Goal: Task Accomplishment & Management: Manage account settings

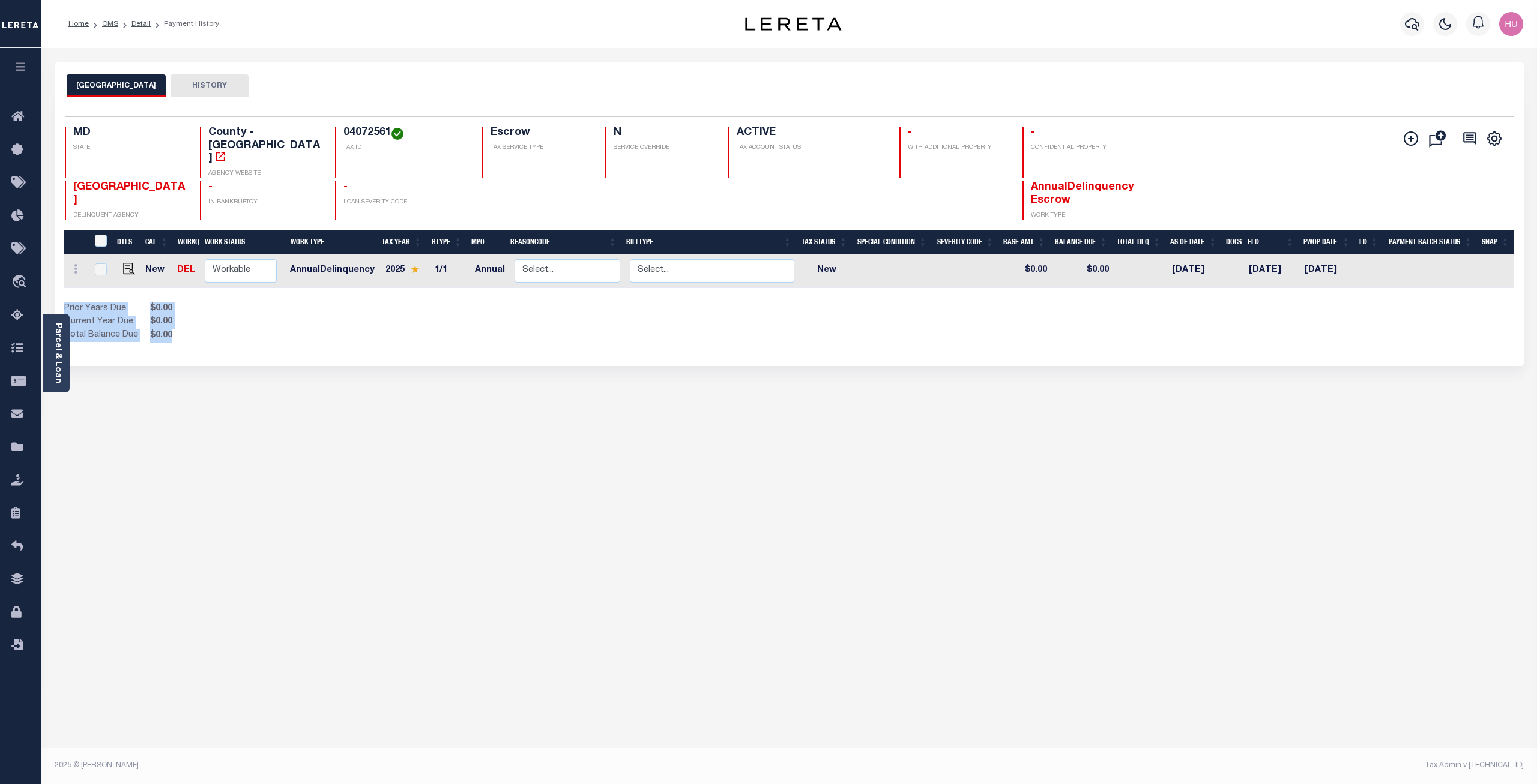
drag, startPoint x: 183, startPoint y: 317, endPoint x: 62, endPoint y: 286, distance: 124.9
click at [62, 286] on div "Selected 1 Result 1 Items per page 25 50 100 MD STATE 04072561" at bounding box center [789, 232] width 1469 height 269
click at [238, 303] on div "Prior Years Due $0.00 Current Year Due $0.00 Total Balance Due $0.00" at bounding box center [427, 322] width 725 height 40
drag, startPoint x: 172, startPoint y: 315, endPoint x: 64, endPoint y: 285, distance: 112.1
click at [64, 303] on div "Prior Years Due $0.00 Current Year Due $0.00 Total Balance Due $0.00" at bounding box center [427, 322] width 725 height 40
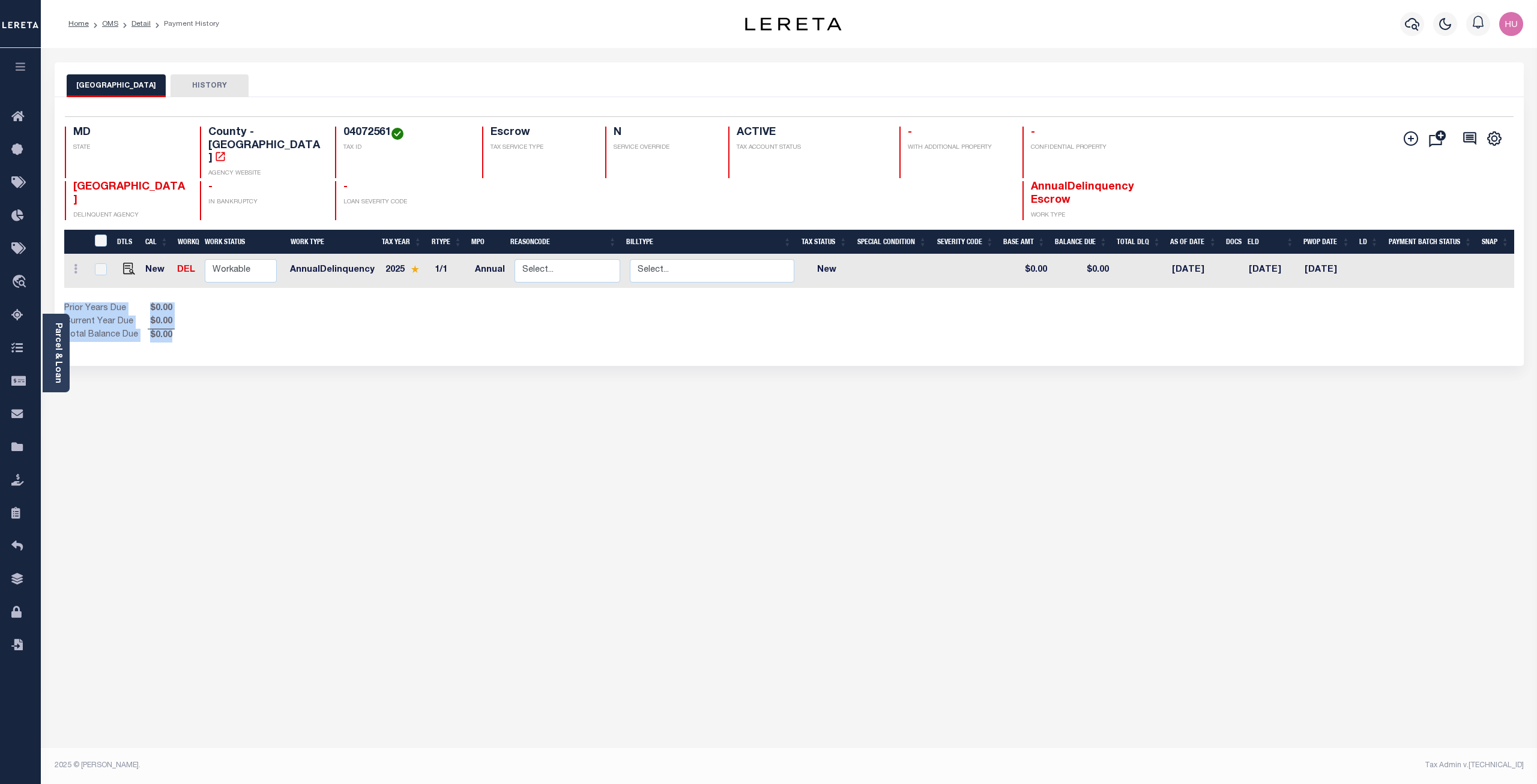
click at [207, 303] on div "Prior Years Due $0.00 Current Year Due $0.00 Total Balance Due $0.00" at bounding box center [427, 322] width 725 height 40
drag, startPoint x: 198, startPoint y: 309, endPoint x: 63, endPoint y: 285, distance: 137.1
click at [63, 285] on div "Selected 1 Result 1 Items per page 25 50 100 MD STATE 04072561" at bounding box center [789, 232] width 1469 height 269
click at [235, 303] on div "Prior Years Due $0.00 Current Year Due $0.00 Total Balance Due $0.00" at bounding box center [427, 322] width 725 height 40
drag, startPoint x: 181, startPoint y: 317, endPoint x: 62, endPoint y: 284, distance: 123.5
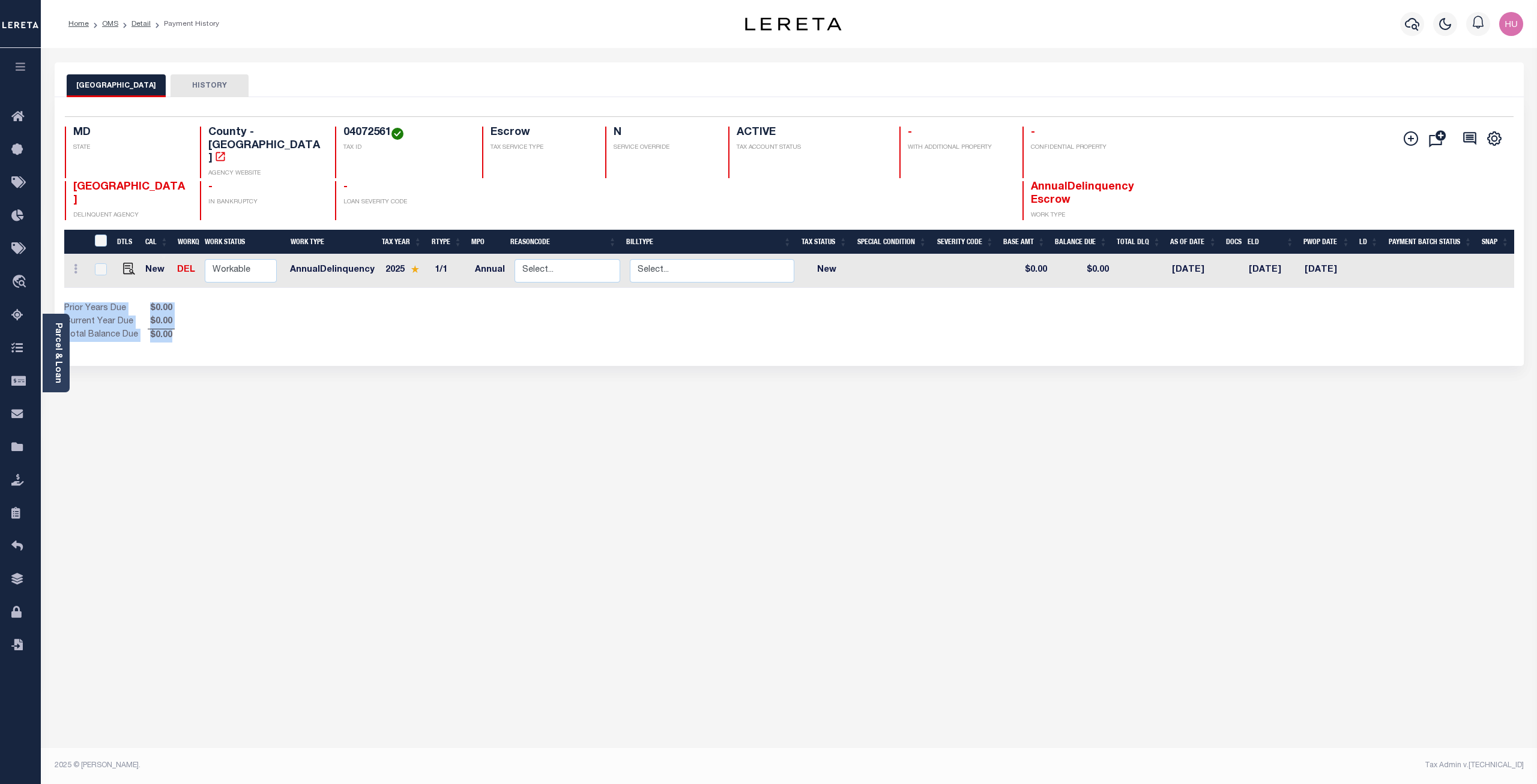
click at [62, 284] on div "Selected 1 Result 1 Items per page 25 50 100 MD STATE 04072561" at bounding box center [789, 232] width 1469 height 269
click at [215, 303] on div "Prior Years Due $0.00 Current Year Due $0.00 Total Balance Due $0.00" at bounding box center [427, 322] width 725 height 40
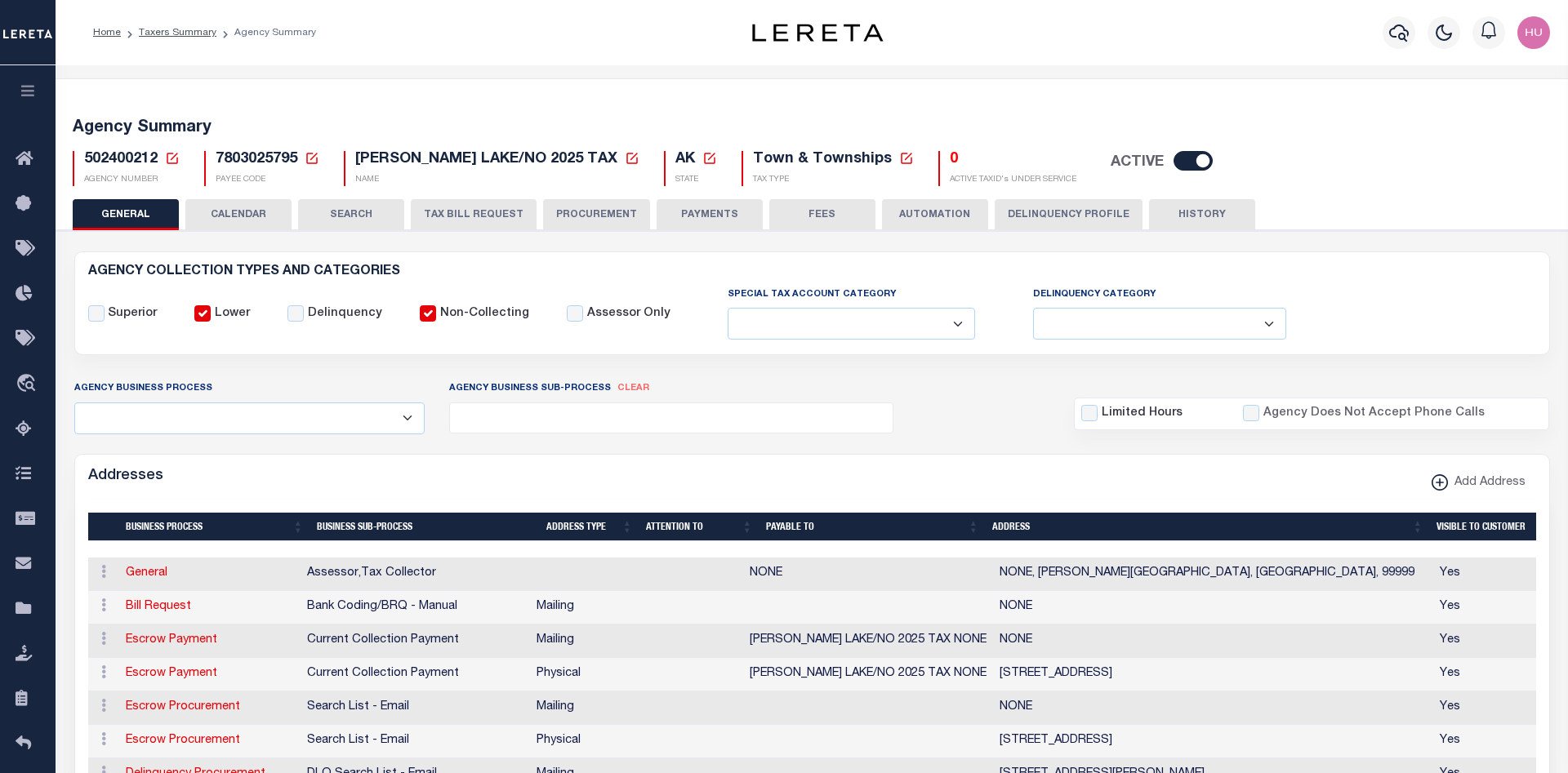
select select
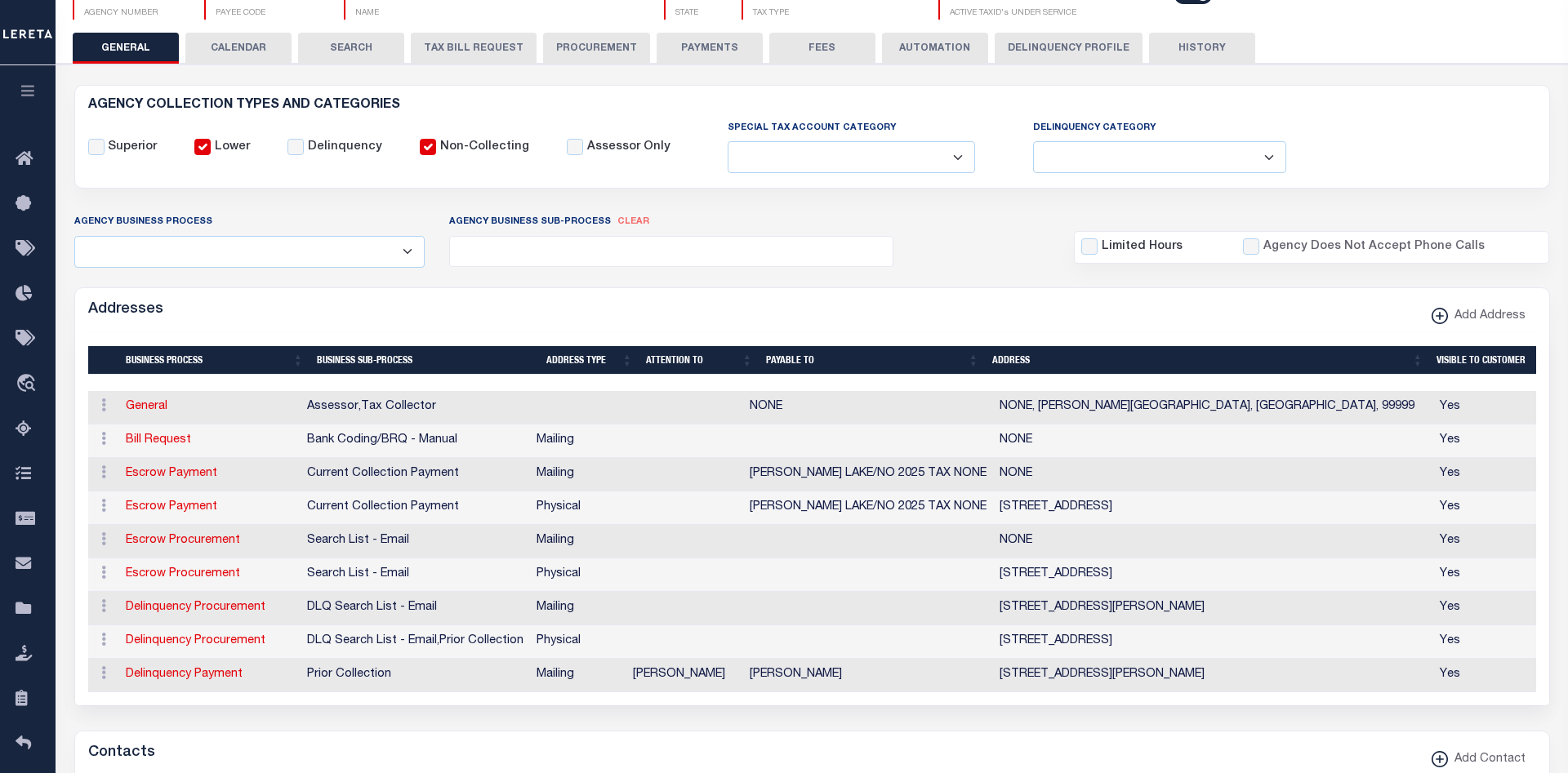
click at [498, 327] on div "Addresses Add Address" at bounding box center [812, 311] width 1474 height 45
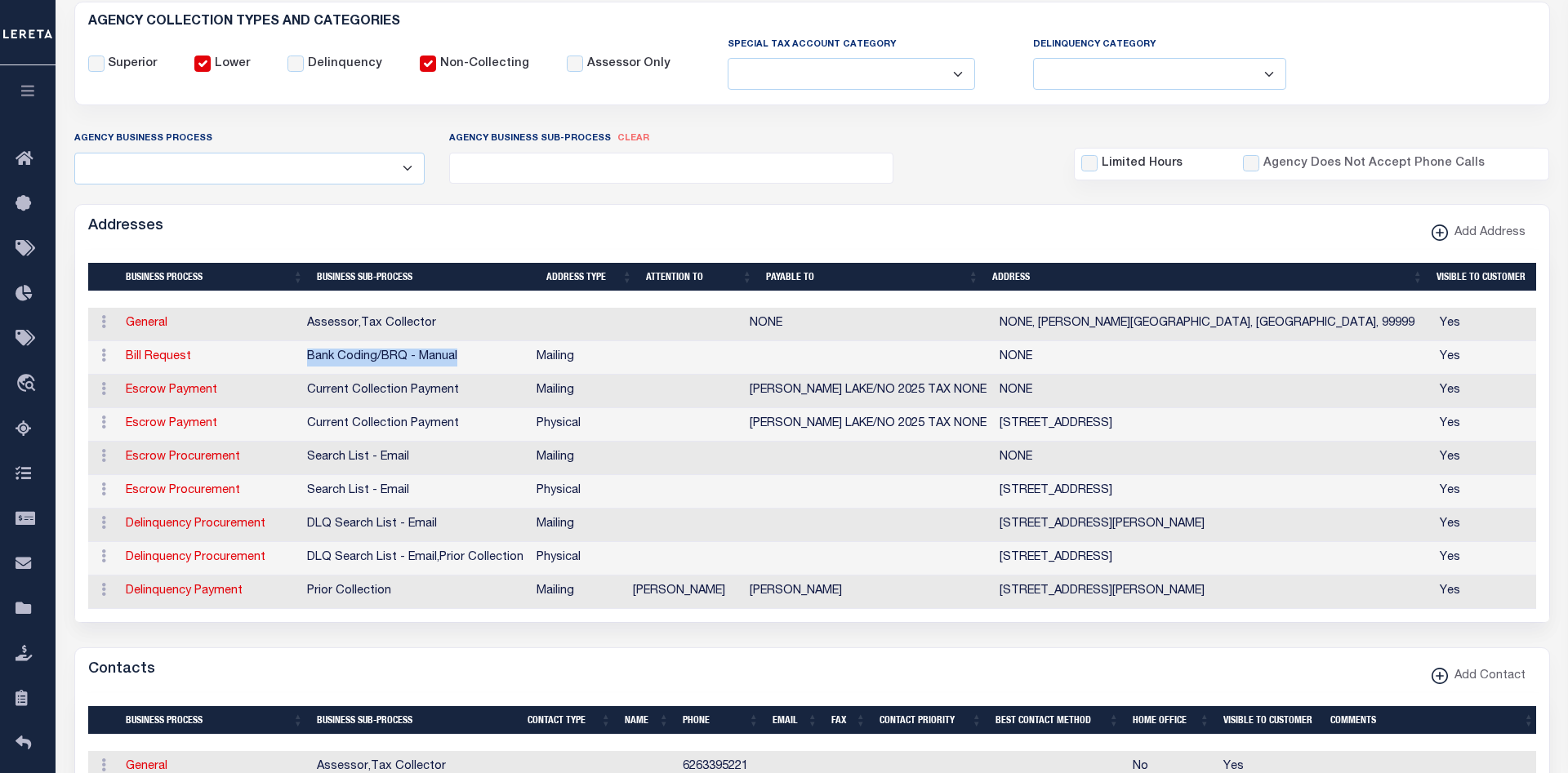
drag, startPoint x: 473, startPoint y: 359, endPoint x: 311, endPoint y: 357, distance: 162.0
click at [311, 357] on td "Bank Coding/BRQ - Manual" at bounding box center [415, 358] width 230 height 34
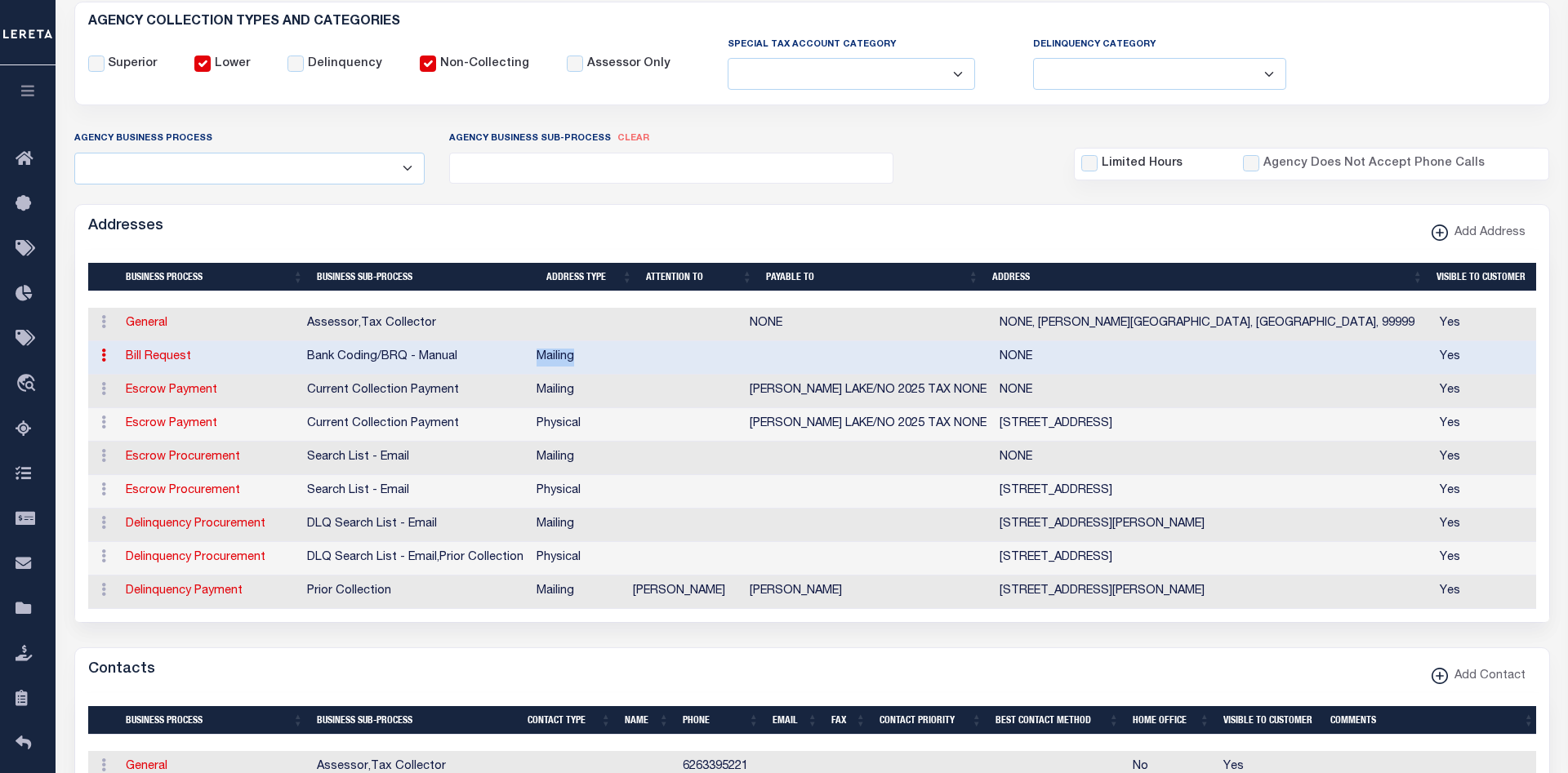
drag, startPoint x: 588, startPoint y: 360, endPoint x: 541, endPoint y: 361, distance: 47.0
click at [541, 361] on td "Mailing" at bounding box center [577, 358] width 96 height 34
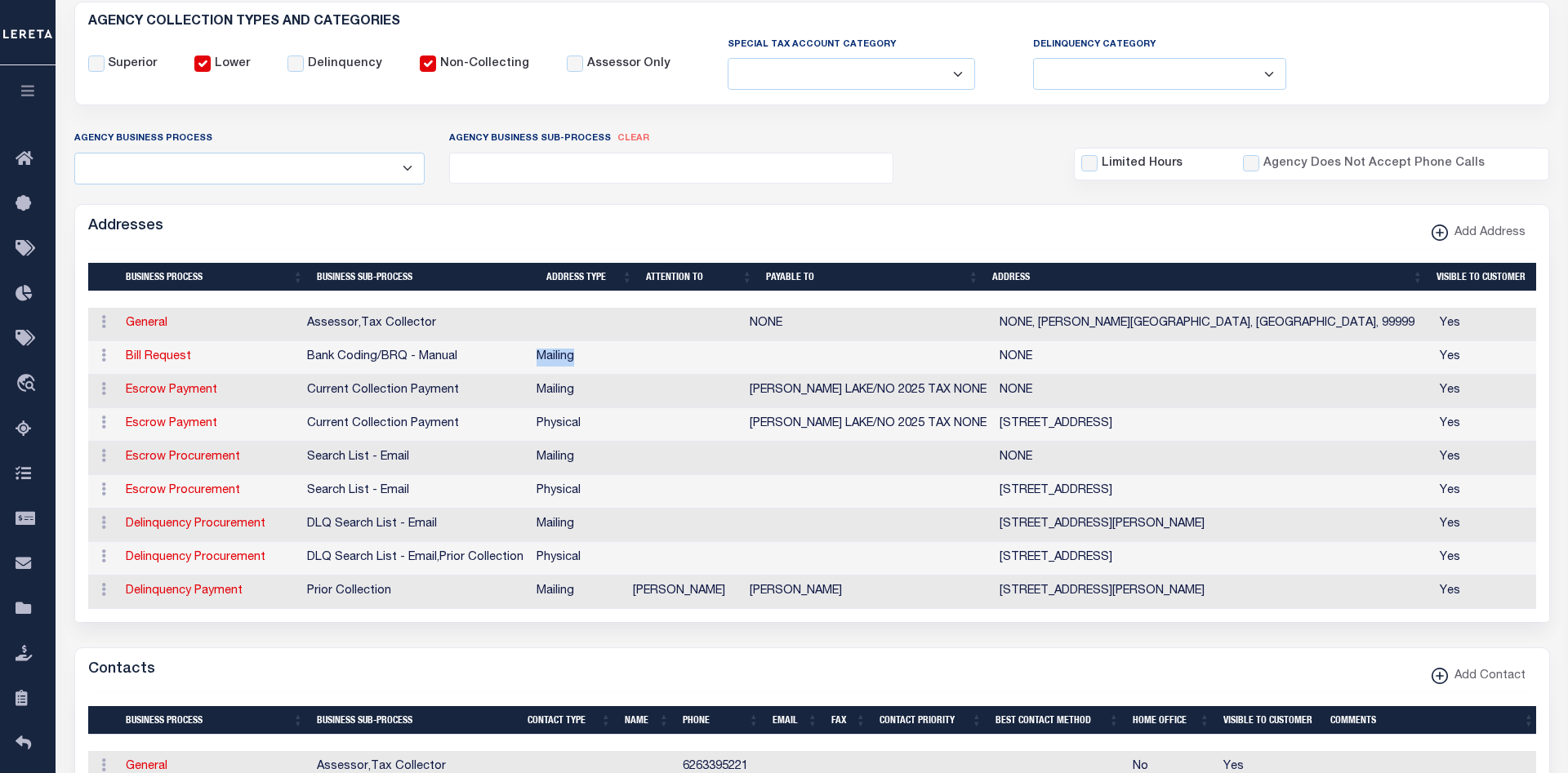
click at [1005, 363] on td "NONE" at bounding box center [1213, 358] width 440 height 34
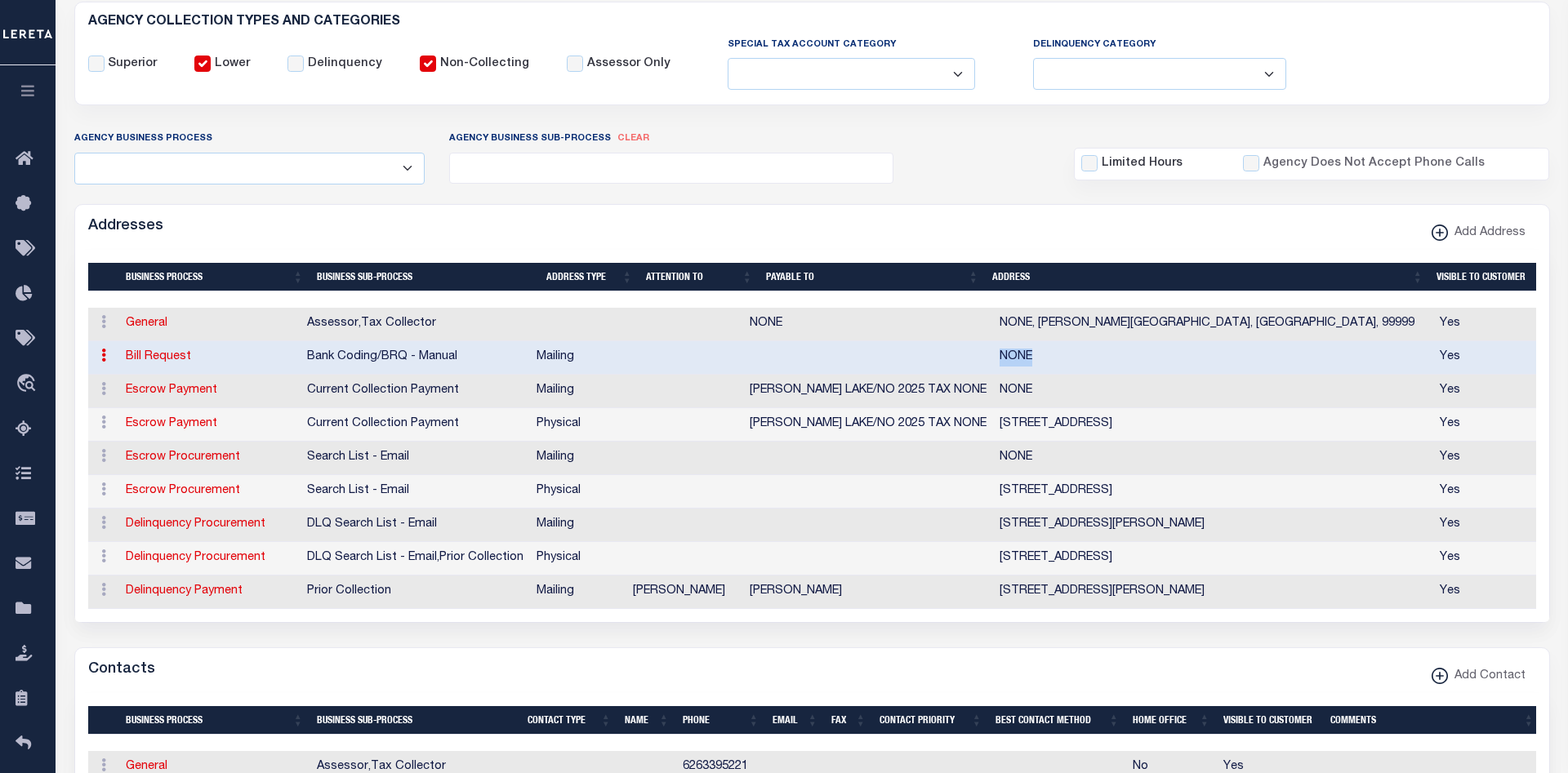
click at [1005, 363] on td "NONE" at bounding box center [1213, 358] width 440 height 34
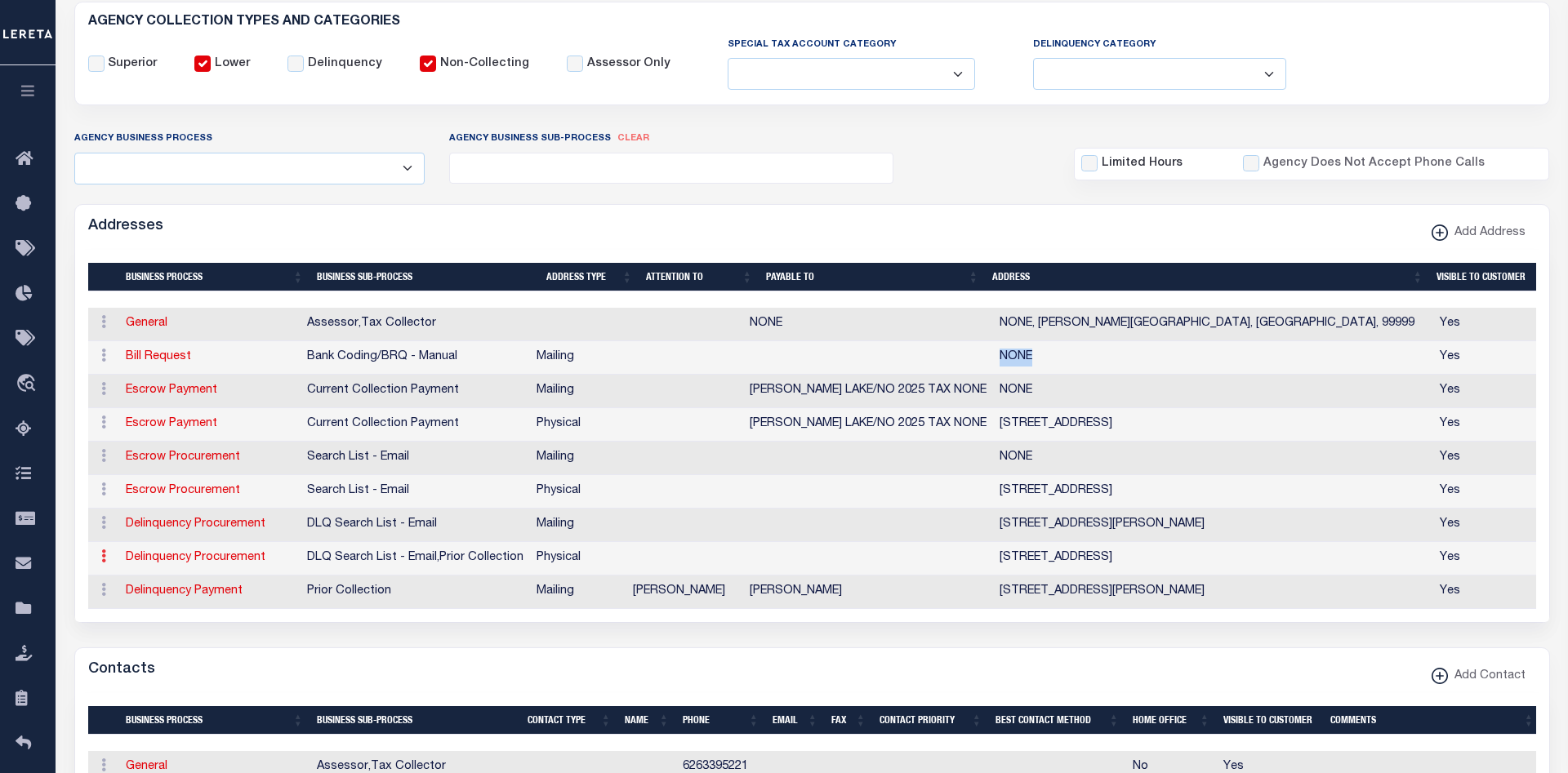
click at [100, 562] on link at bounding box center [103, 558] width 18 height 13
click at [243, 621] on div "1 Selected 9 Results Items per page" at bounding box center [812, 436] width 1474 height 373
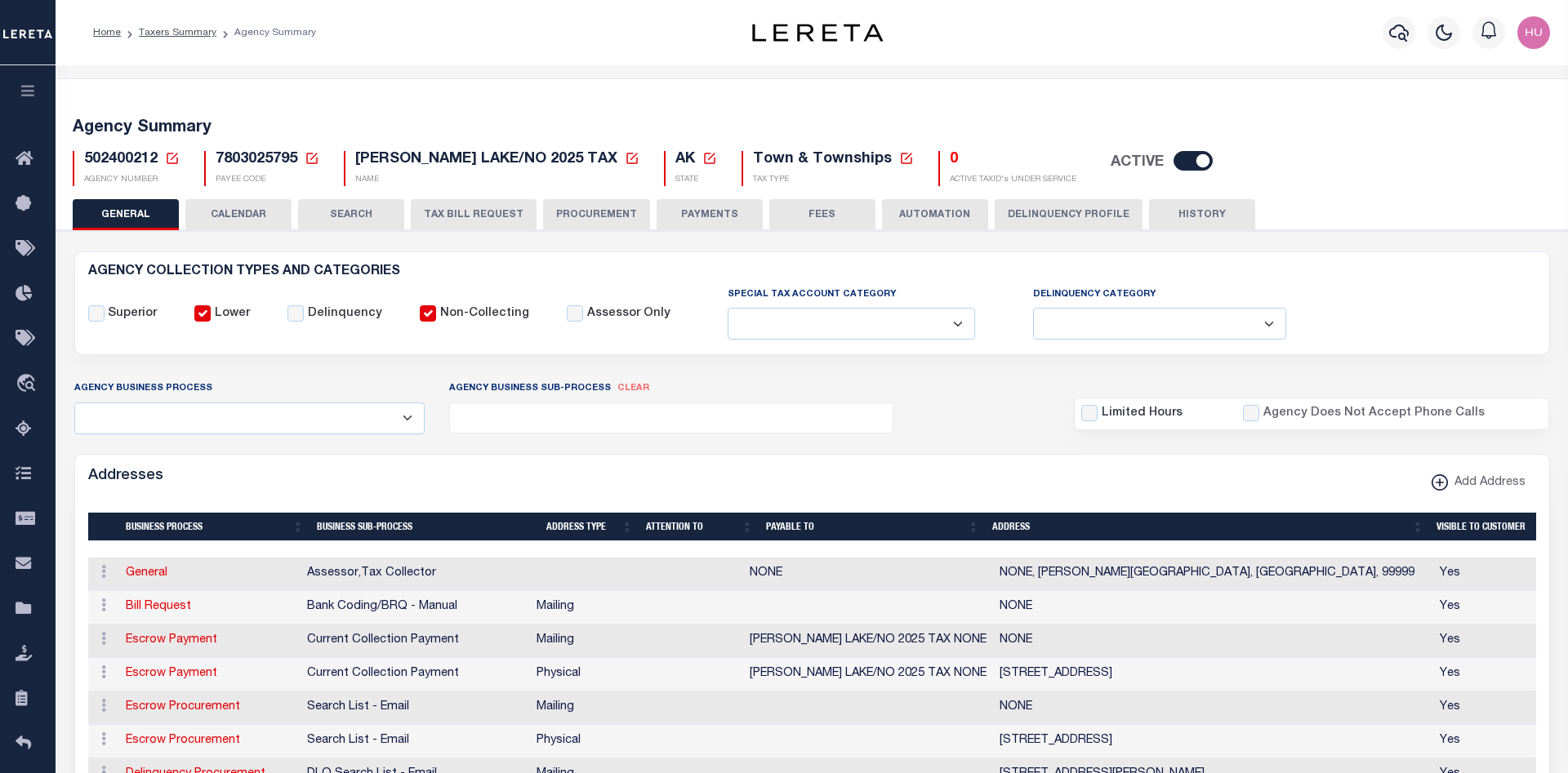
click at [1036, 214] on button "Delinquency Profile" at bounding box center [1069, 215] width 148 height 31
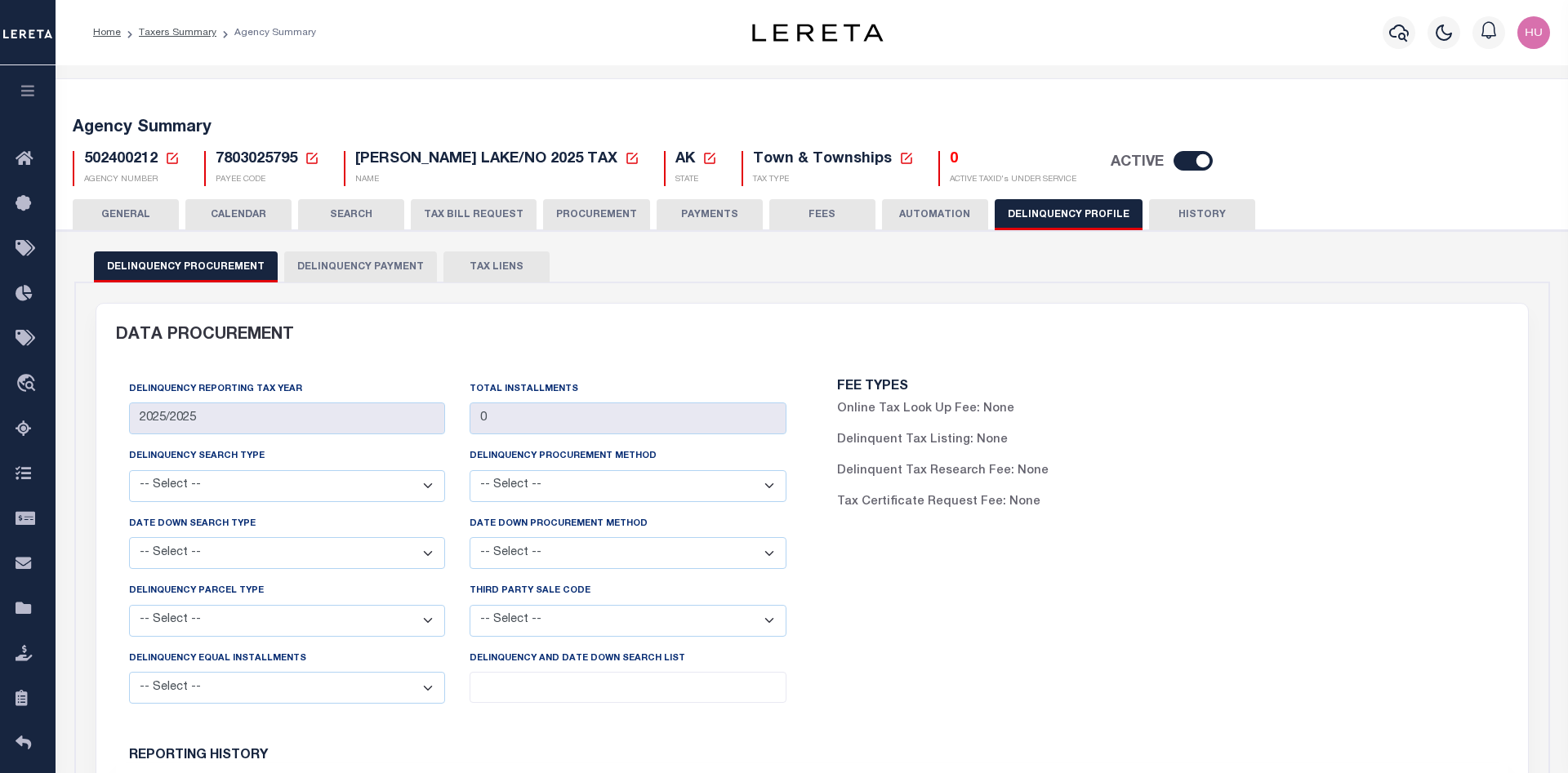
click at [307, 263] on button "Delinquency Payment" at bounding box center [361, 267] width 153 height 31
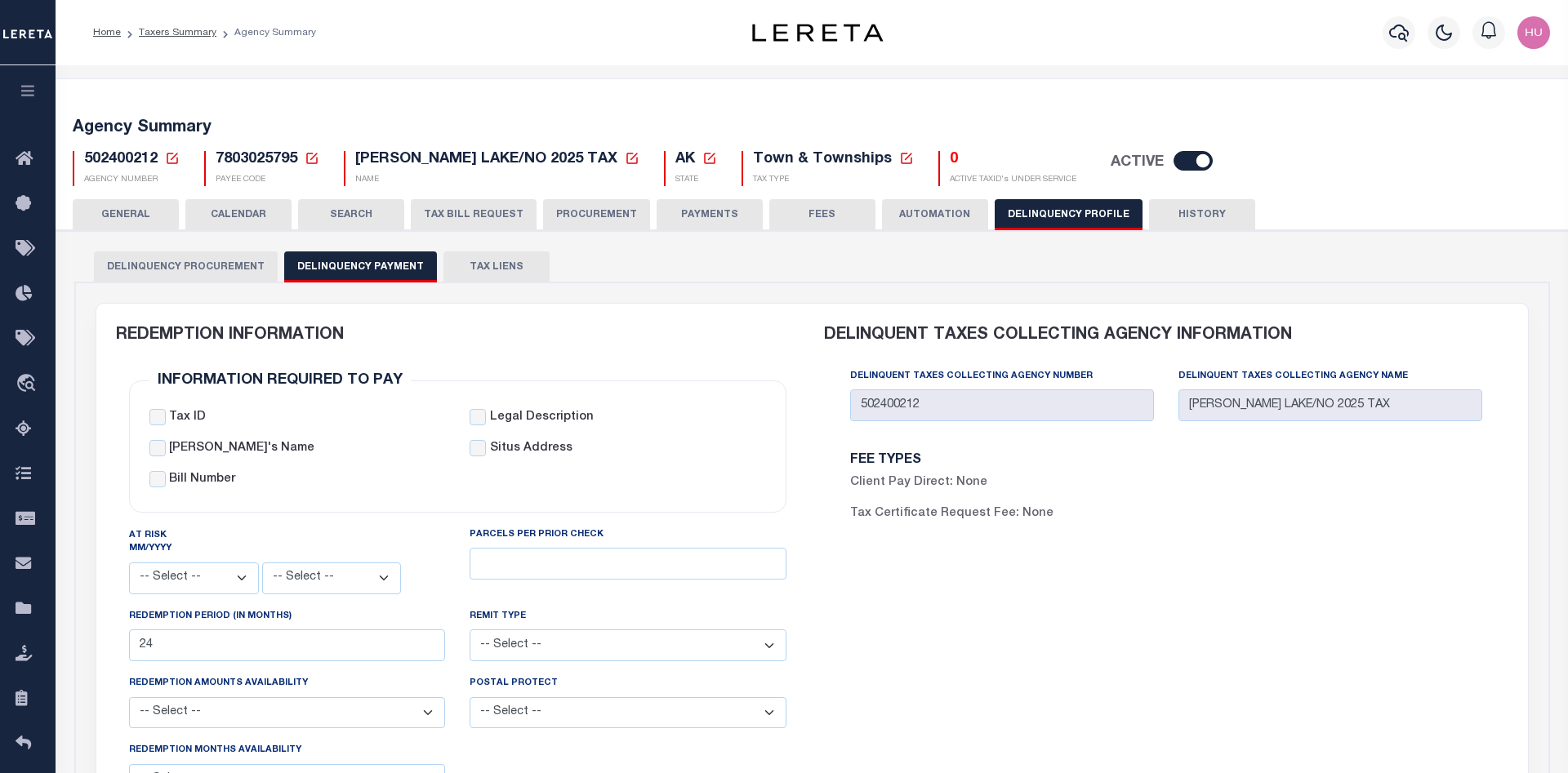
click at [158, 26] on li "Taxers Summary" at bounding box center [168, 32] width 95 height 15
click at [175, 30] on link "Taxers Summary" at bounding box center [178, 32] width 78 height 10
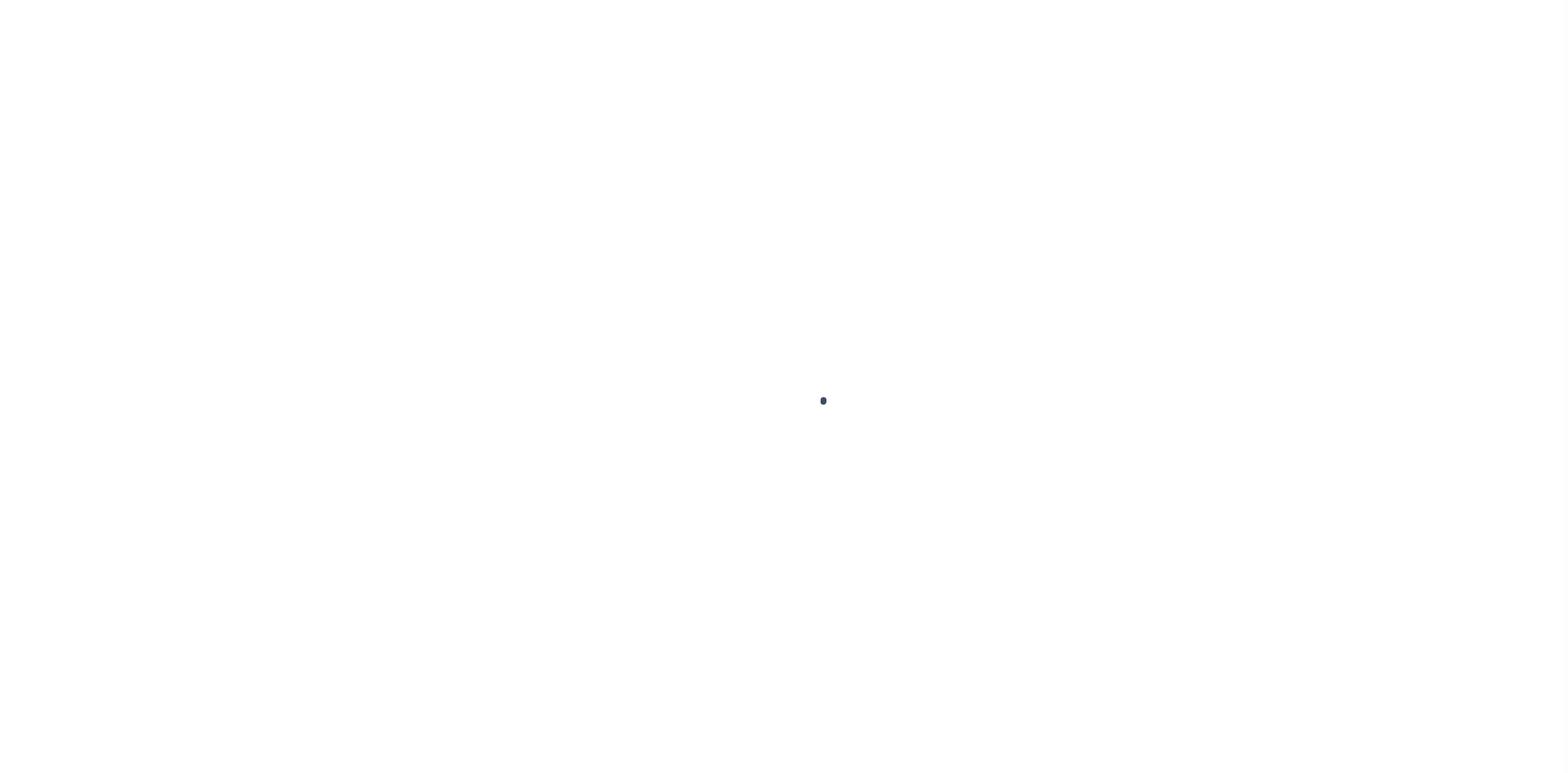
select select
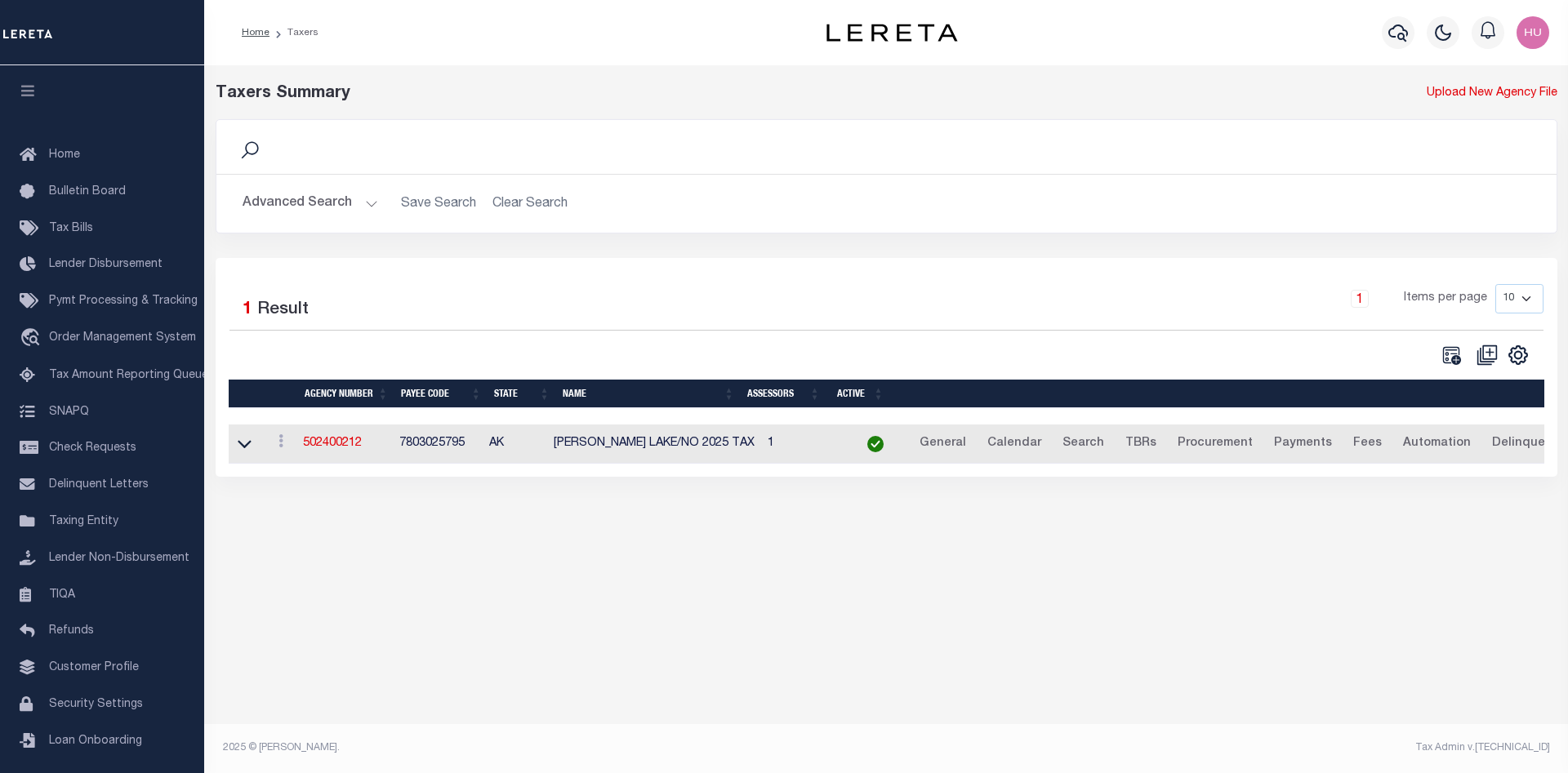
click at [326, 204] on button "Advanced Search" at bounding box center [310, 204] width 135 height 32
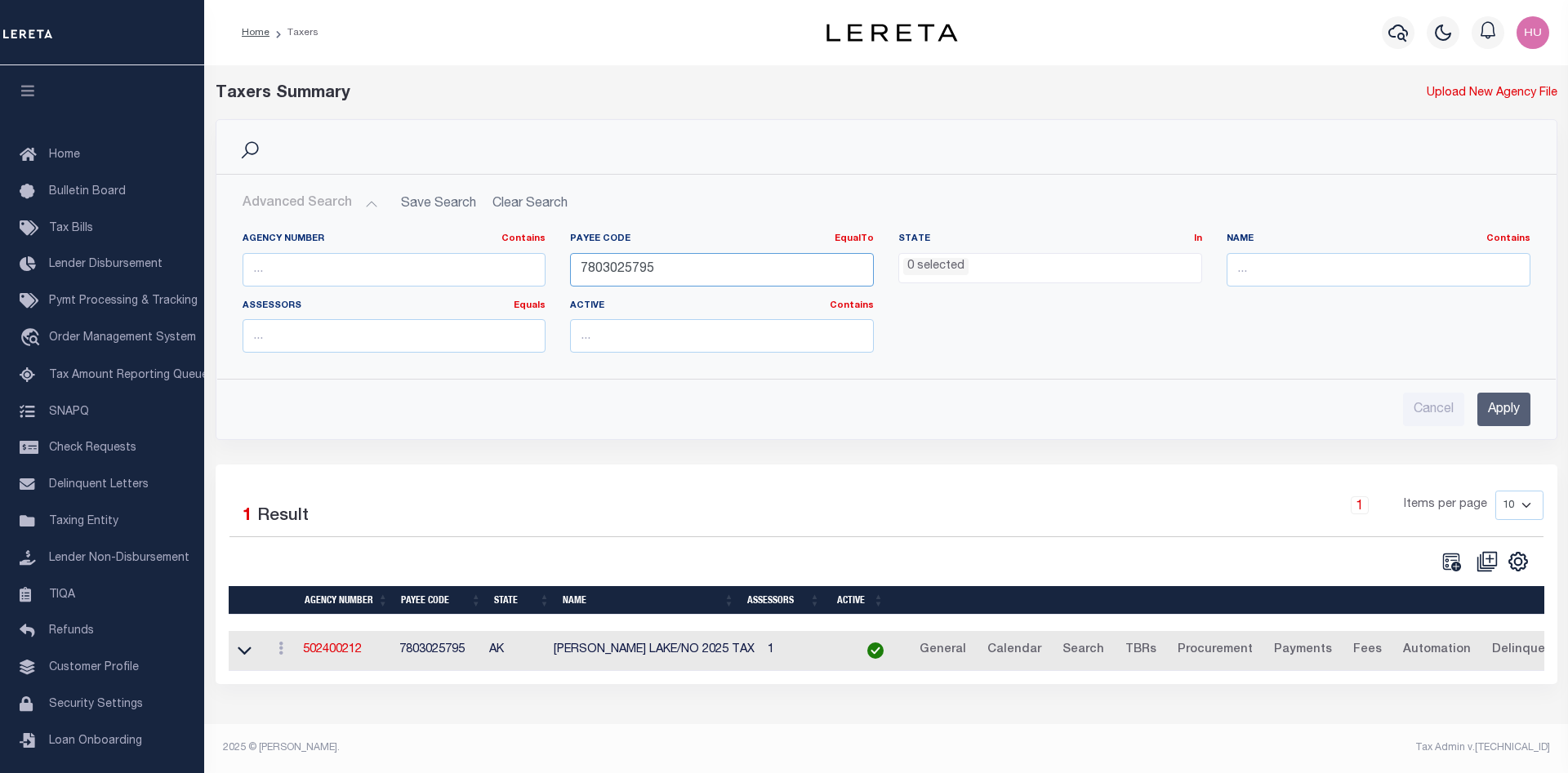
click at [602, 272] on input "7803025795" at bounding box center [722, 270] width 303 height 34
paste input "number"
click at [600, 276] on input "number" at bounding box center [722, 270] width 303 height 34
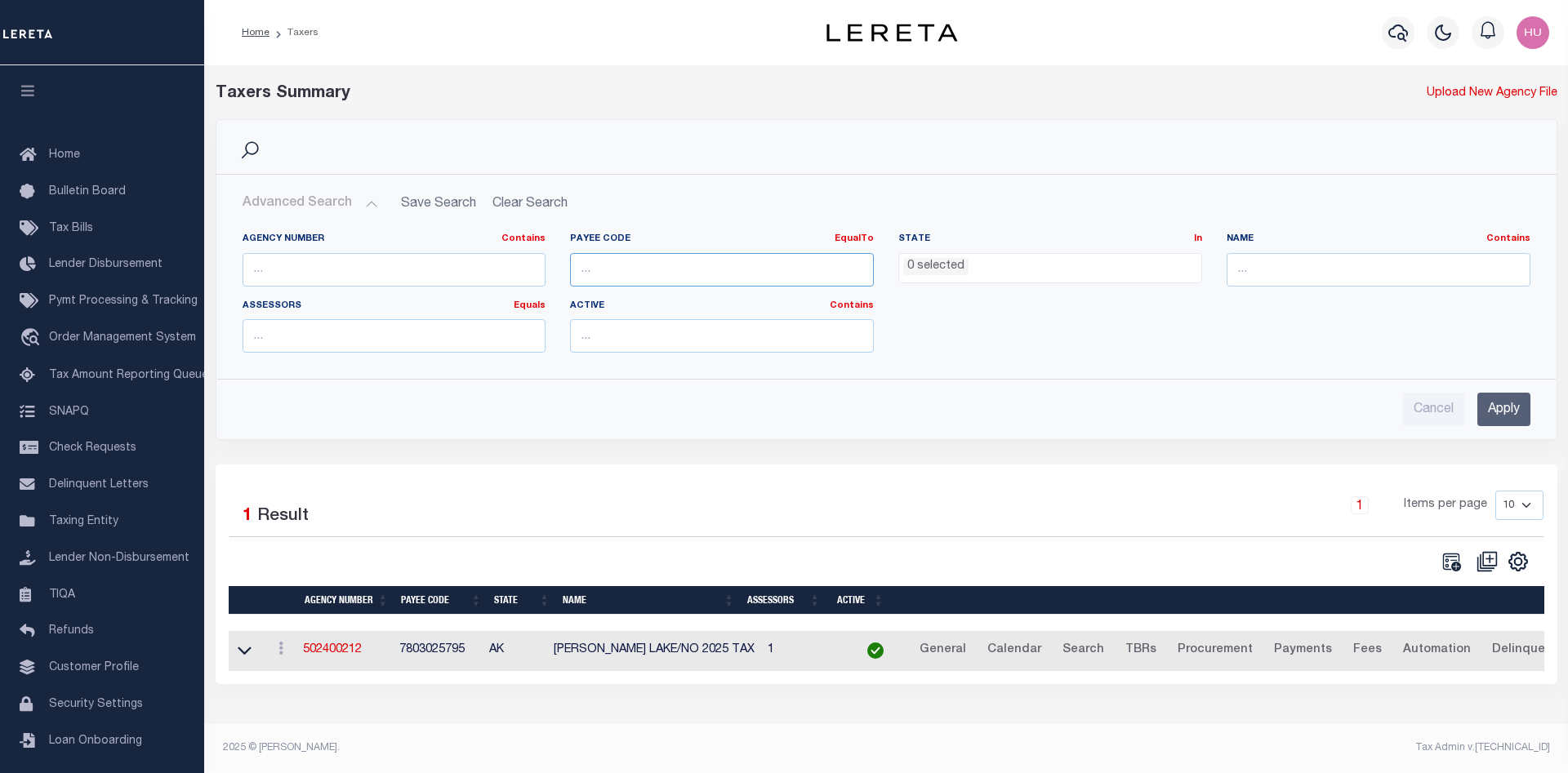
click at [600, 276] on input "number" at bounding box center [722, 270] width 303 height 34
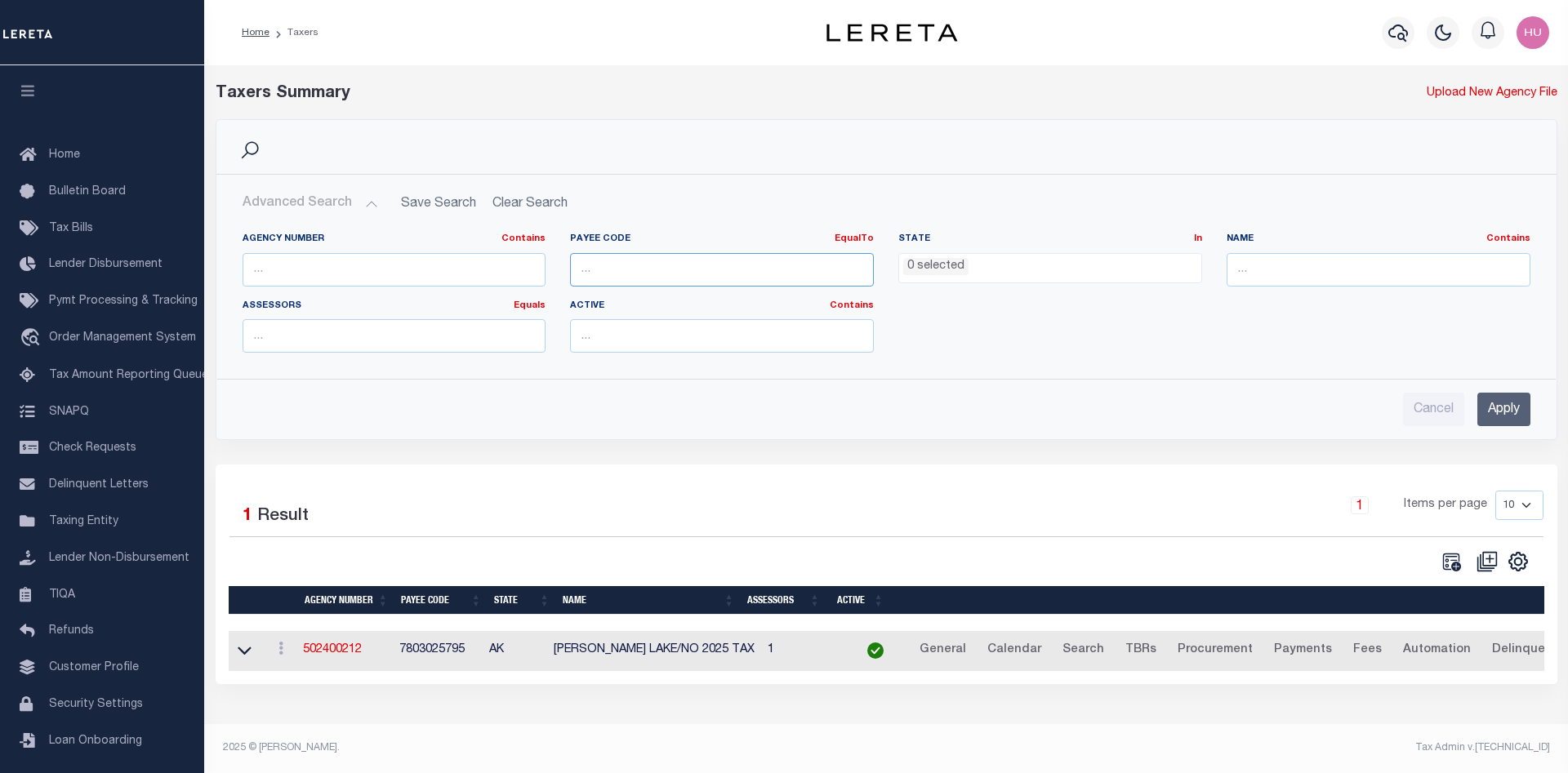
click at [600, 276] on input "number" at bounding box center [722, 270] width 303 height 34
paste input "4202903003"
type input "4202903003"
click at [1491, 409] on input "Apply" at bounding box center [1503, 409] width 53 height 34
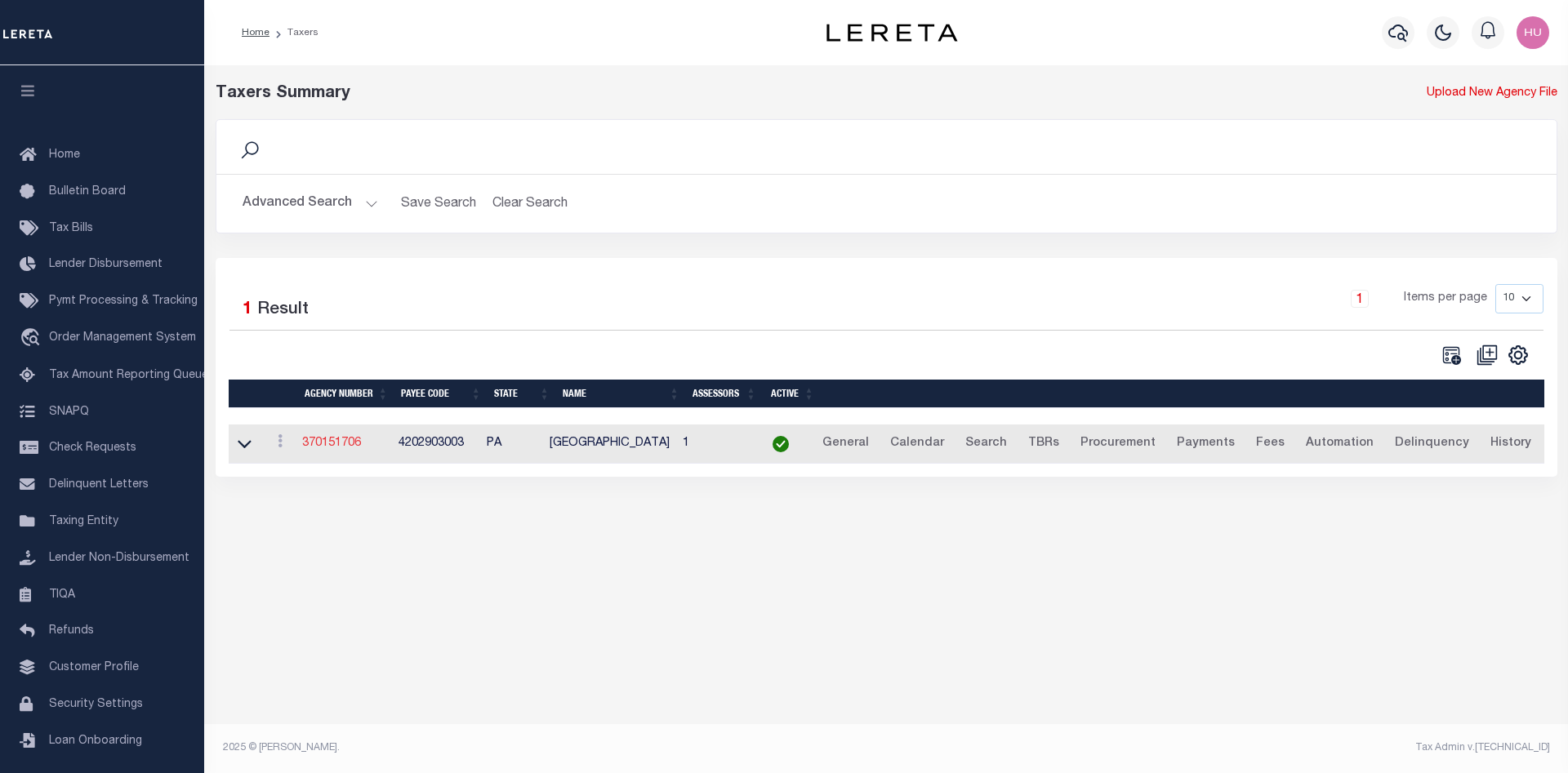
click at [342, 449] on link "370151706" at bounding box center [332, 443] width 59 height 11
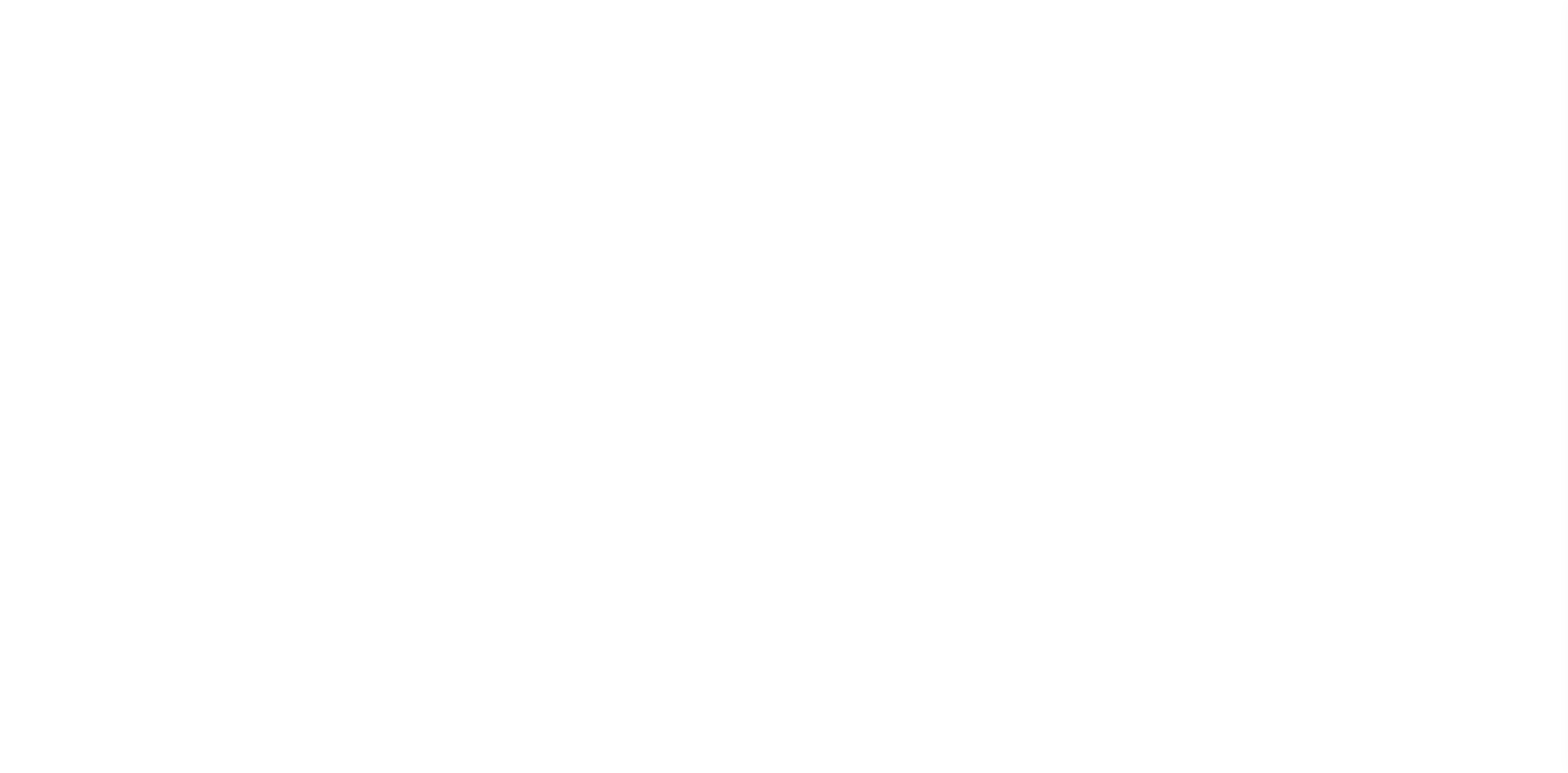
select select
select select "PNA"
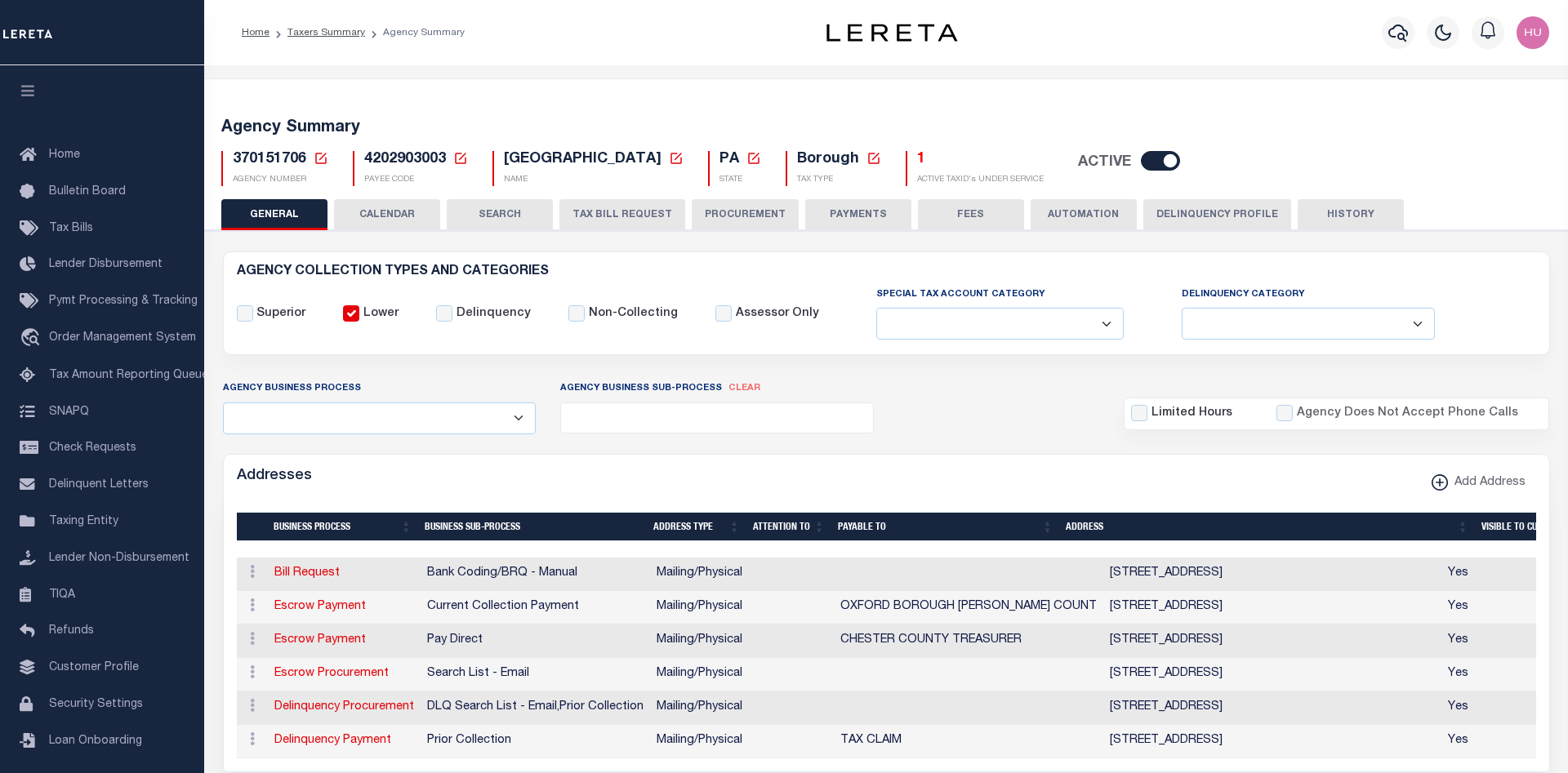
click at [1213, 219] on button "Delinquency Profile" at bounding box center [1217, 215] width 148 height 31
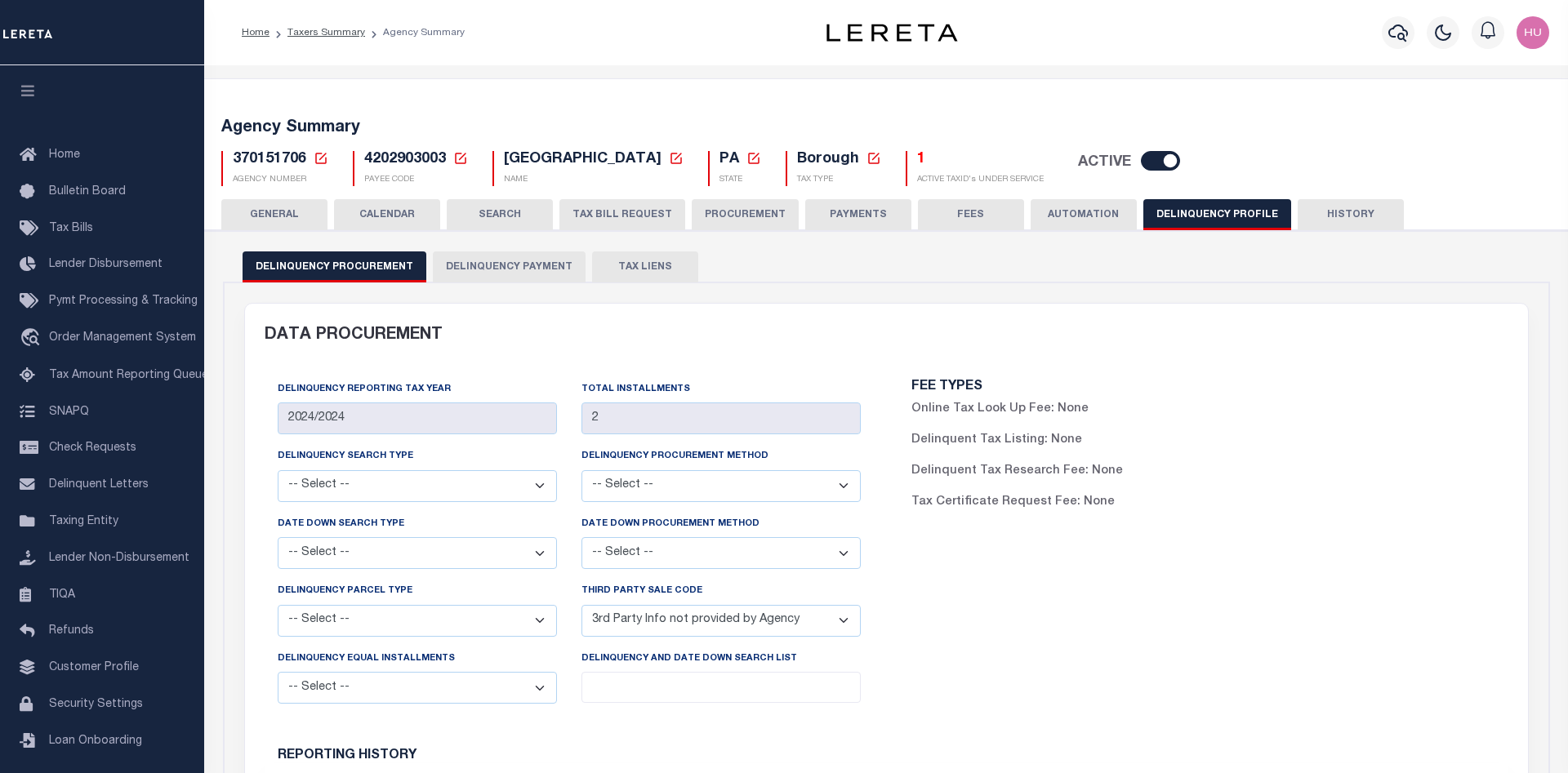
click at [508, 270] on button "Delinquency Payment" at bounding box center [509, 267] width 153 height 31
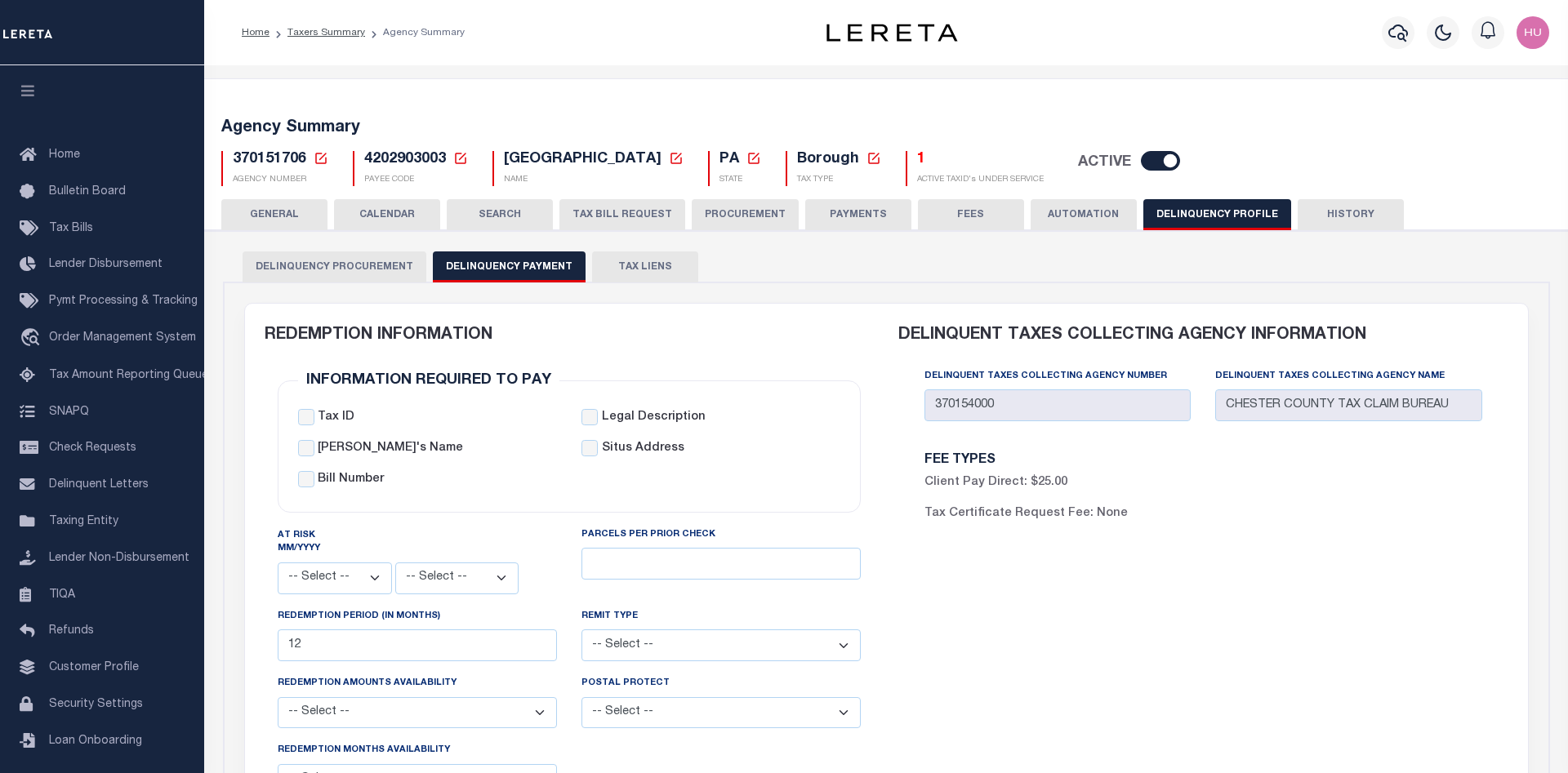
click at [290, 214] on button "GENERAL" at bounding box center [274, 215] width 106 height 31
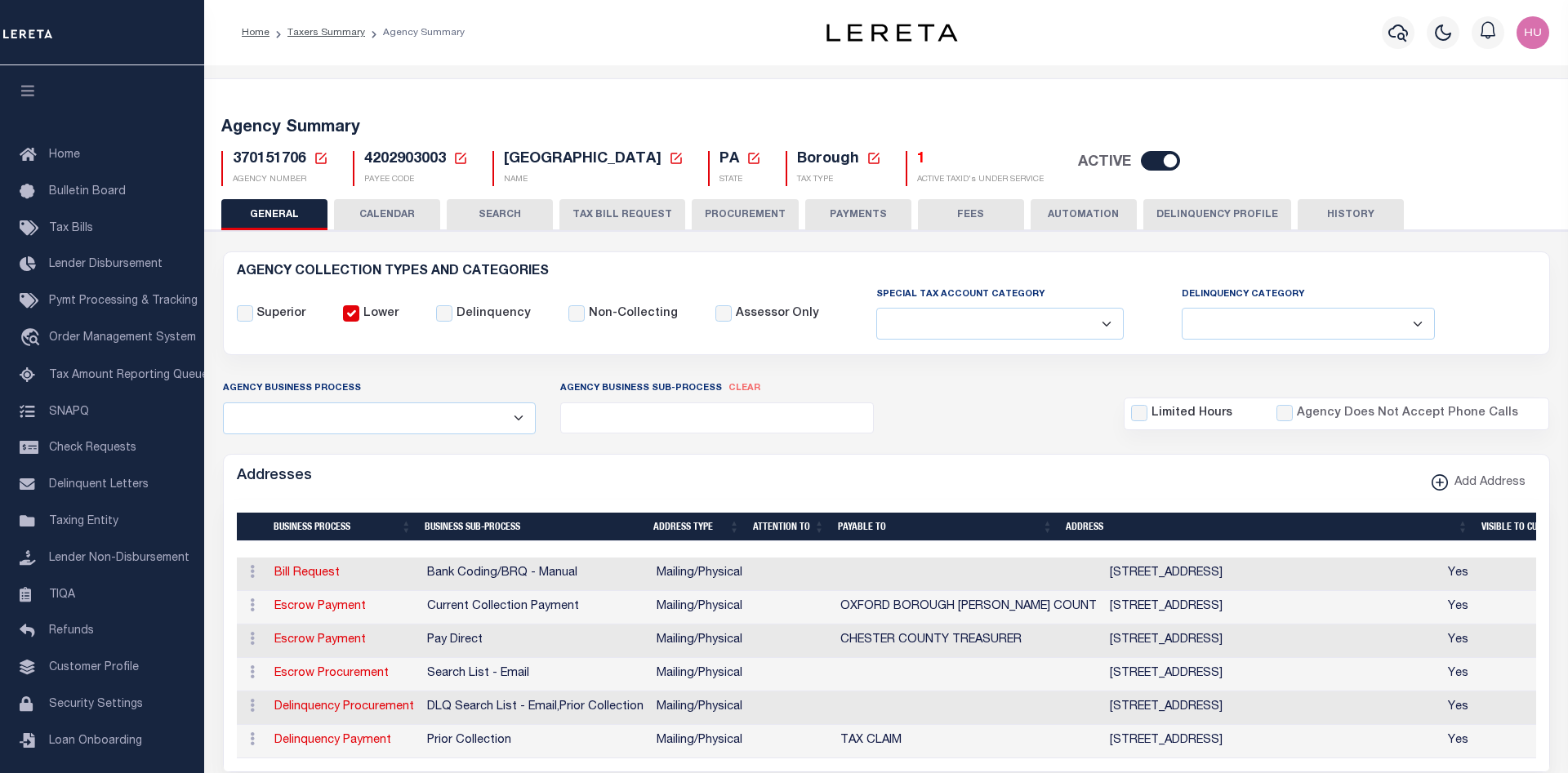
scroll to position [166, 0]
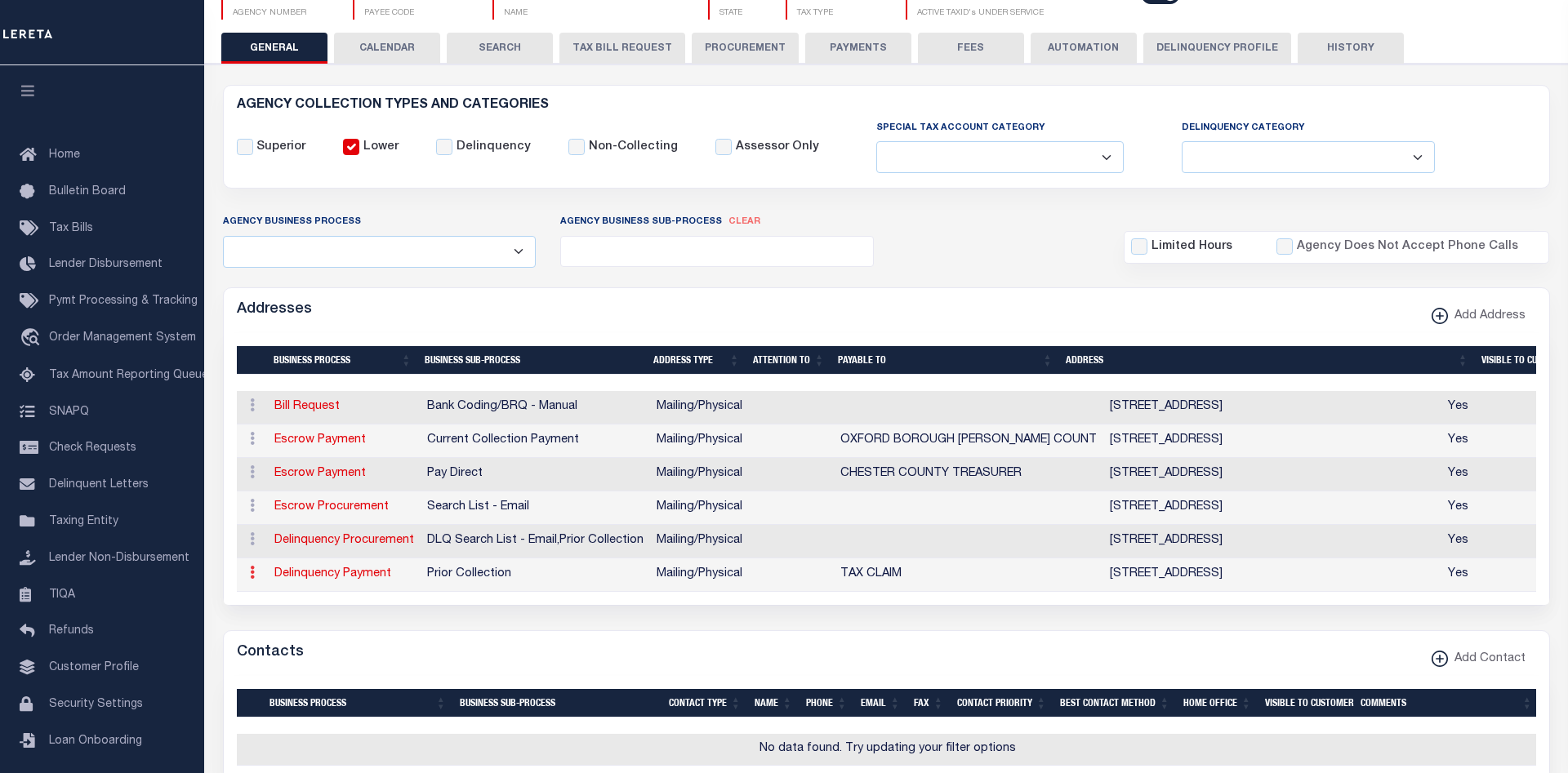
click at [251, 575] on icon at bounding box center [252, 572] width 5 height 13
click at [325, 609] on form "AGENCY COLLECTION TYPES AND CATEGORIES Superior Lower Delinquency Non-Collectin…" at bounding box center [886, 783] width 1327 height 1398
click at [250, 545] on icon at bounding box center [252, 538] width 5 height 13
click at [348, 615] on form "AGENCY COLLECTION TYPES AND CATEGORIES Superior Lower Delinquency Non-Collectin…" at bounding box center [886, 783] width 1327 height 1398
click at [248, 509] on link at bounding box center [252, 507] width 18 height 13
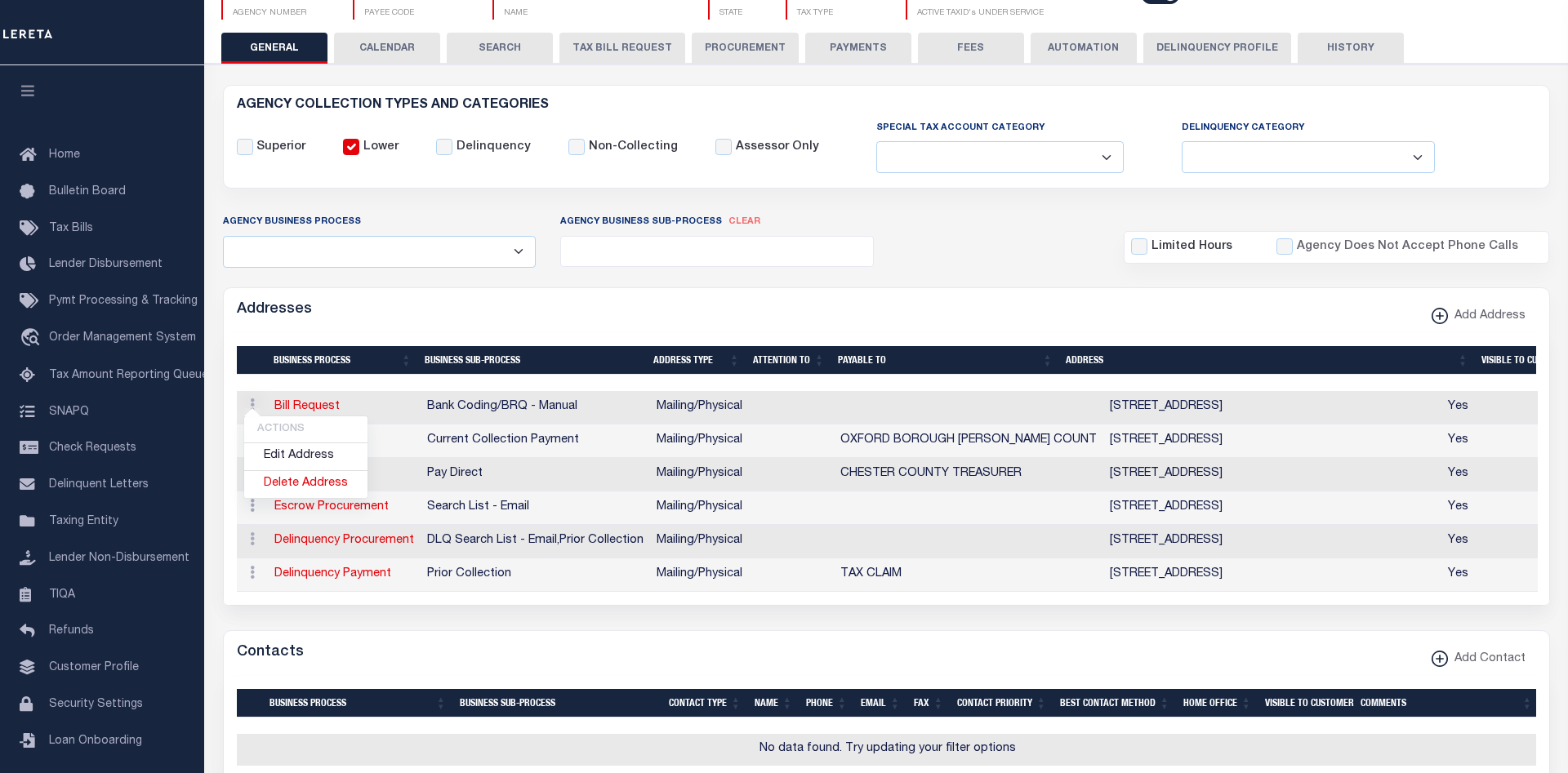
click at [610, 303] on div "Addresses Add Address" at bounding box center [886, 311] width 1325 height 45
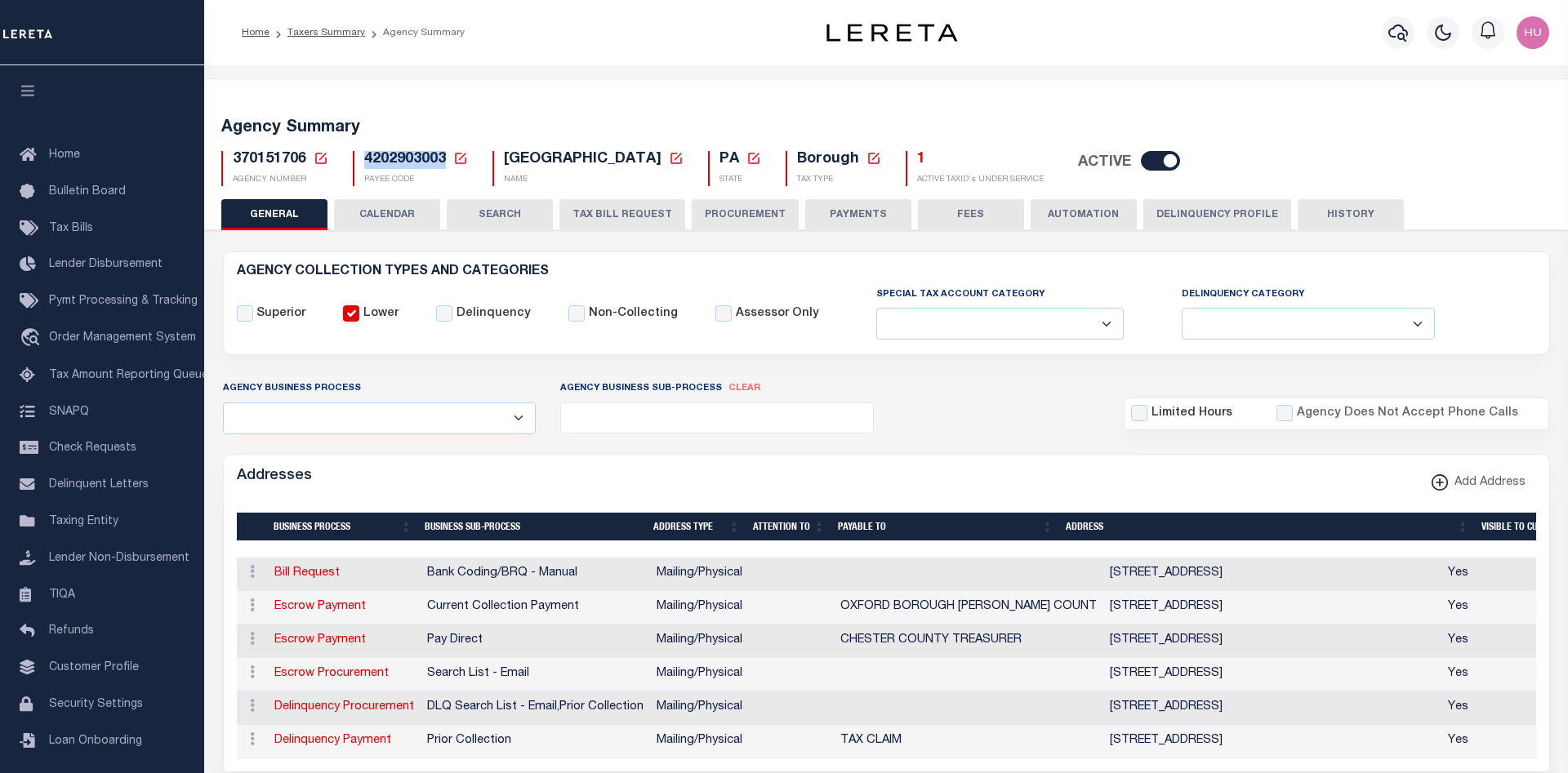
drag, startPoint x: 447, startPoint y: 162, endPoint x: 367, endPoint y: 162, distance: 80.0
click at [367, 162] on h5 "4202903003 Payee Code Cancel Ok" at bounding box center [416, 159] width 104 height 18
copy span "4202903003"
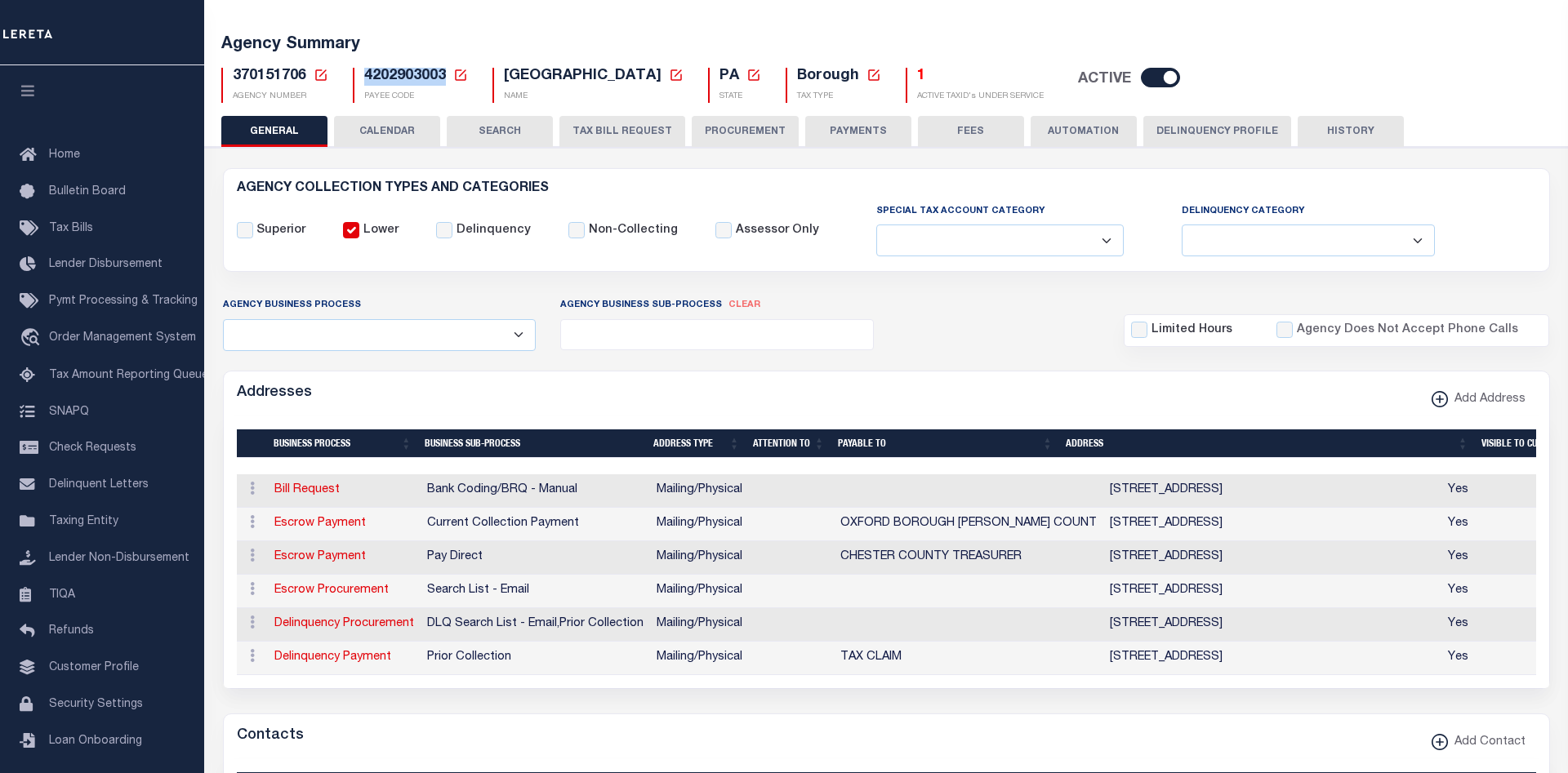
scroll to position [166, 0]
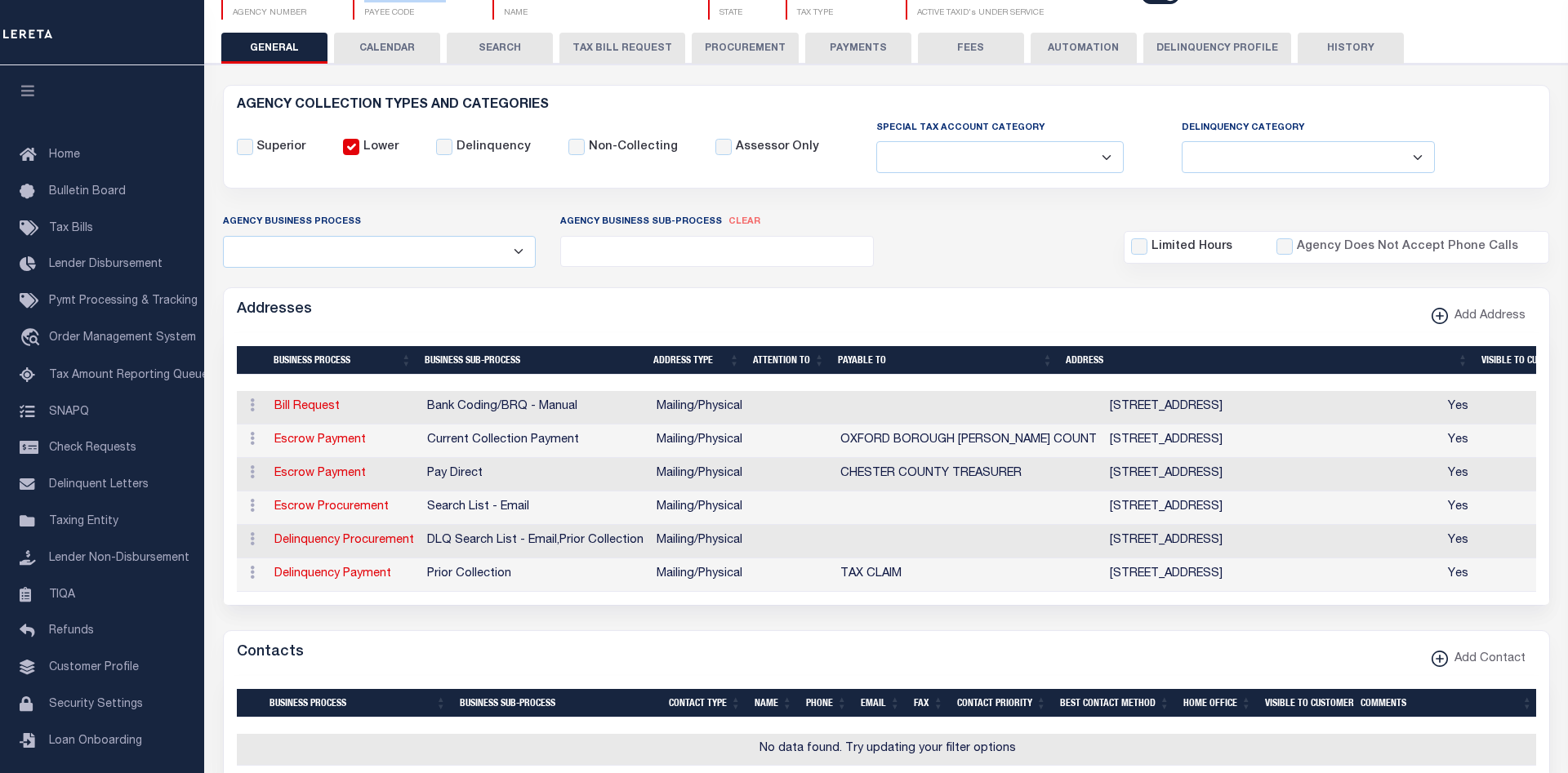
drag, startPoint x: 1390, startPoint y: 508, endPoint x: 1068, endPoint y: 511, distance: 322.0
click at [1103, 511] on td "313 W MARKET STREET #3202 , WEST CHESTER, PA, 19380" at bounding box center [1272, 508] width 338 height 34
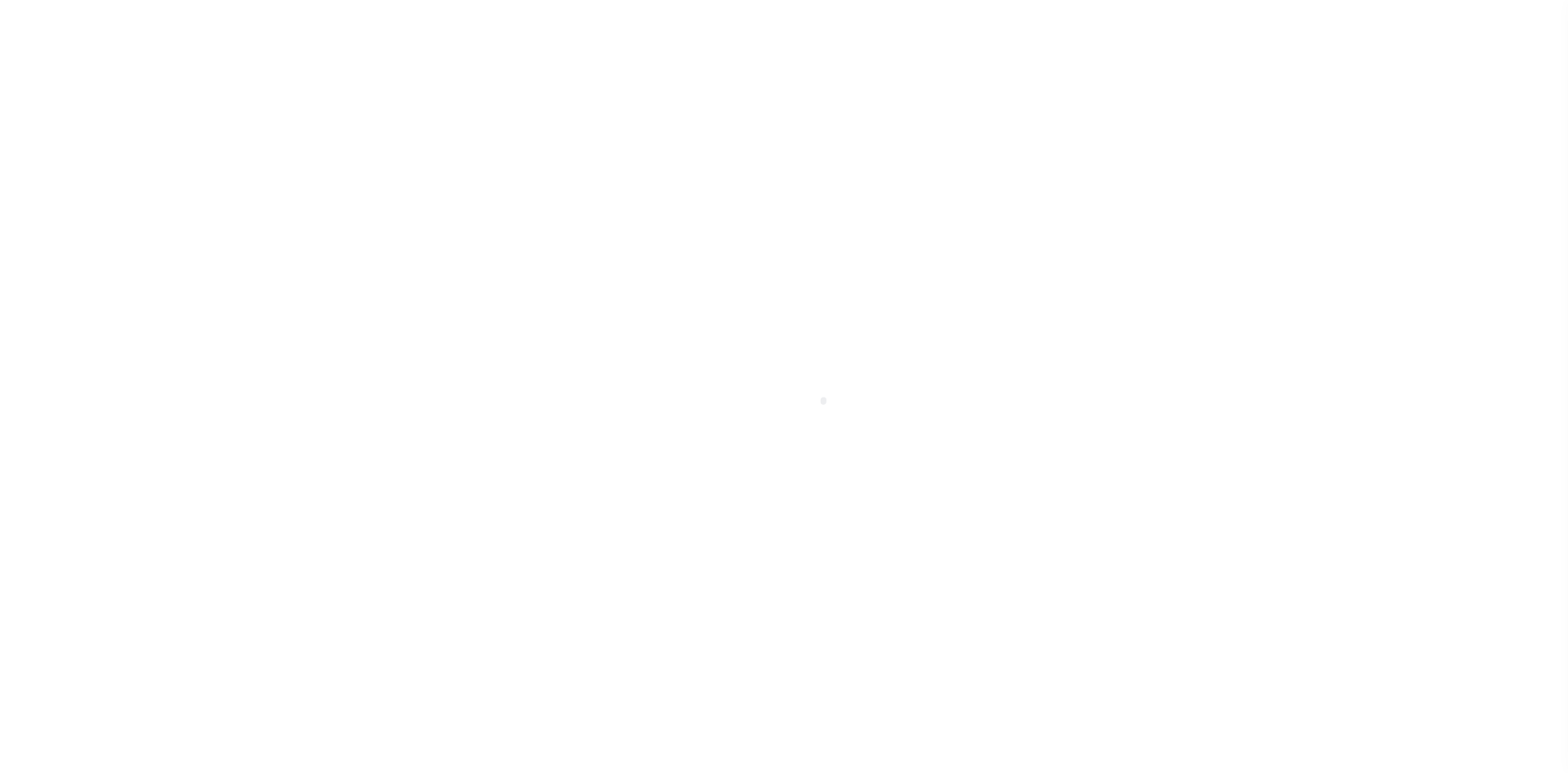
select select
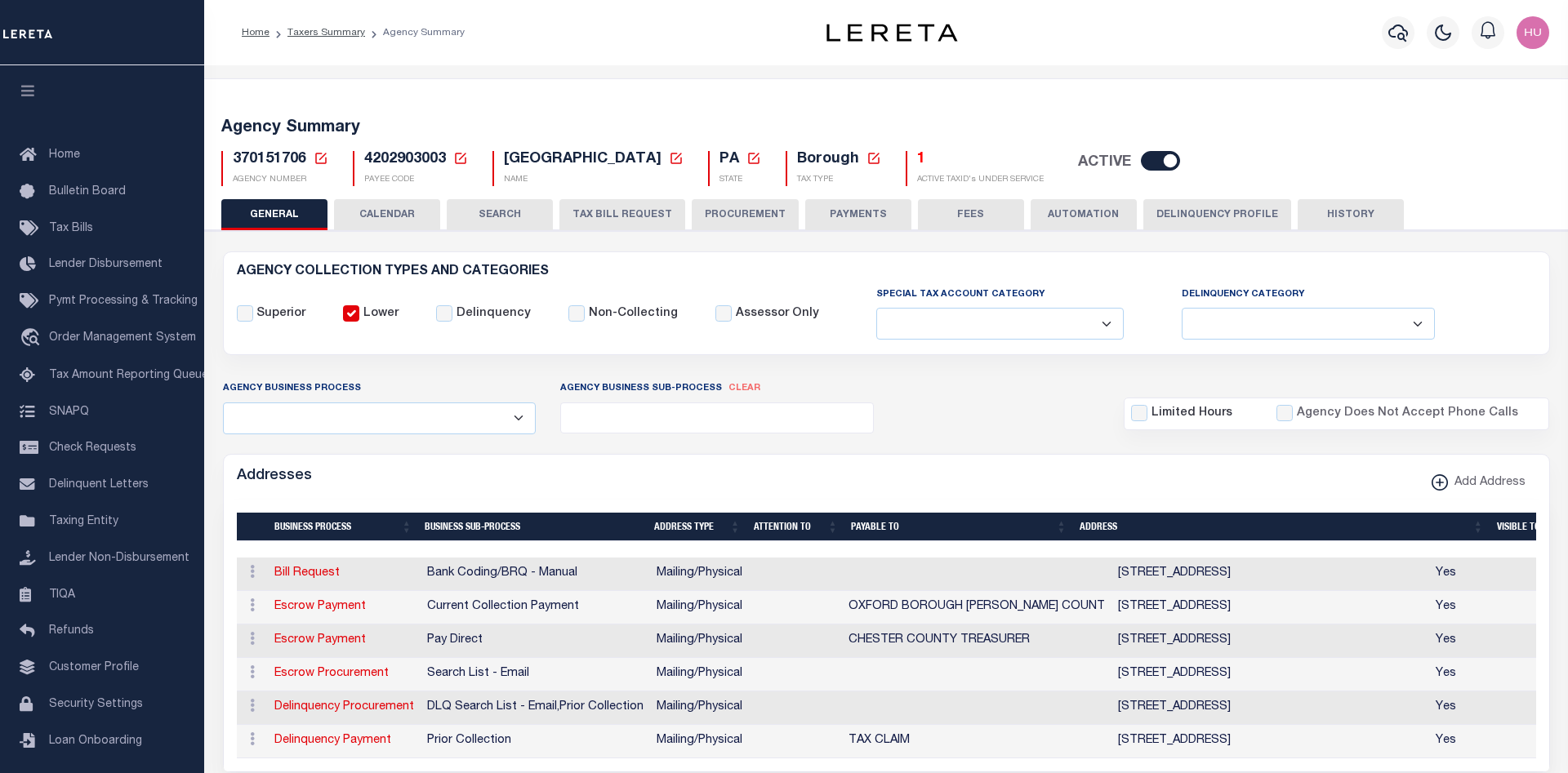
click at [317, 162] on icon at bounding box center [321, 158] width 15 height 15
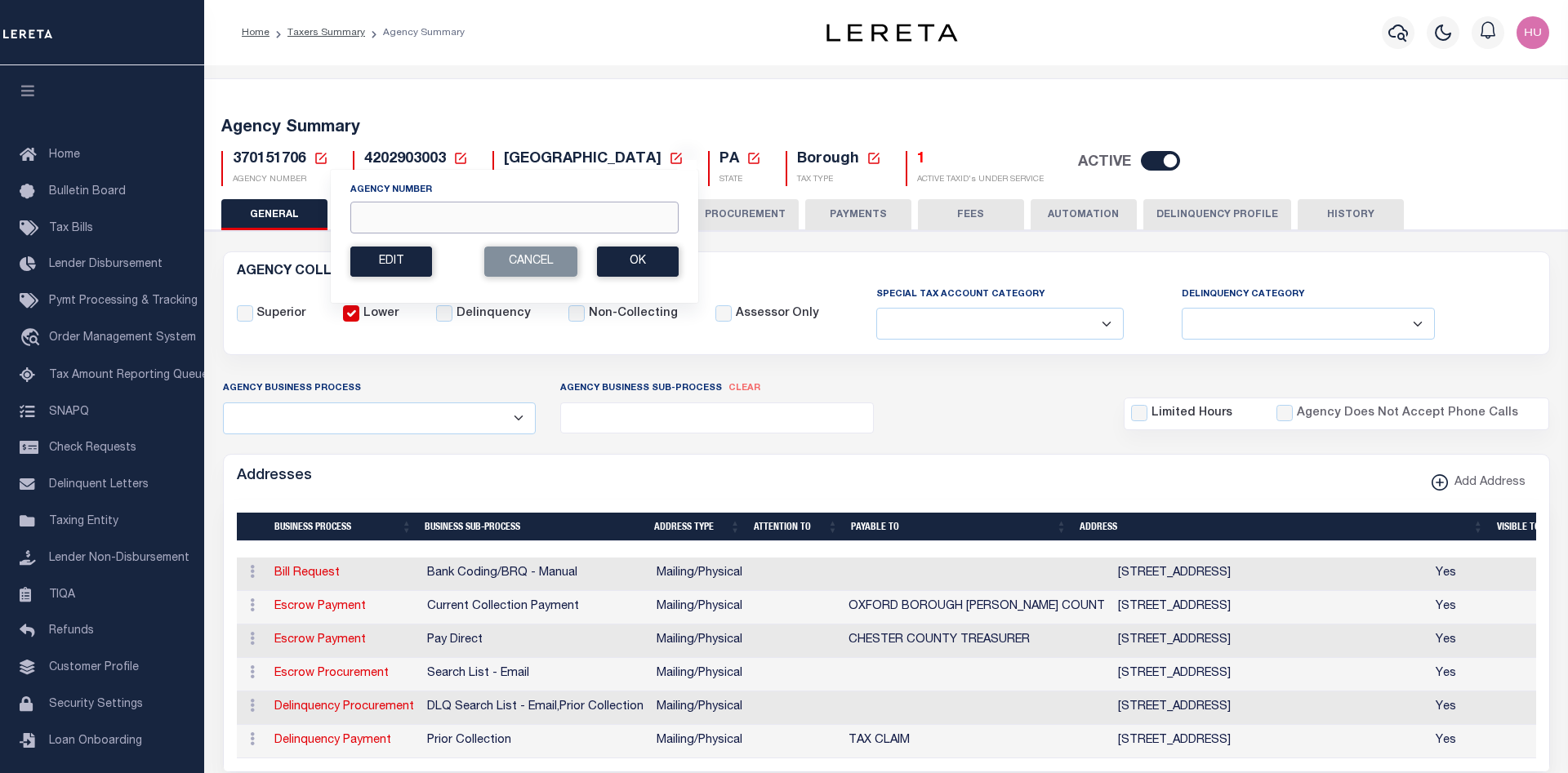
click at [394, 216] on input "Agency Number" at bounding box center [514, 218] width 329 height 32
paste input "370154000"
type input "370154000"
click at [668, 265] on button "Ok" at bounding box center [638, 262] width 81 height 30
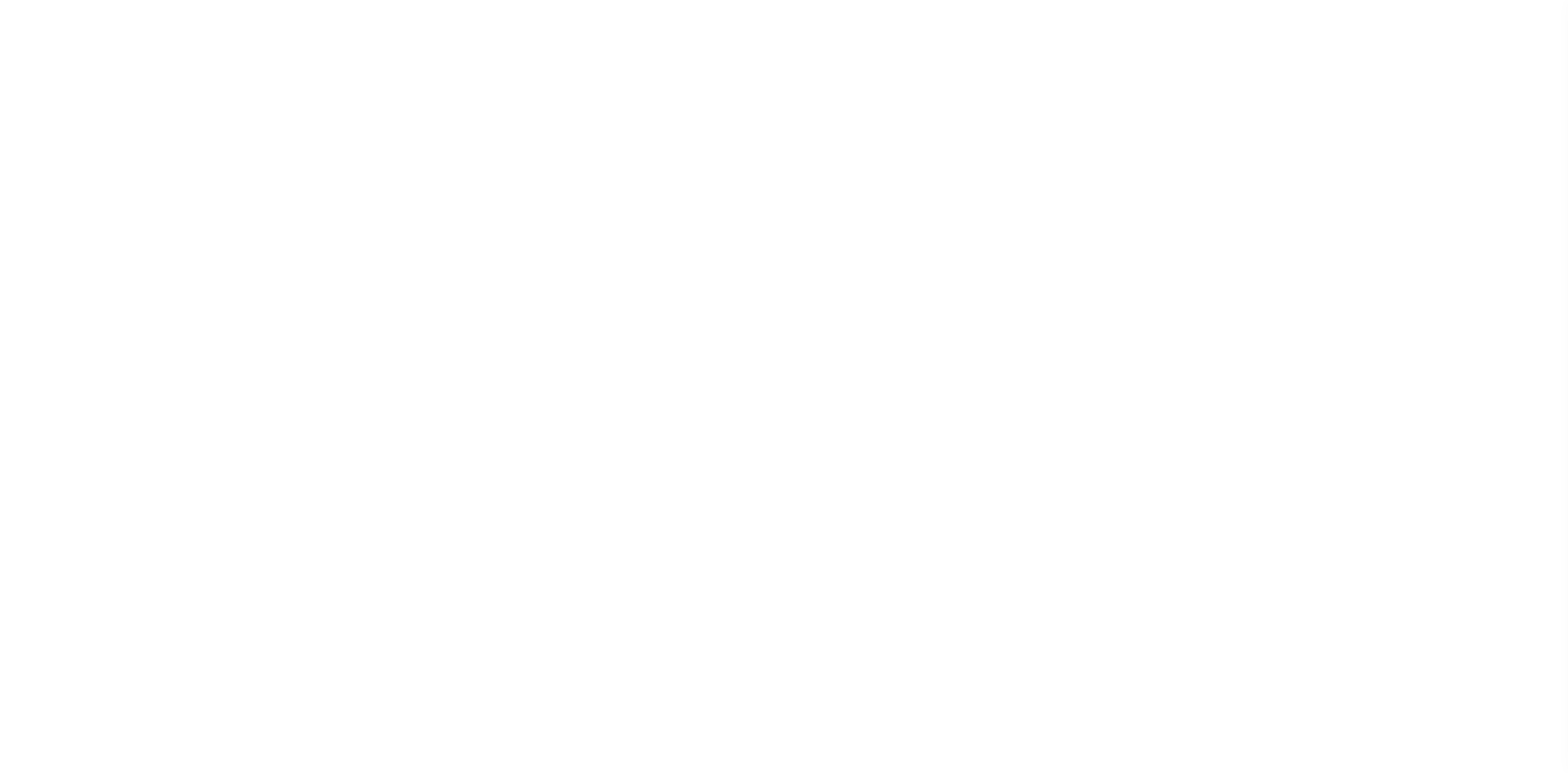
select select "1"
select select
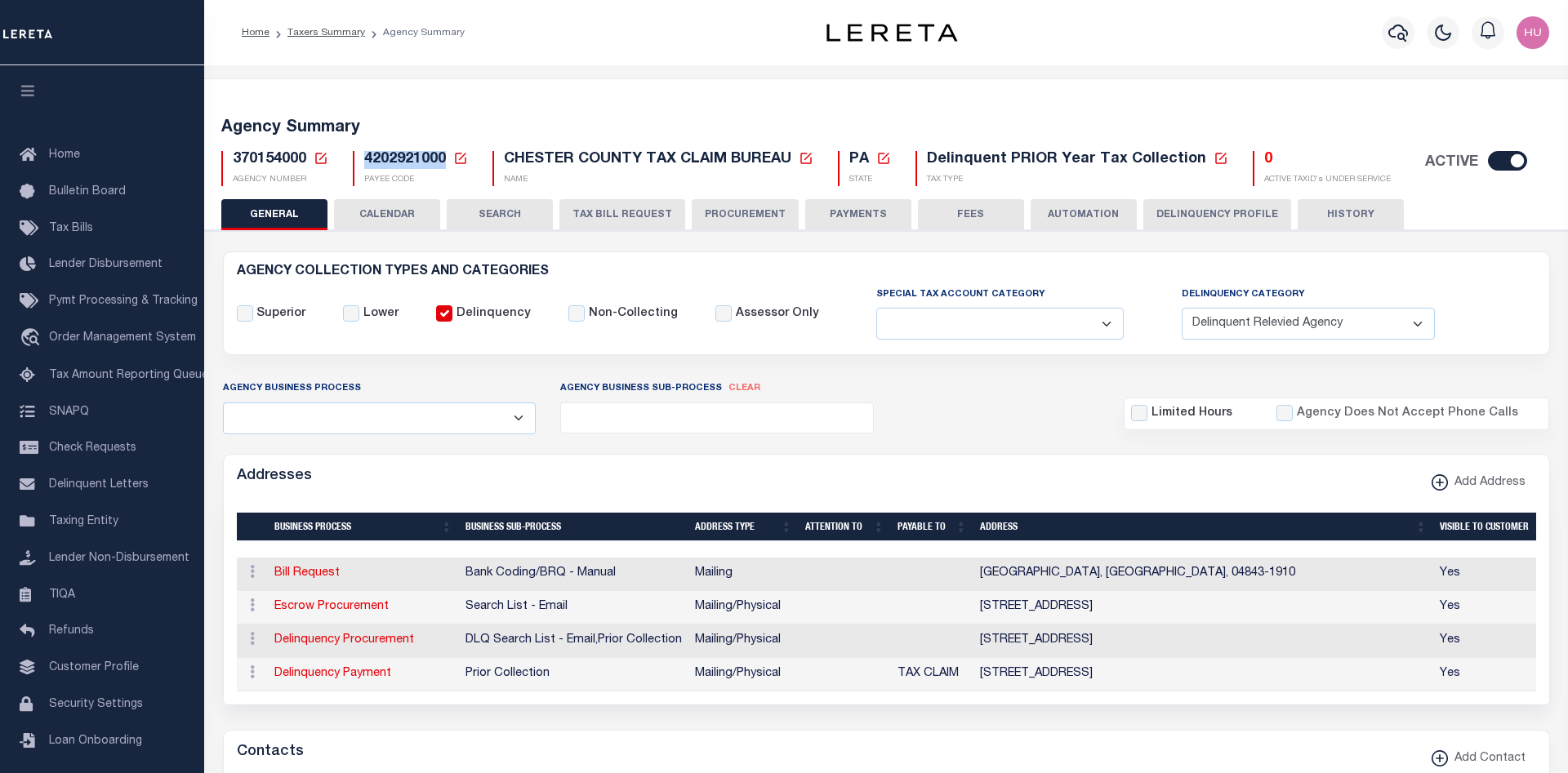
drag, startPoint x: 445, startPoint y: 157, endPoint x: 364, endPoint y: 157, distance: 81.0
click at [364, 157] on span "4202921000" at bounding box center [405, 159] width 81 height 15
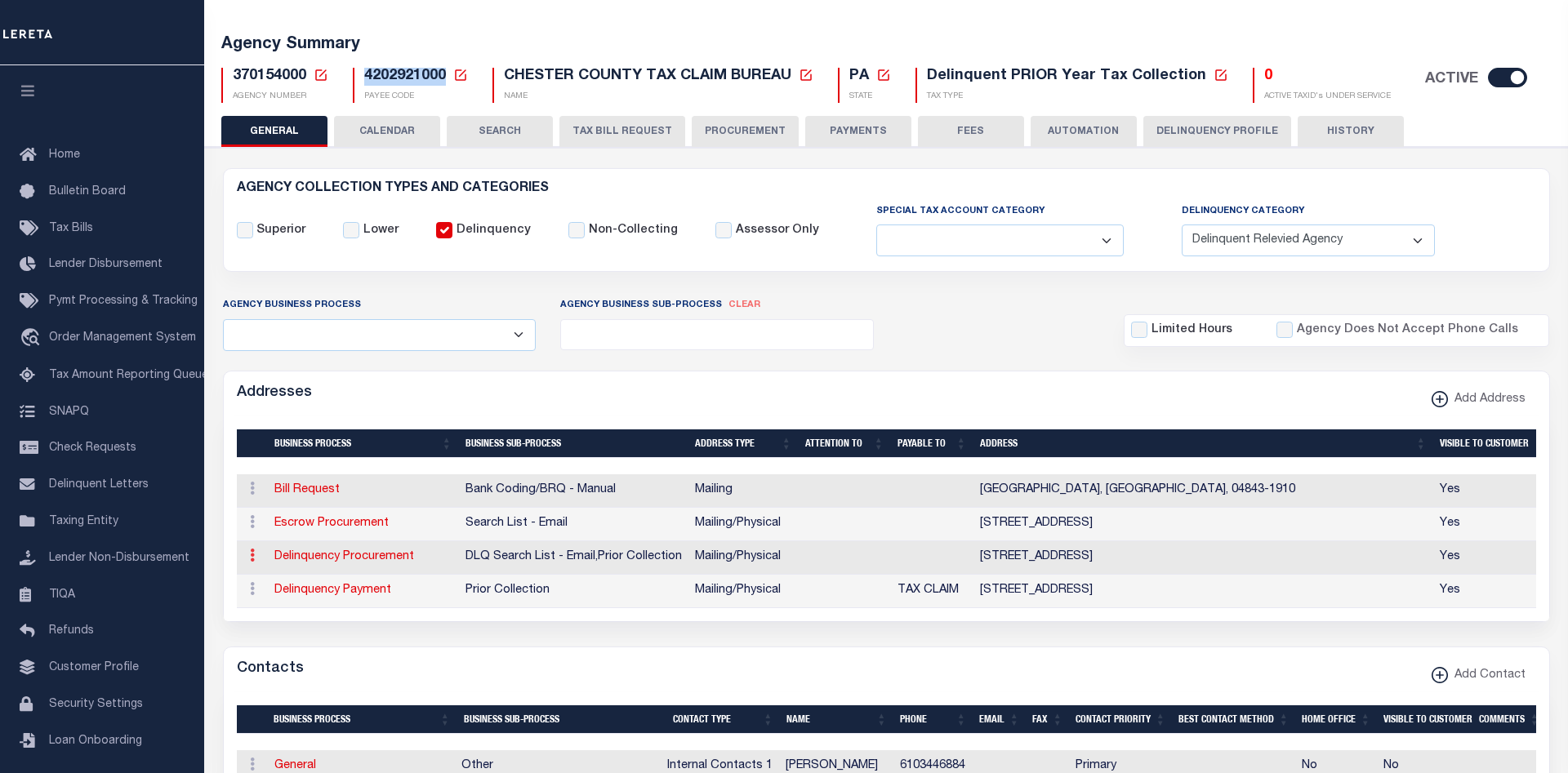
click at [253, 555] on icon at bounding box center [252, 555] width 5 height 13
click at [288, 608] on link "Edit Address" at bounding box center [306, 607] width 123 height 27
select select "1"
checkbox input "false"
select select
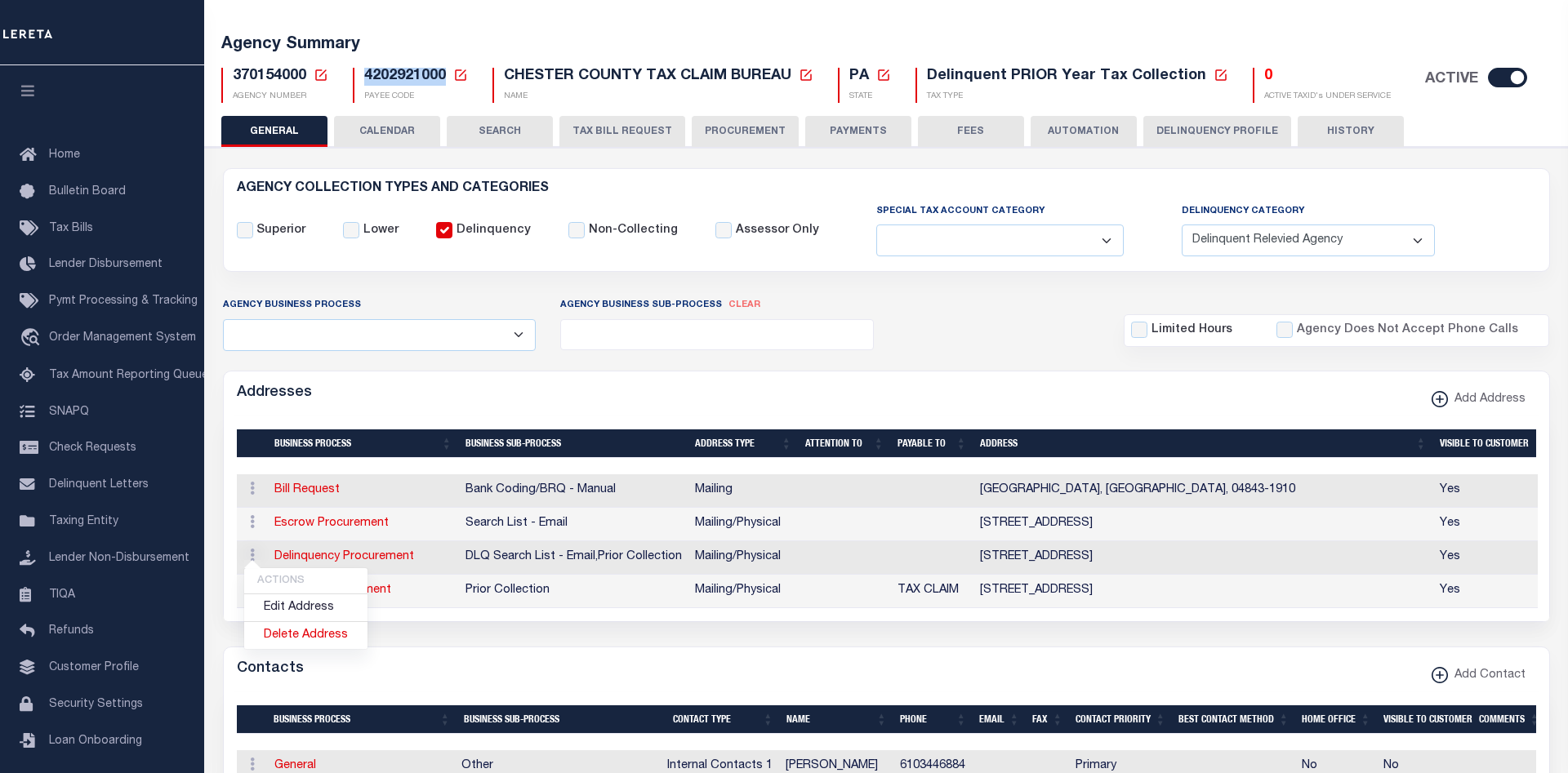
type input "313 W. MARKET STREET"
type input "SUITE 3602"
type input "WEST CHESTER"
select select "PA"
type input "19380-0991"
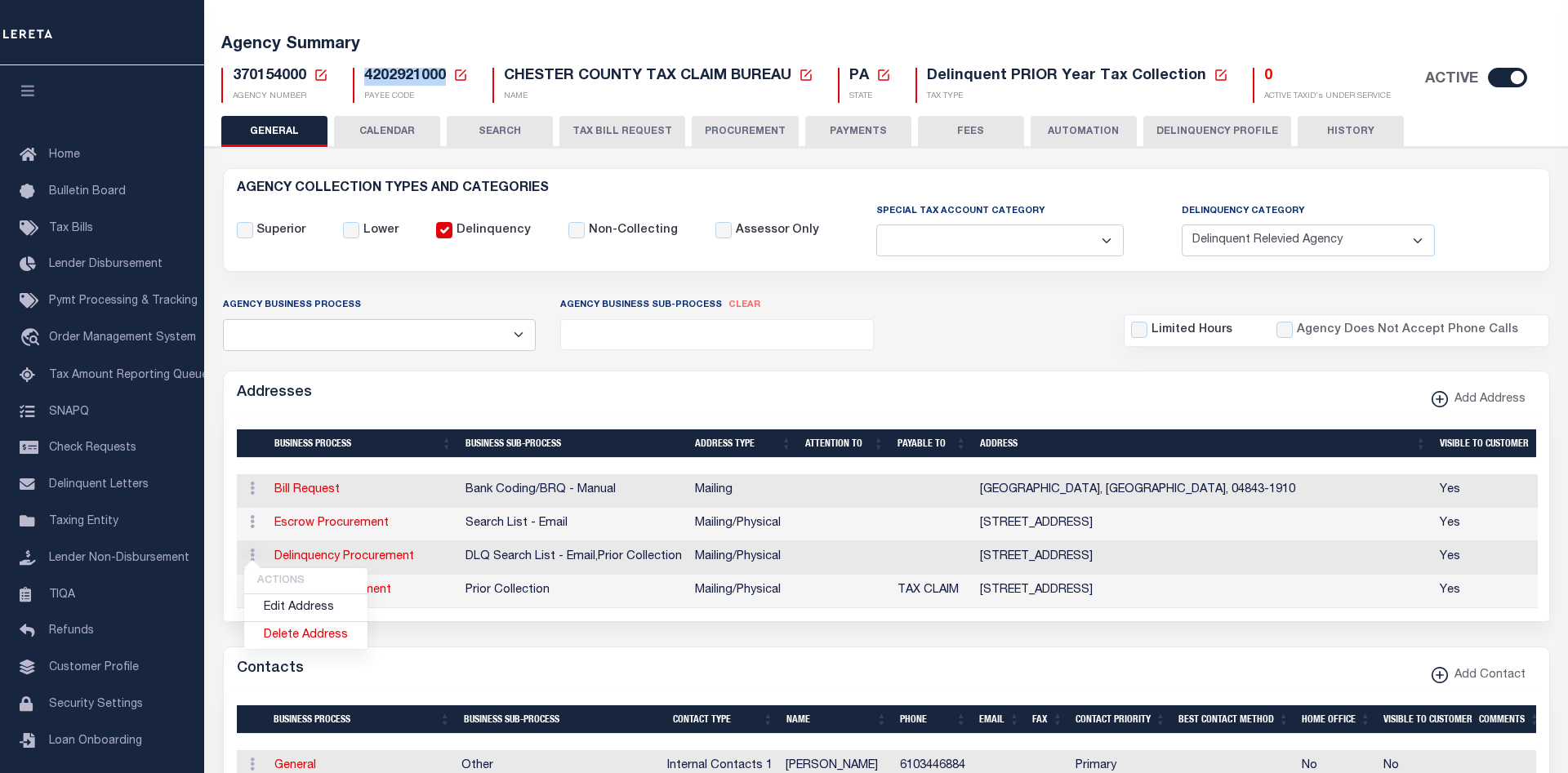
select select "5"
checkbox input "true"
select select "4"
select select "18"
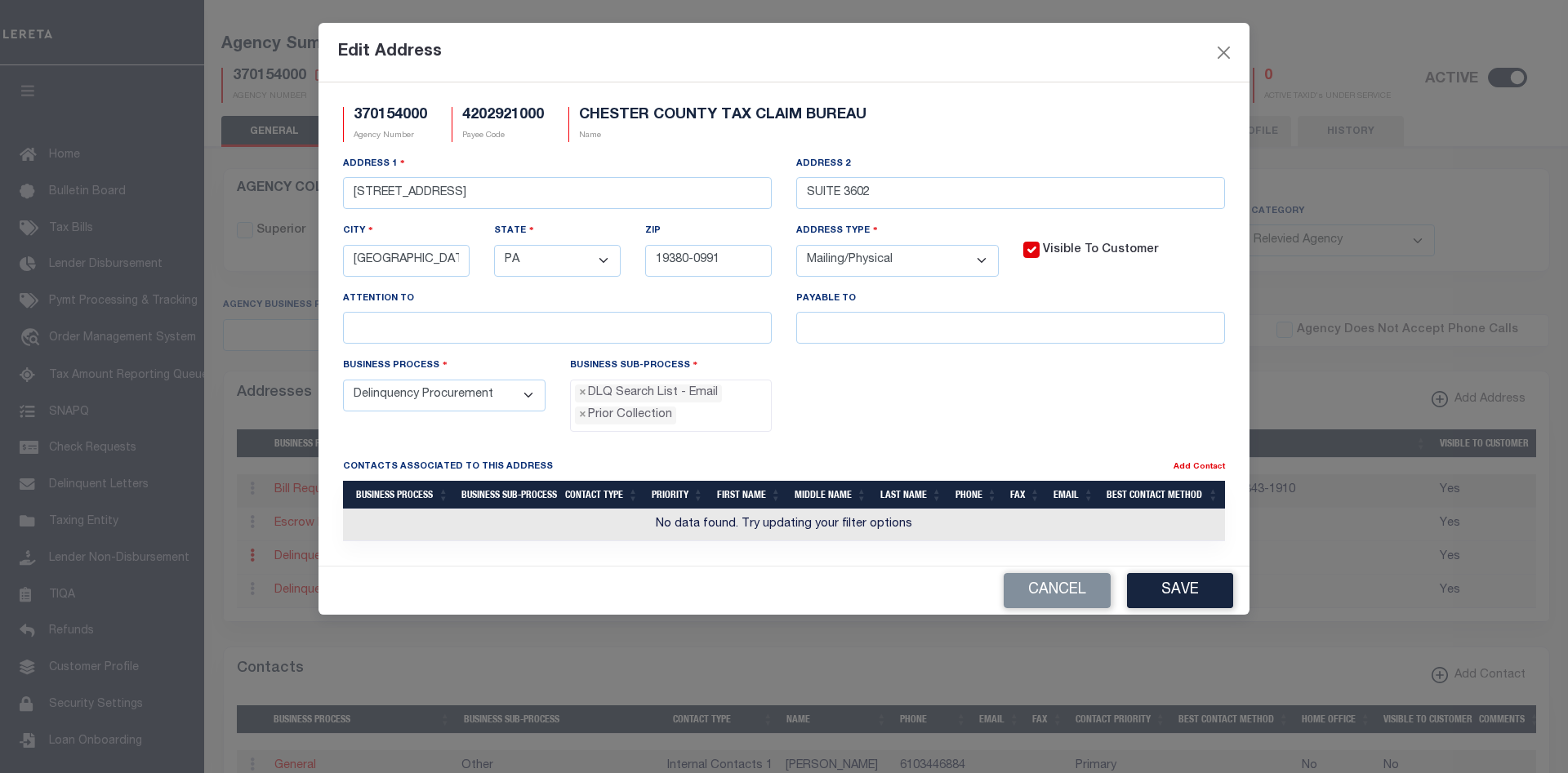
scroll to position [72, 0]
click at [920, 198] on input "SUITE 3602" at bounding box center [1011, 192] width 429 height 32
type input "SUITE 3602 - TESTING"
click at [1169, 591] on button "Save" at bounding box center [1180, 590] width 106 height 36
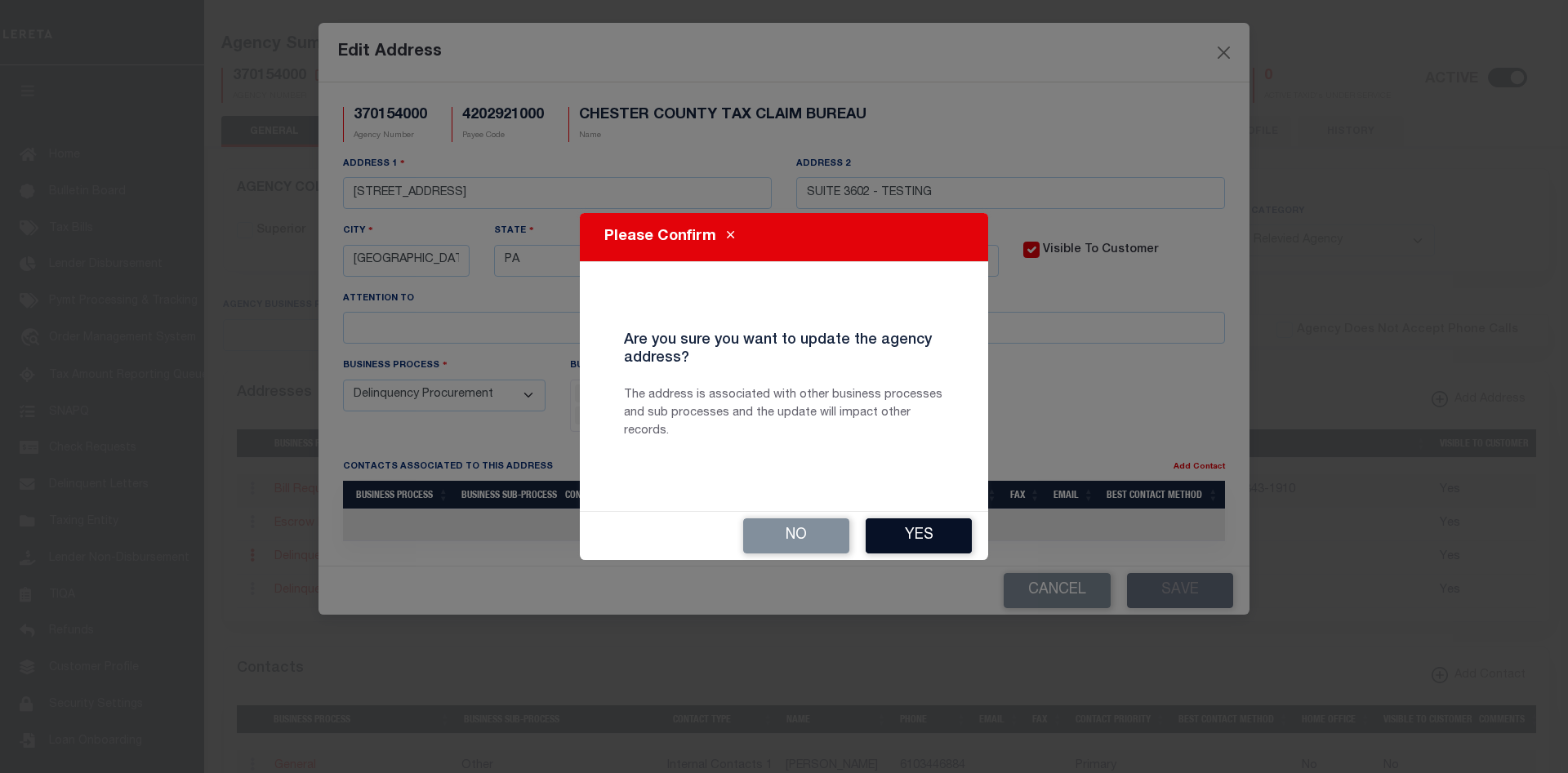
click at [921, 529] on button "Yes" at bounding box center [919, 536] width 106 height 36
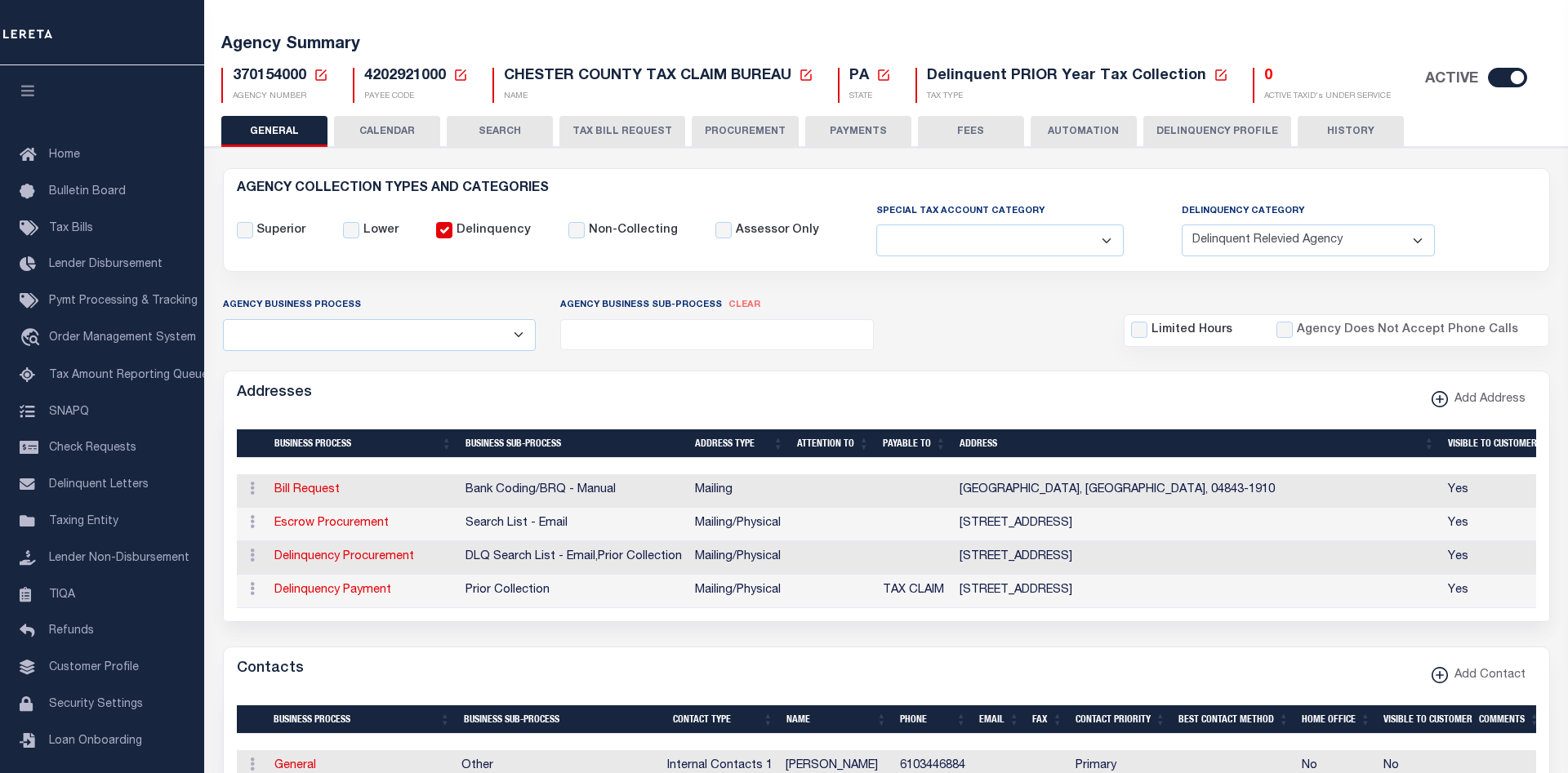
drag, startPoint x: 1323, startPoint y: 133, endPoint x: 1310, endPoint y: 159, distance: 29.1
click at [1323, 133] on button "HISTORY" at bounding box center [1350, 132] width 106 height 31
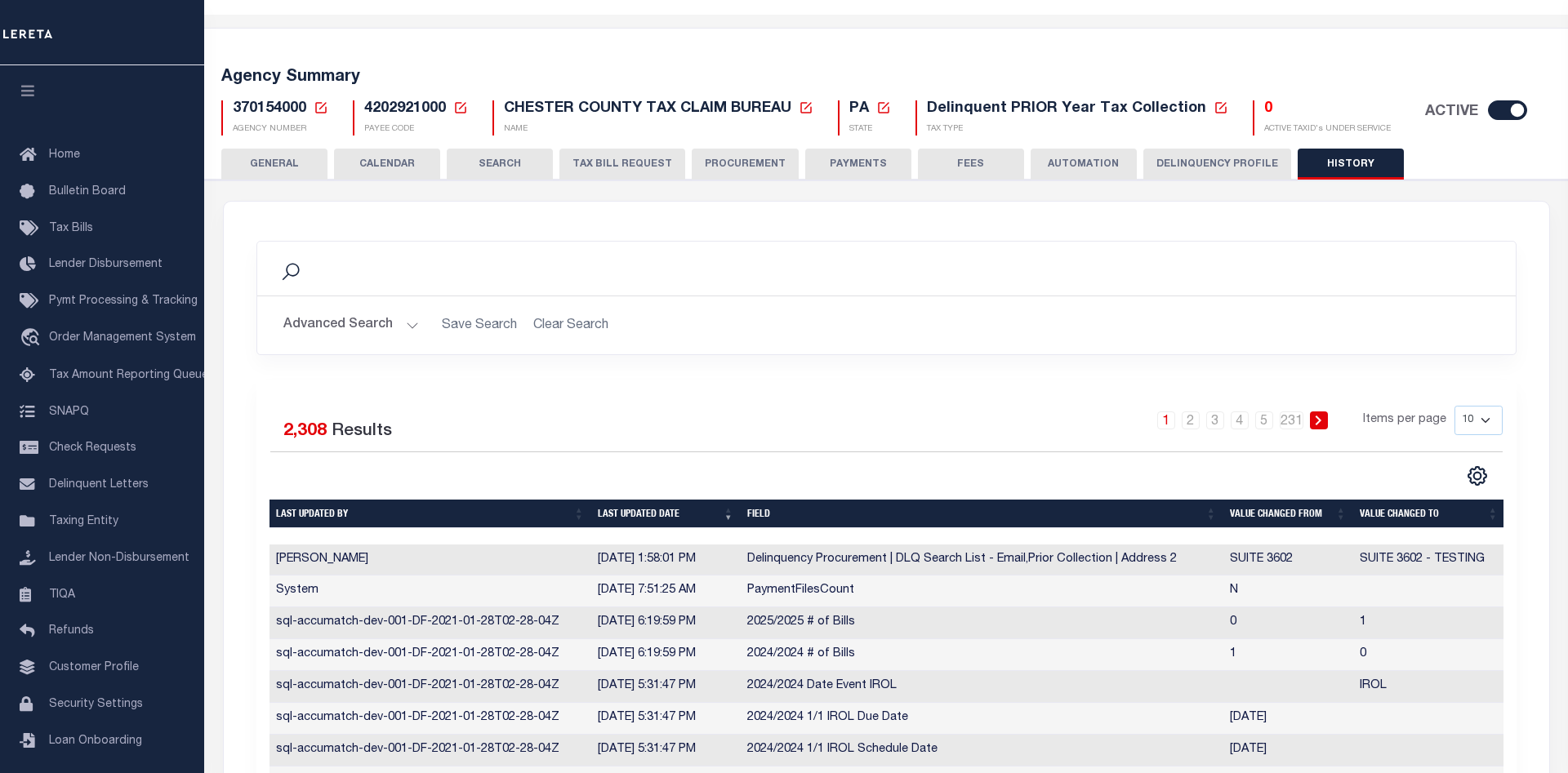
scroll to position [134, 0]
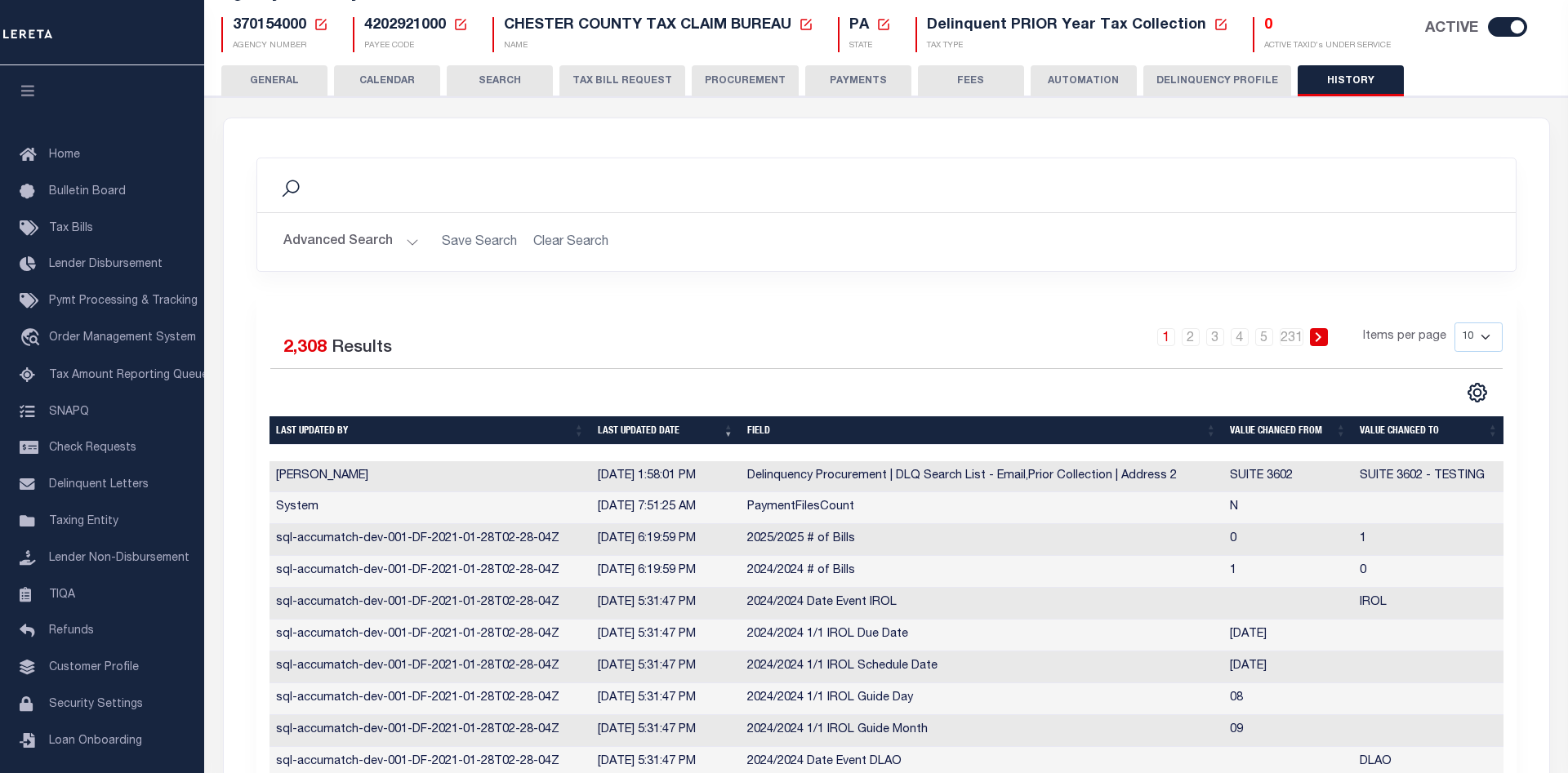
drag, startPoint x: 1307, startPoint y: 478, endPoint x: 1198, endPoint y: 478, distance: 109.0
click at [1198, 478] on tr "Humberto Garcia 10/9/2025, 1:58:01 PM Delinquency Procurement | DLQ Search List…" at bounding box center [887, 477] width 1235 height 32
drag, startPoint x: 1354, startPoint y: 477, endPoint x: 1470, endPoint y: 478, distance: 116.0
click at [1470, 478] on td "SUITE 3602 - TESTING" at bounding box center [1428, 477] width 152 height 32
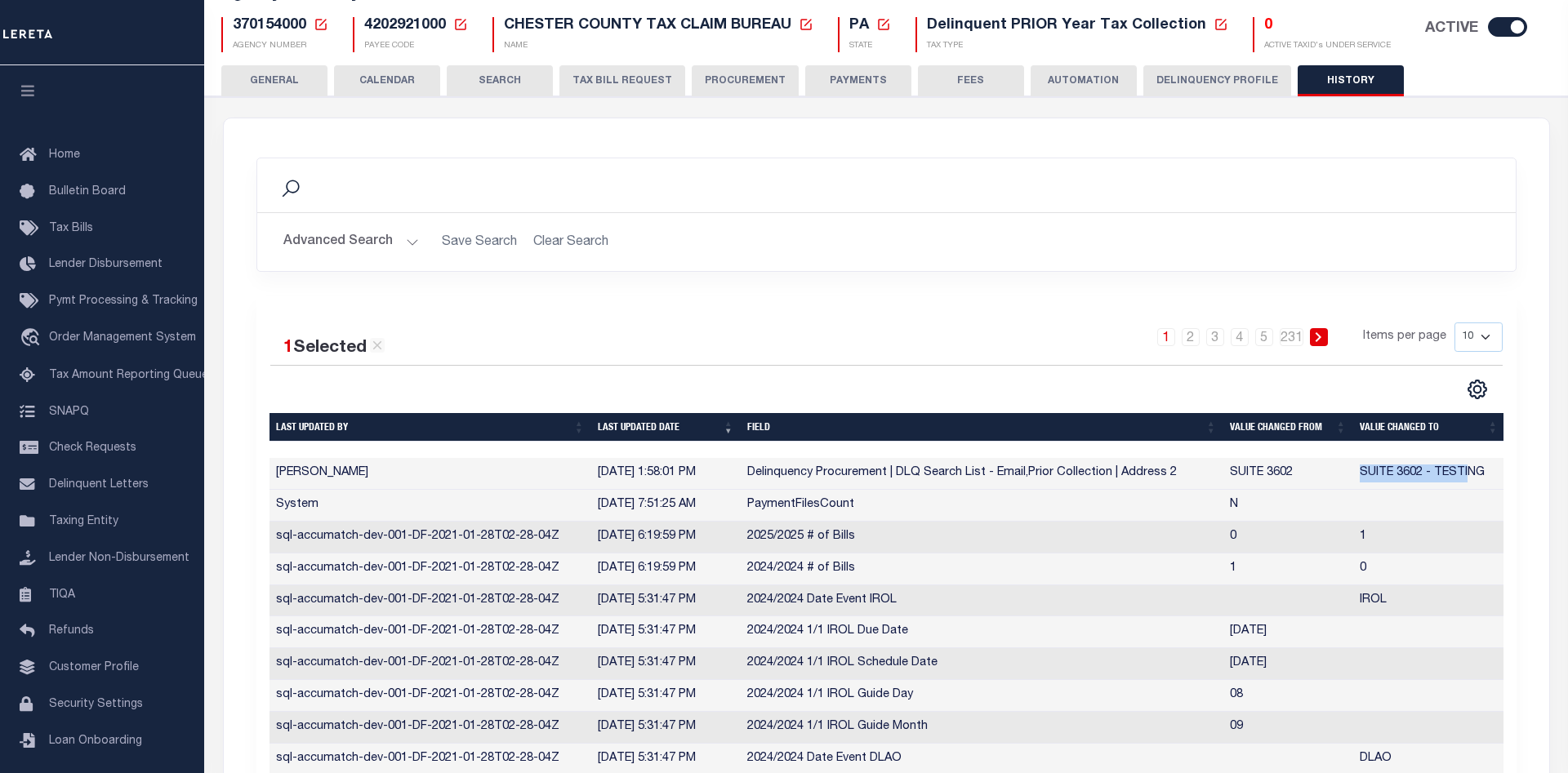
scroll to position [0, 0]
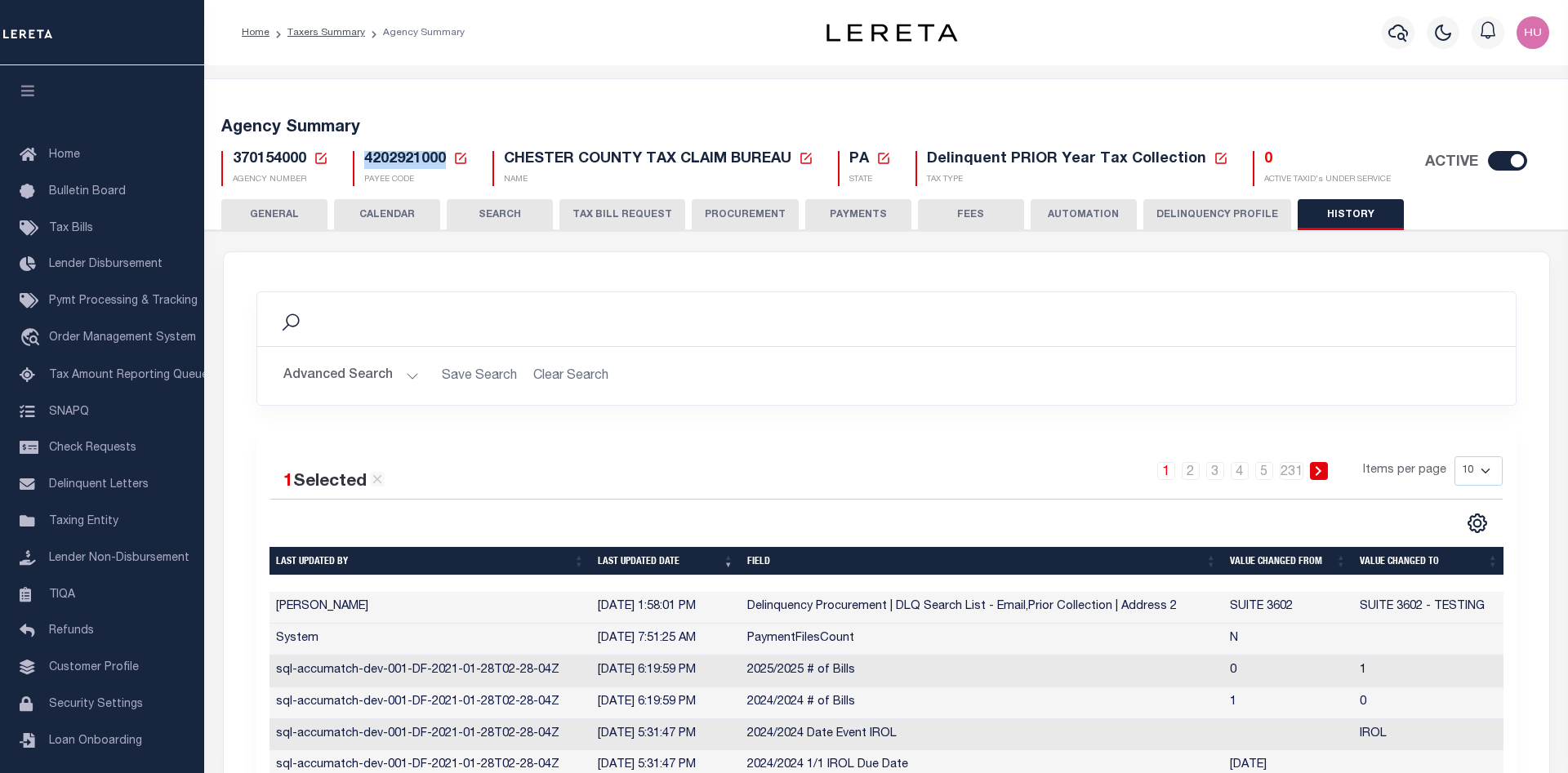
drag, startPoint x: 445, startPoint y: 158, endPoint x: 365, endPoint y: 159, distance: 80.0
click at [365, 159] on span "4202921000" at bounding box center [405, 159] width 81 height 15
copy span "4202921000"
click at [462, 161] on icon at bounding box center [460, 158] width 15 height 15
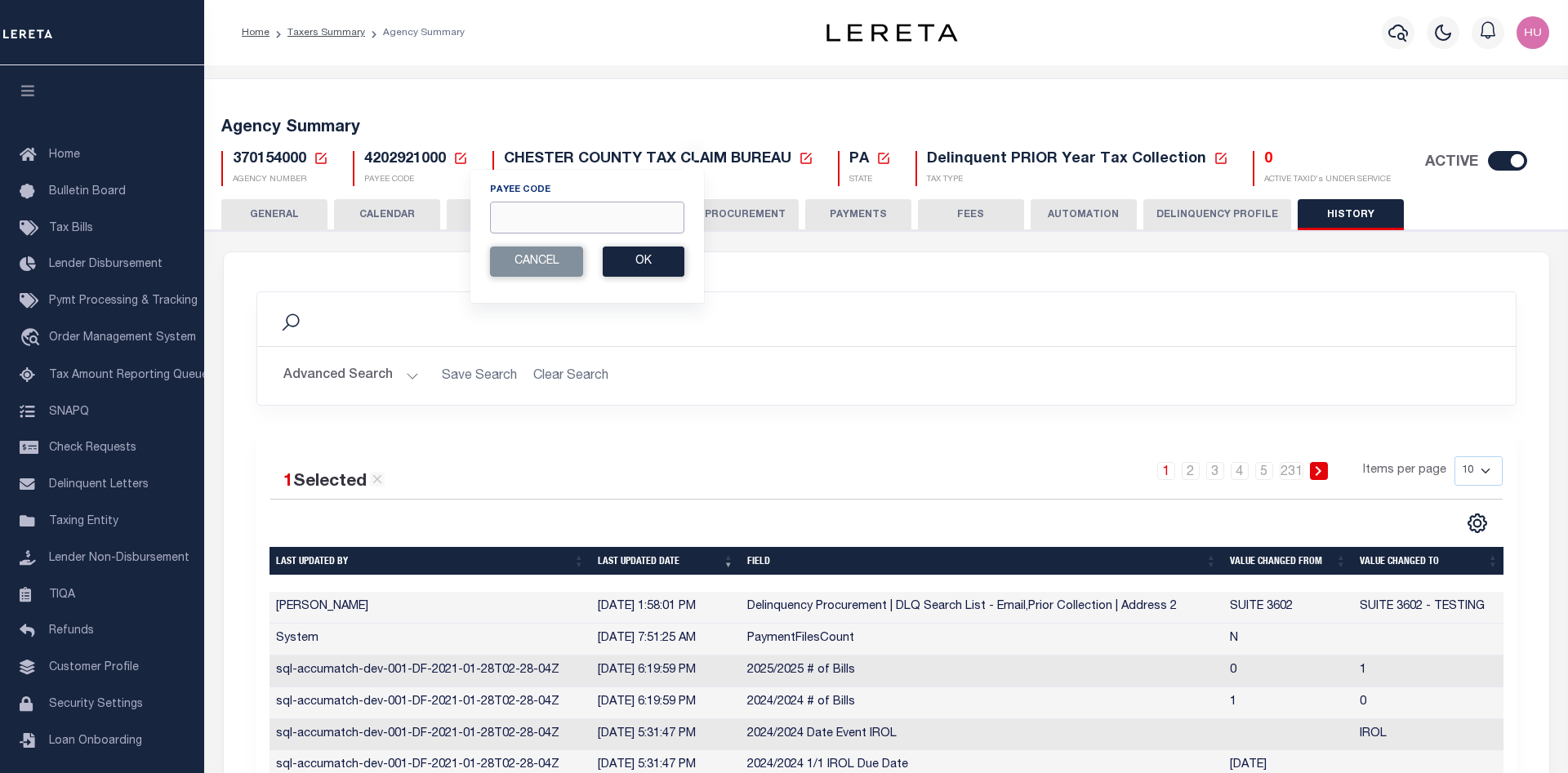
click at [524, 222] on input "Payee Code" at bounding box center [587, 218] width 194 height 32
paste input "7803022513"
type input "7803022513"
click at [628, 257] on button "Ok" at bounding box center [643, 262] width 81 height 30
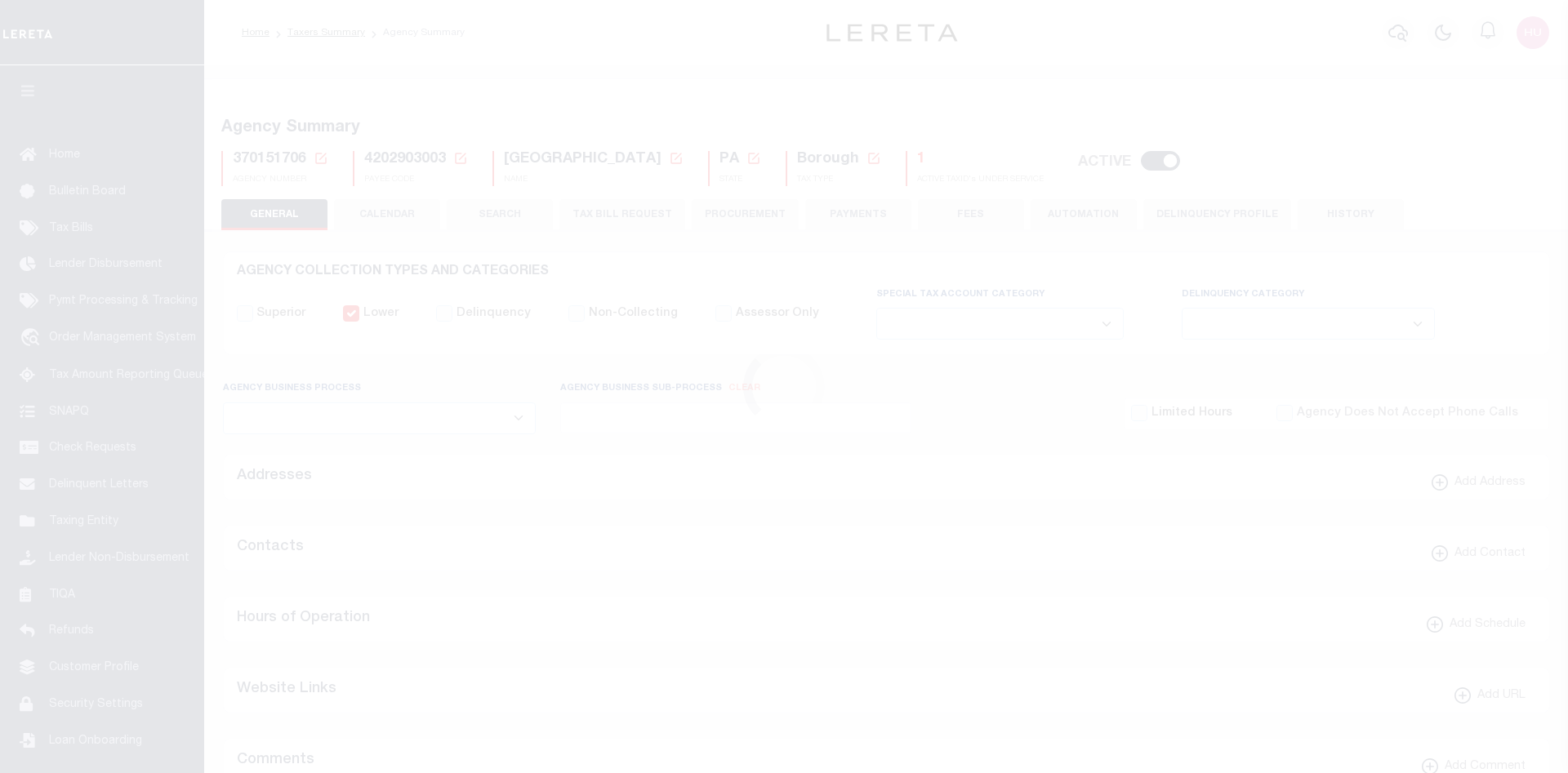
select select
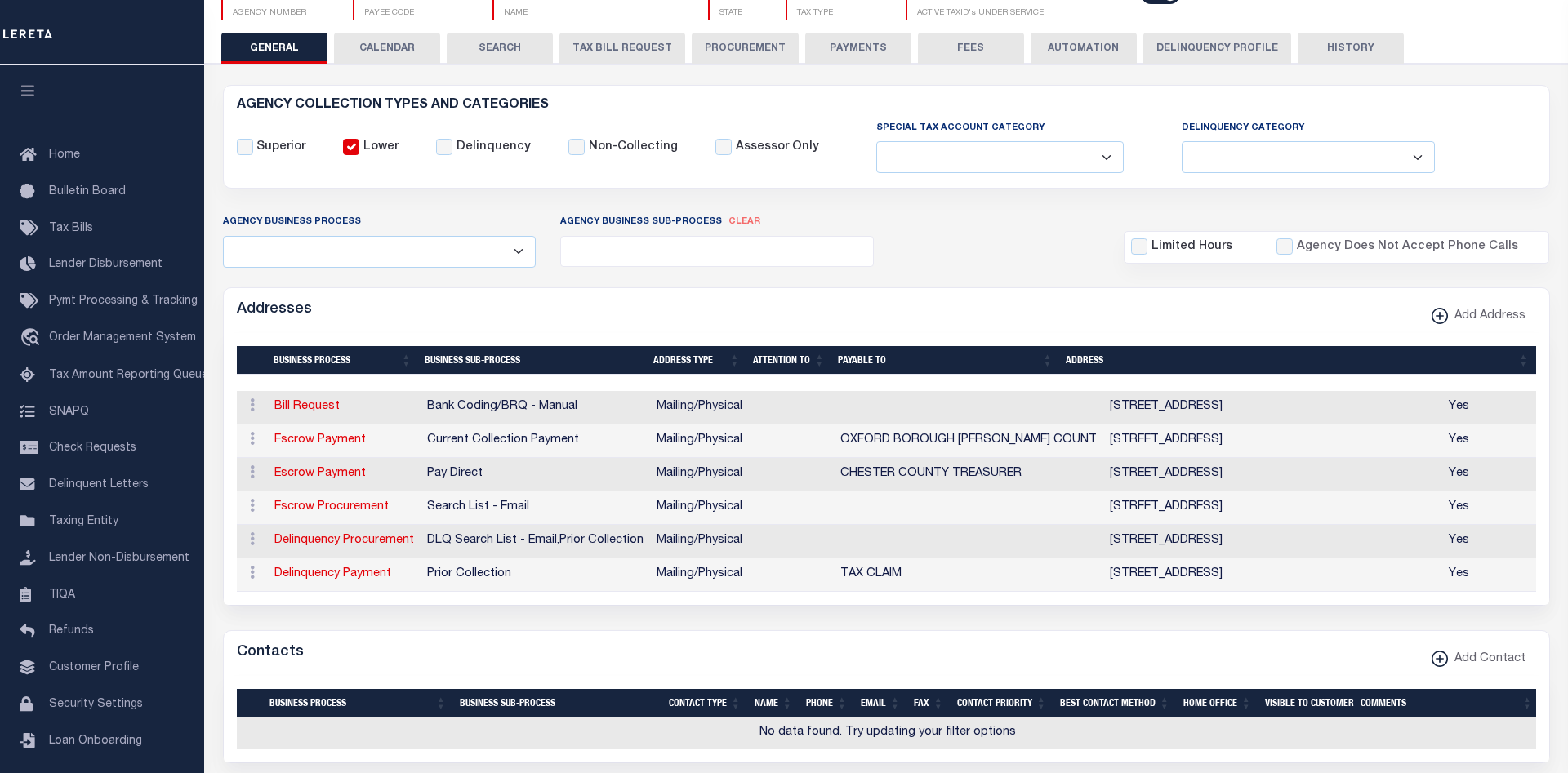
scroll to position [166, 0]
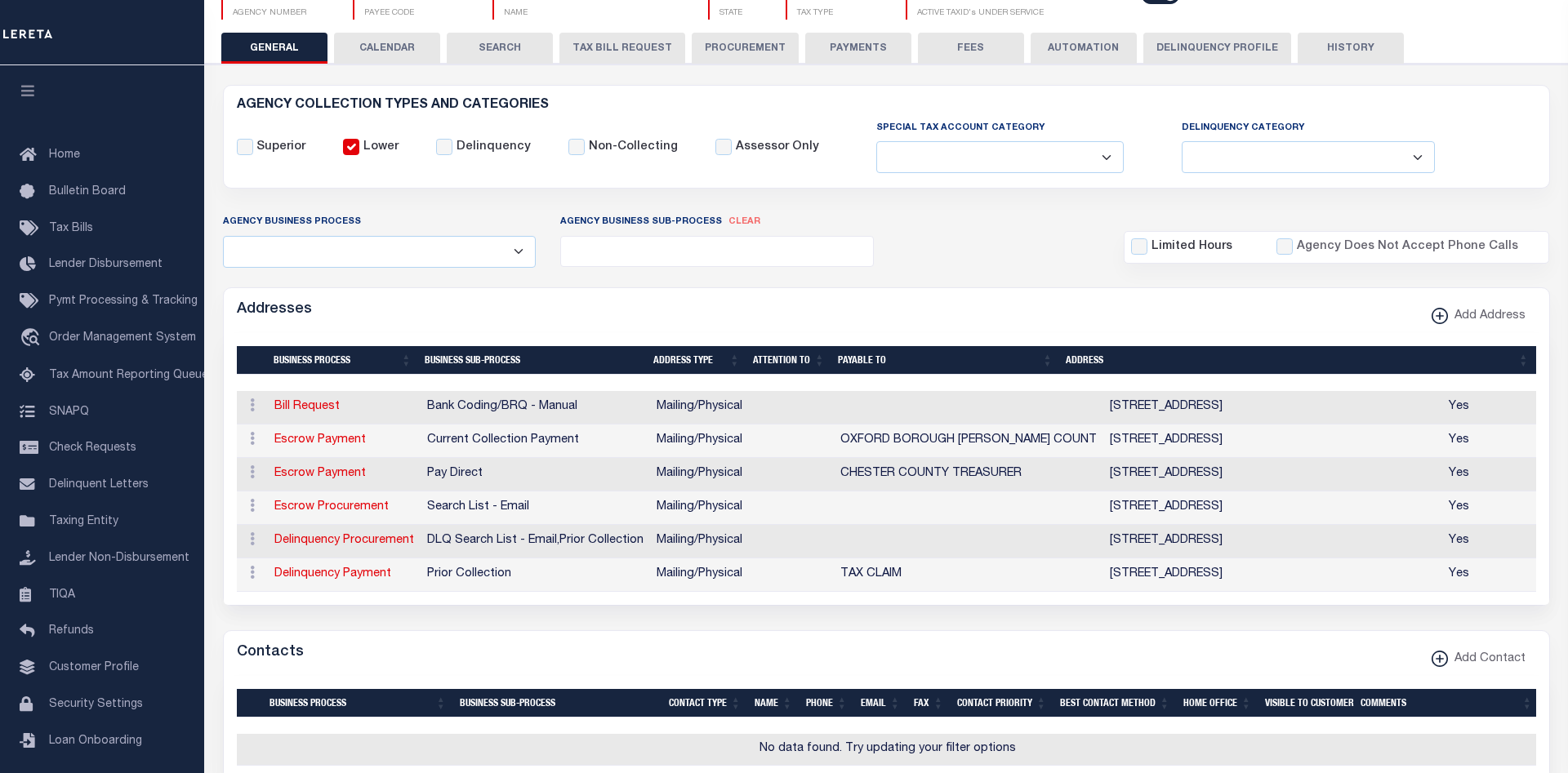
drag, startPoint x: 1339, startPoint y: 574, endPoint x: 1213, endPoint y: 577, distance: 126.0
click at [1213, 577] on td "[STREET_ADDRESS]" at bounding box center [1272, 575] width 339 height 34
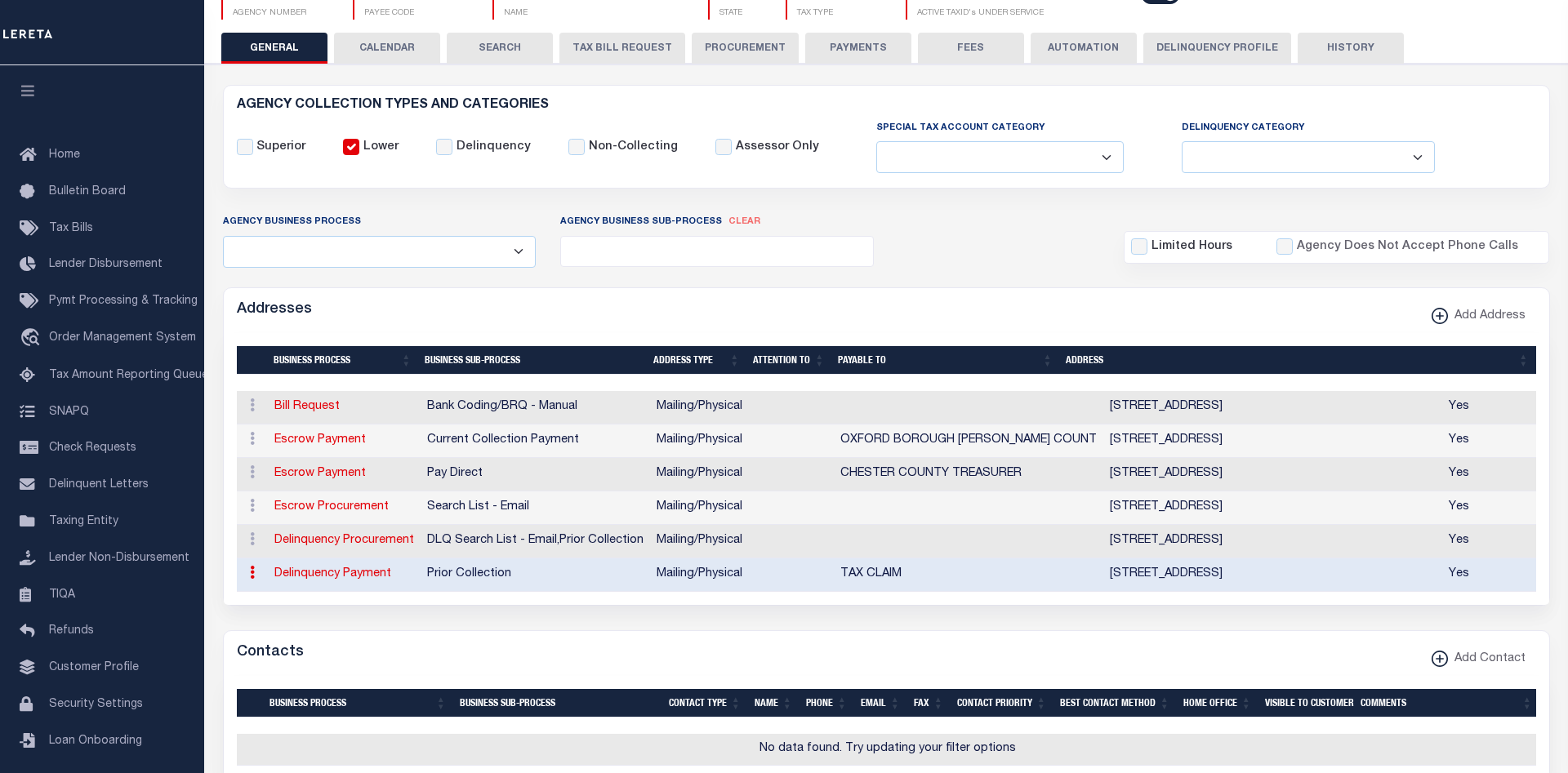
scroll to position [0, 94]
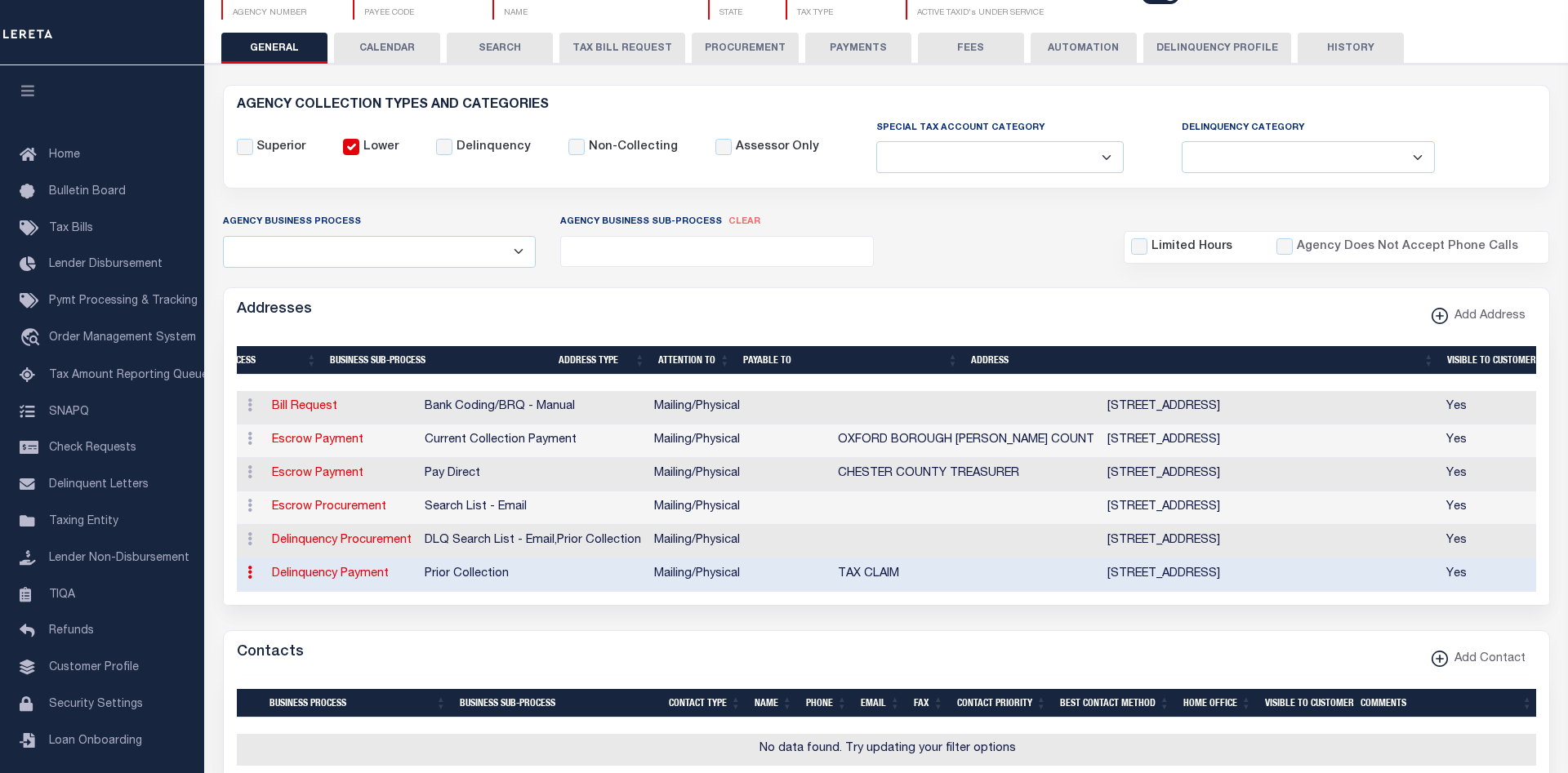
drag, startPoint x: 1314, startPoint y: 511, endPoint x: 967, endPoint y: 401, distance: 364.0
click at [967, 401] on tbody "ACTIONS Edit Address Delete Address Bill Request Bank Coding/BRQ - Manual Maili…" at bounding box center [885, 491] width 1302 height 201
click at [1319, 510] on td "313 W MARKET STREET #3202 , WEST CHESTER, PA, 19380" at bounding box center [1270, 508] width 339 height 34
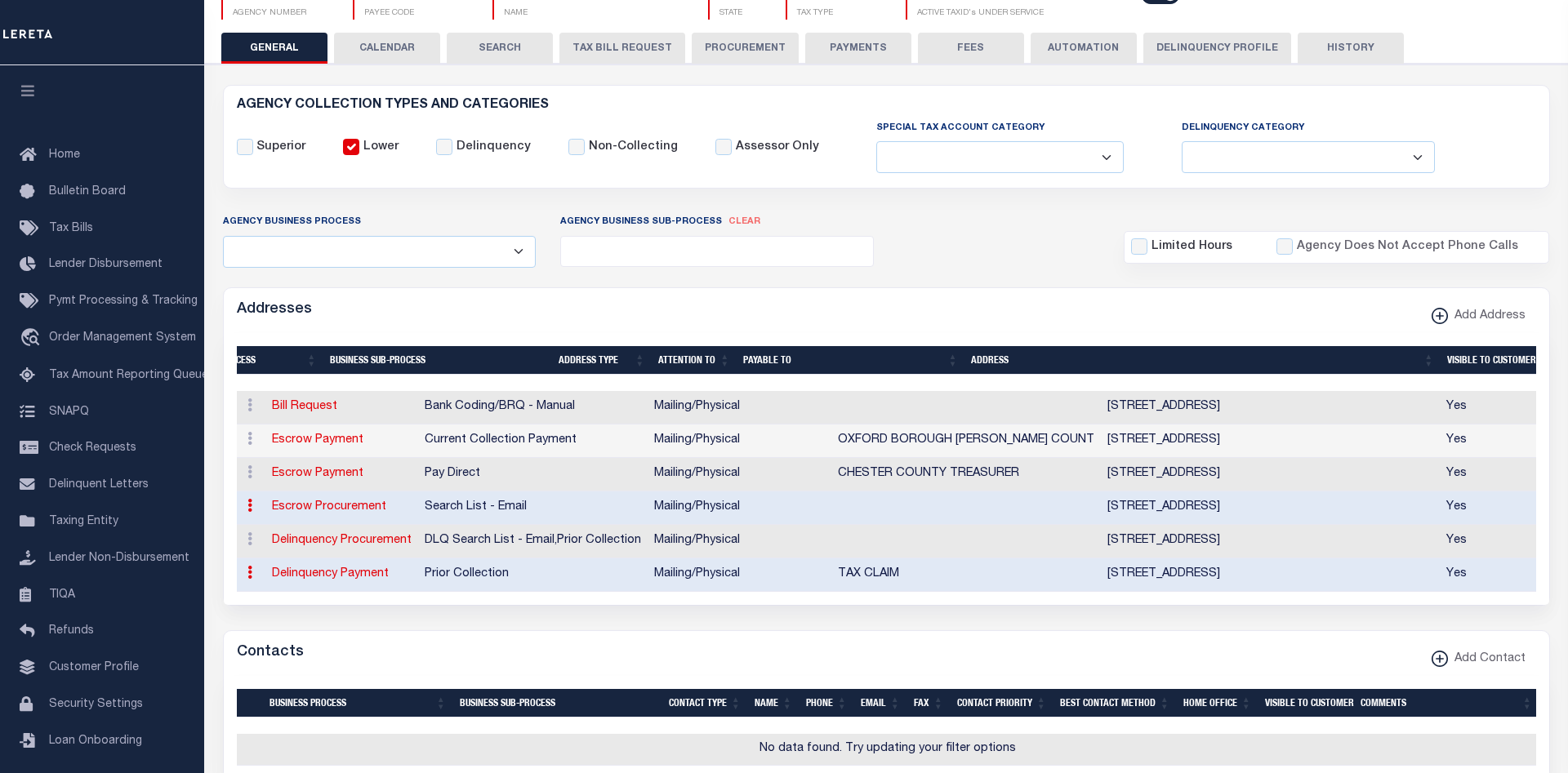
drag, startPoint x: 1319, startPoint y: 510, endPoint x: 968, endPoint y: 406, distance: 366.1
click at [968, 406] on tbody "ACTIONS Edit Address Delete Address Bill Request Bank Coding/BRQ - Manual Maili…" at bounding box center [885, 491] width 1302 height 201
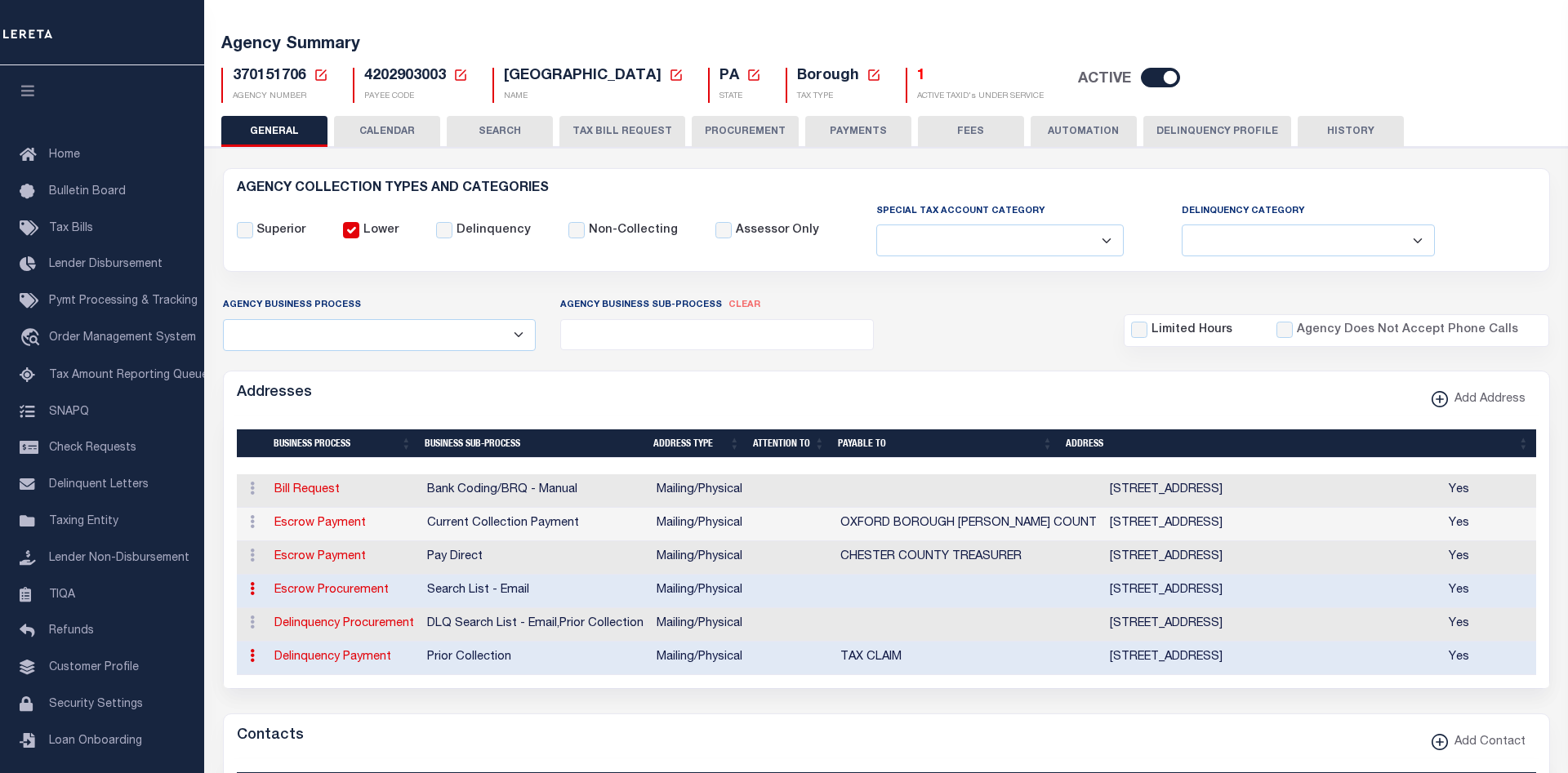
scroll to position [0, 0]
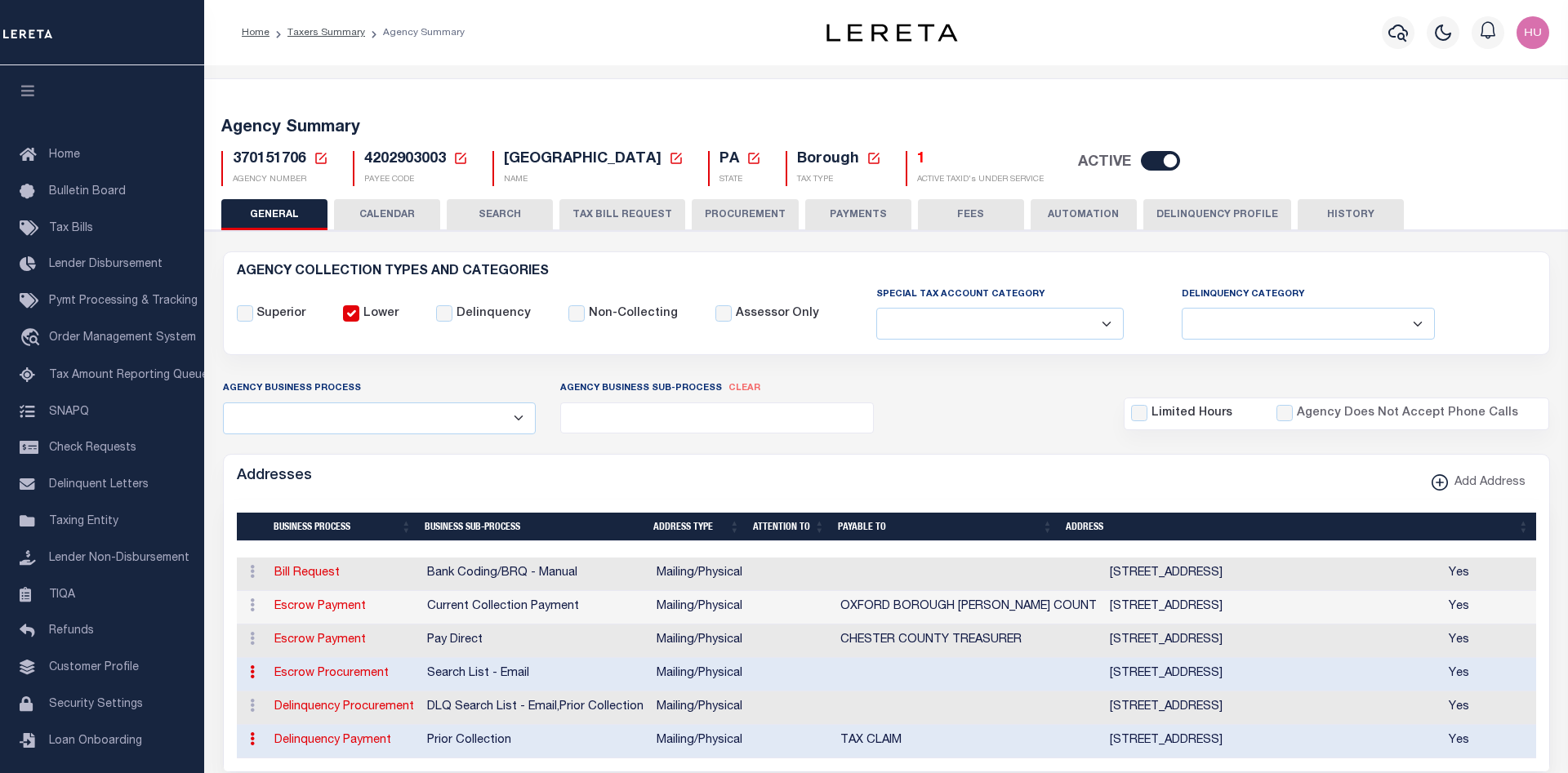
click at [456, 159] on icon at bounding box center [460, 158] width 11 height 11
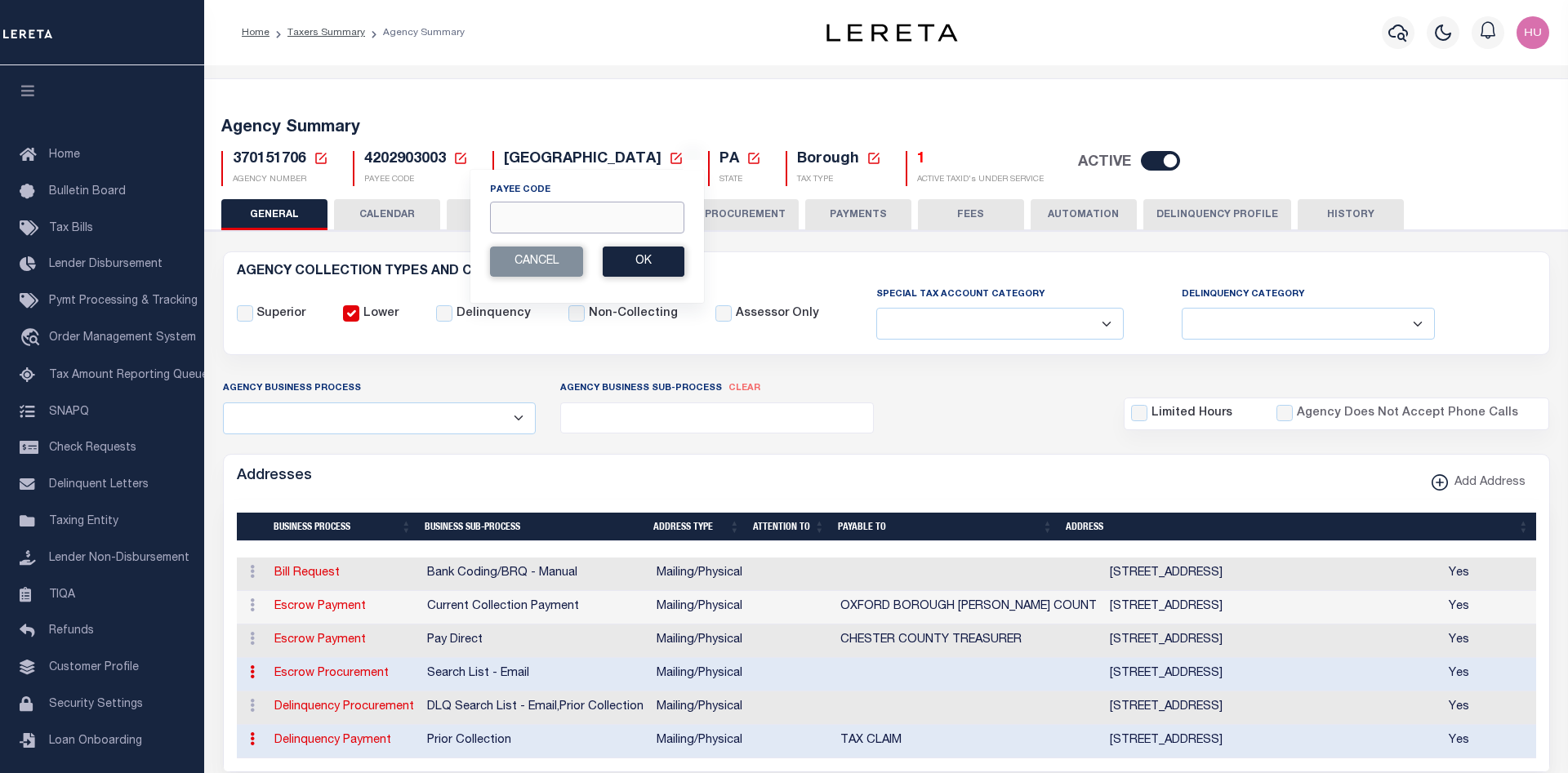
click at [559, 211] on input "Payee Code" at bounding box center [587, 218] width 194 height 32
click at [533, 224] on input "Payee Code" at bounding box center [587, 218] width 194 height 32
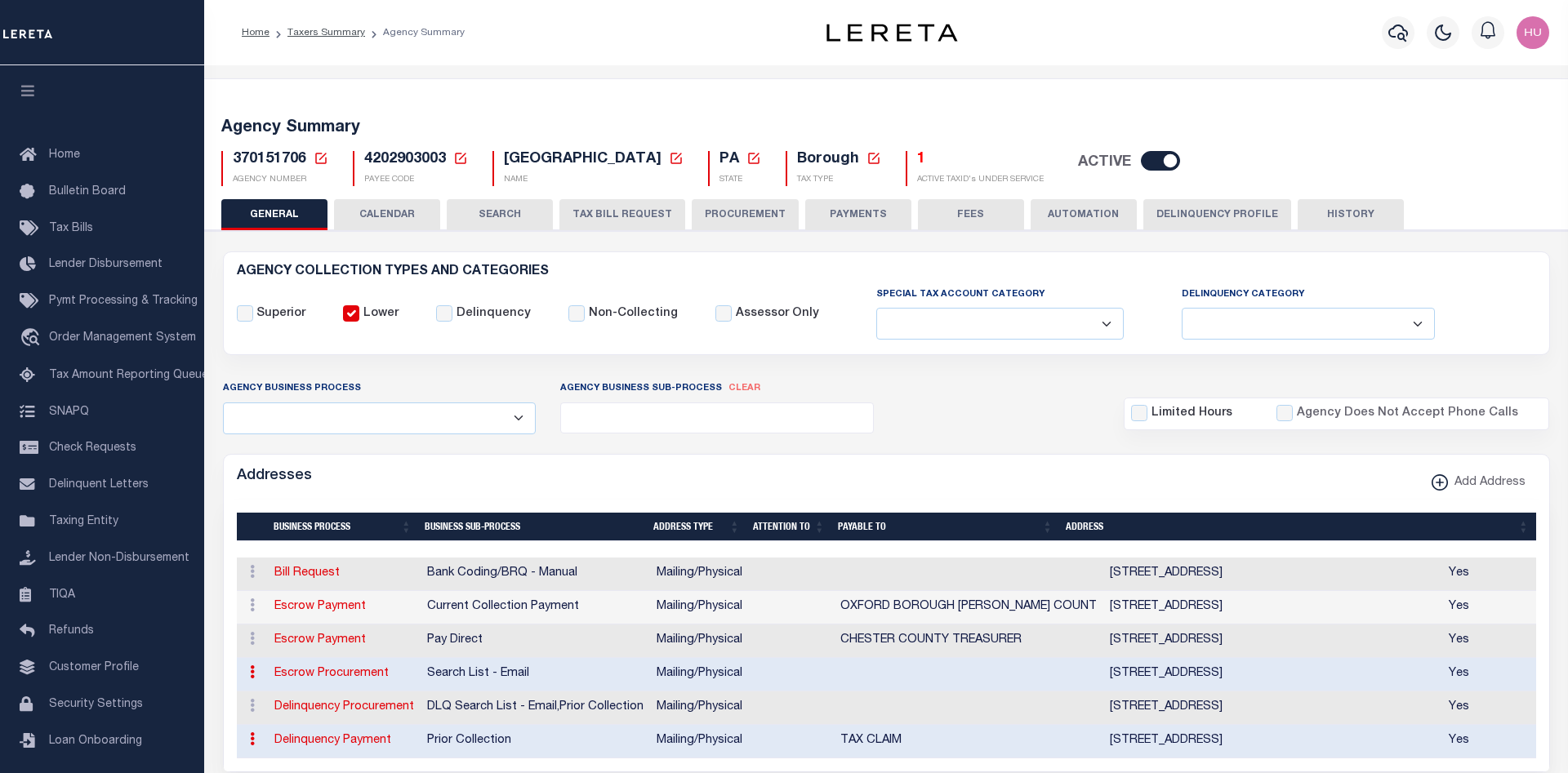
click at [460, 160] on icon at bounding box center [460, 158] width 15 height 15
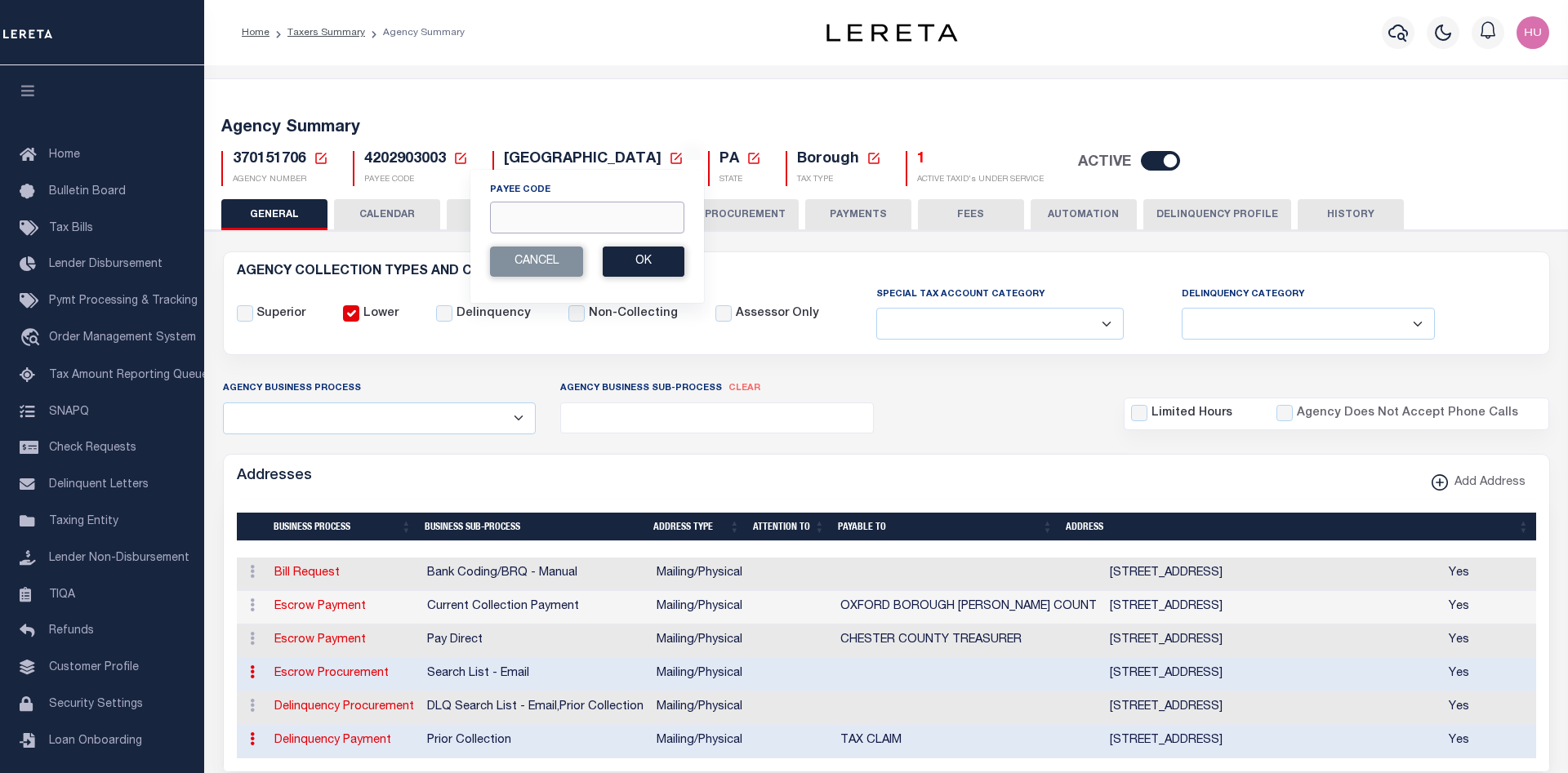
click at [528, 216] on input "Payee Code" at bounding box center [587, 218] width 194 height 32
paste input "7803022511"
type input "7803022511"
click at [645, 263] on button "Ok" at bounding box center [643, 262] width 81 height 30
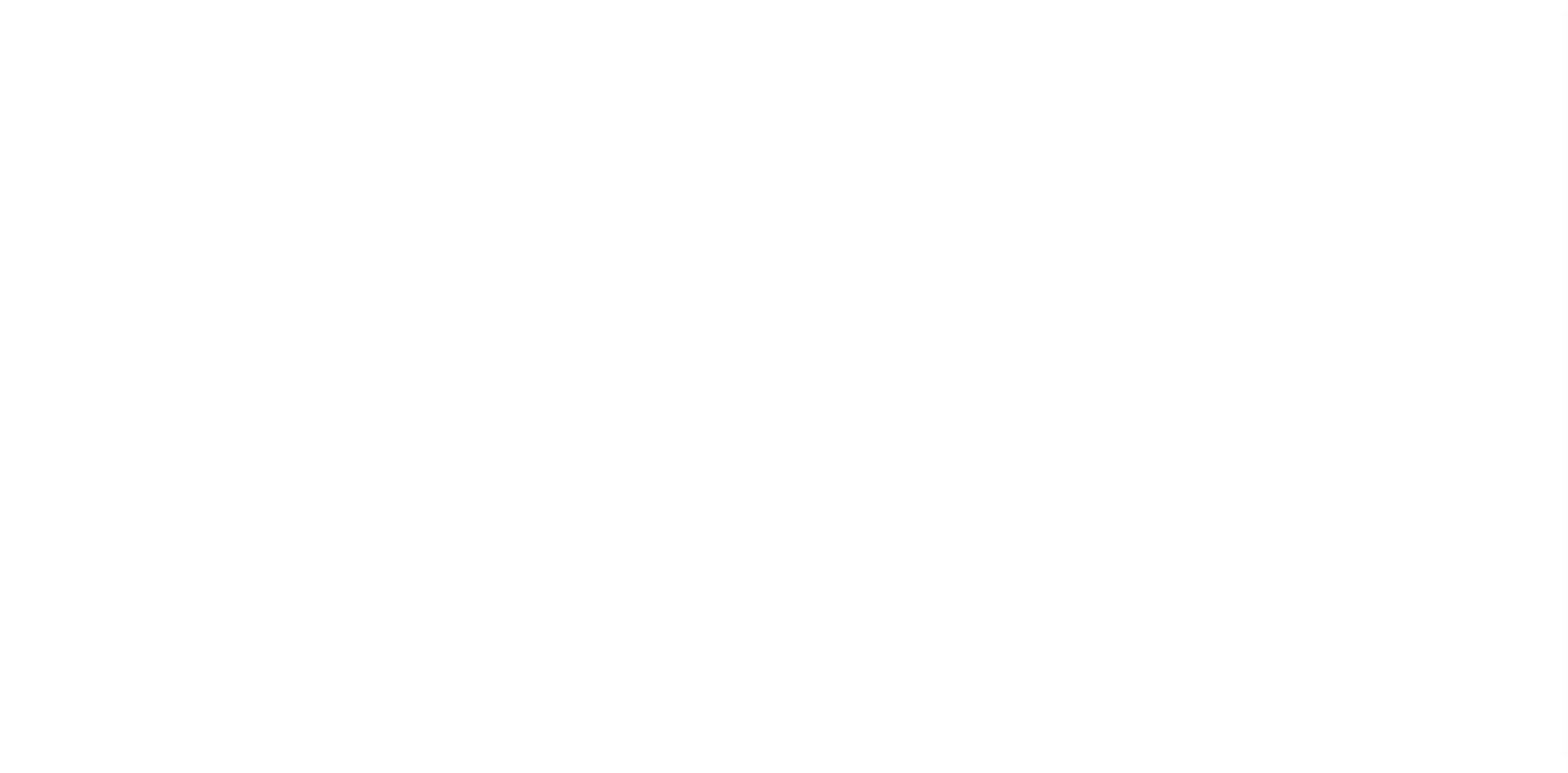
select select "2"
select select
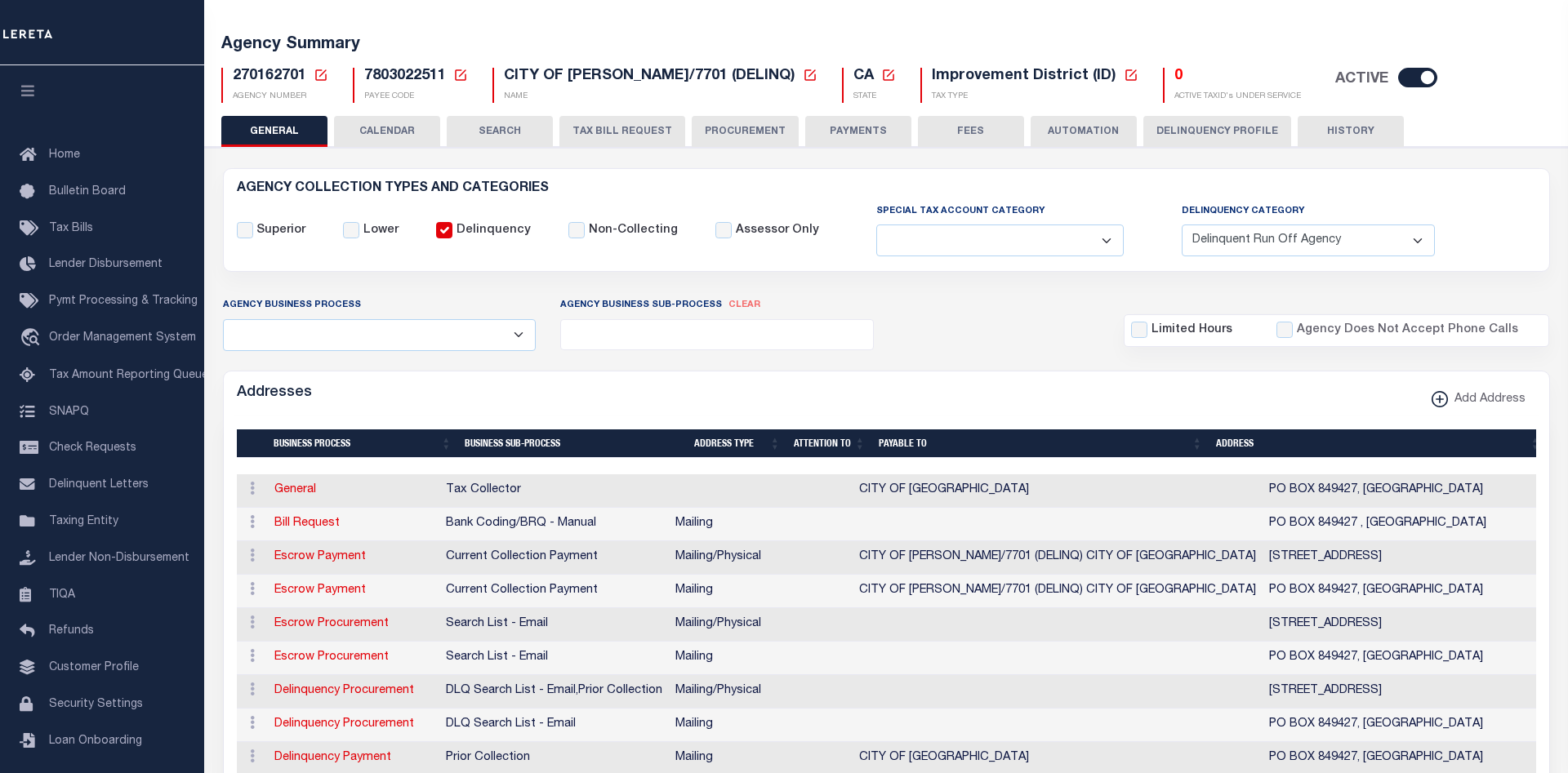
scroll to position [166, 0]
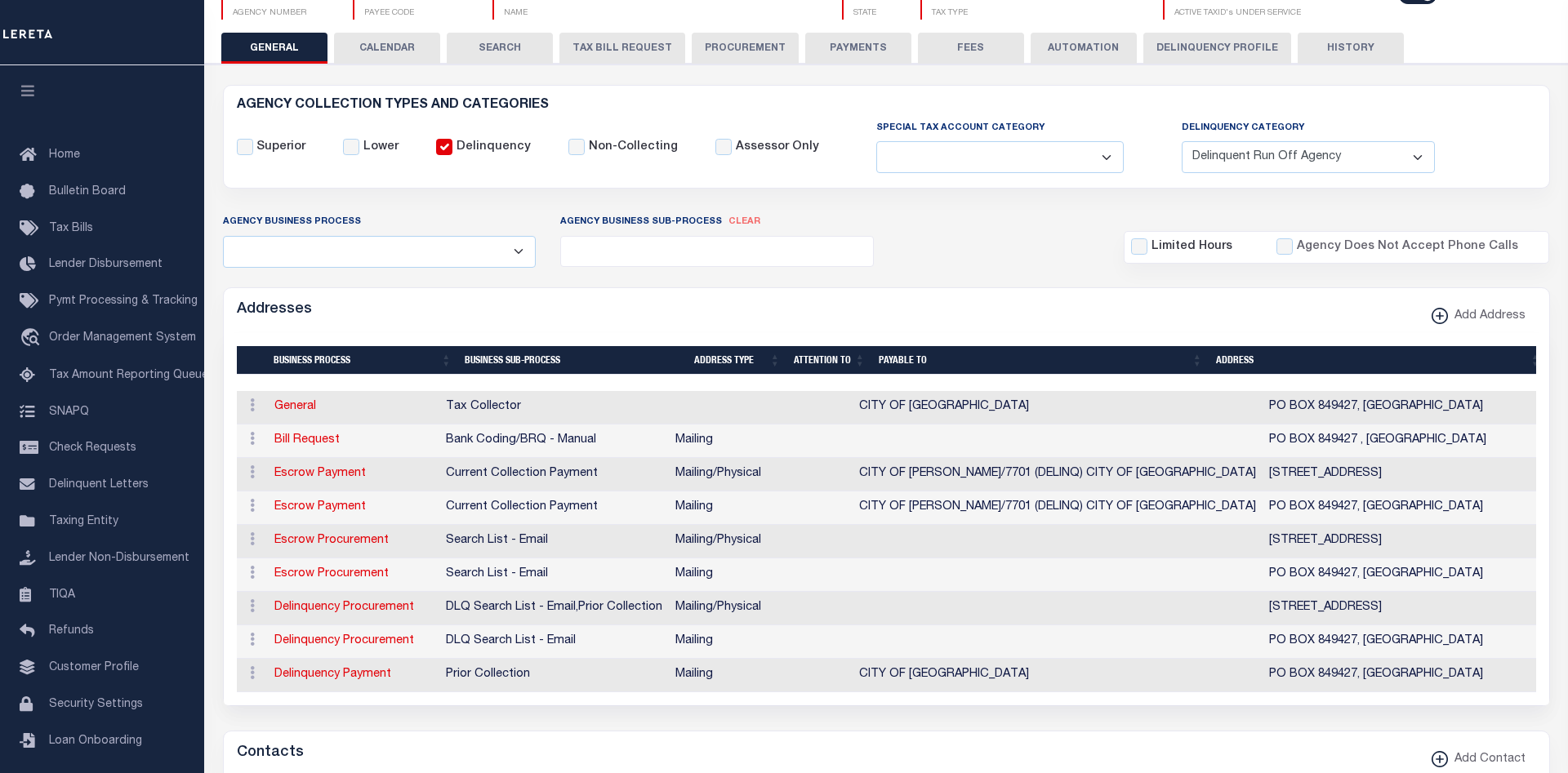
drag, startPoint x: 1465, startPoint y: 445, endPoint x: 1216, endPoint y: 412, distance: 251.2
click at [1216, 412] on tbody "ACTIONS Edit Address Delete Address General Tax Collector CITY OF RENO PO BOX 8…" at bounding box center [940, 542] width 1406 height 302
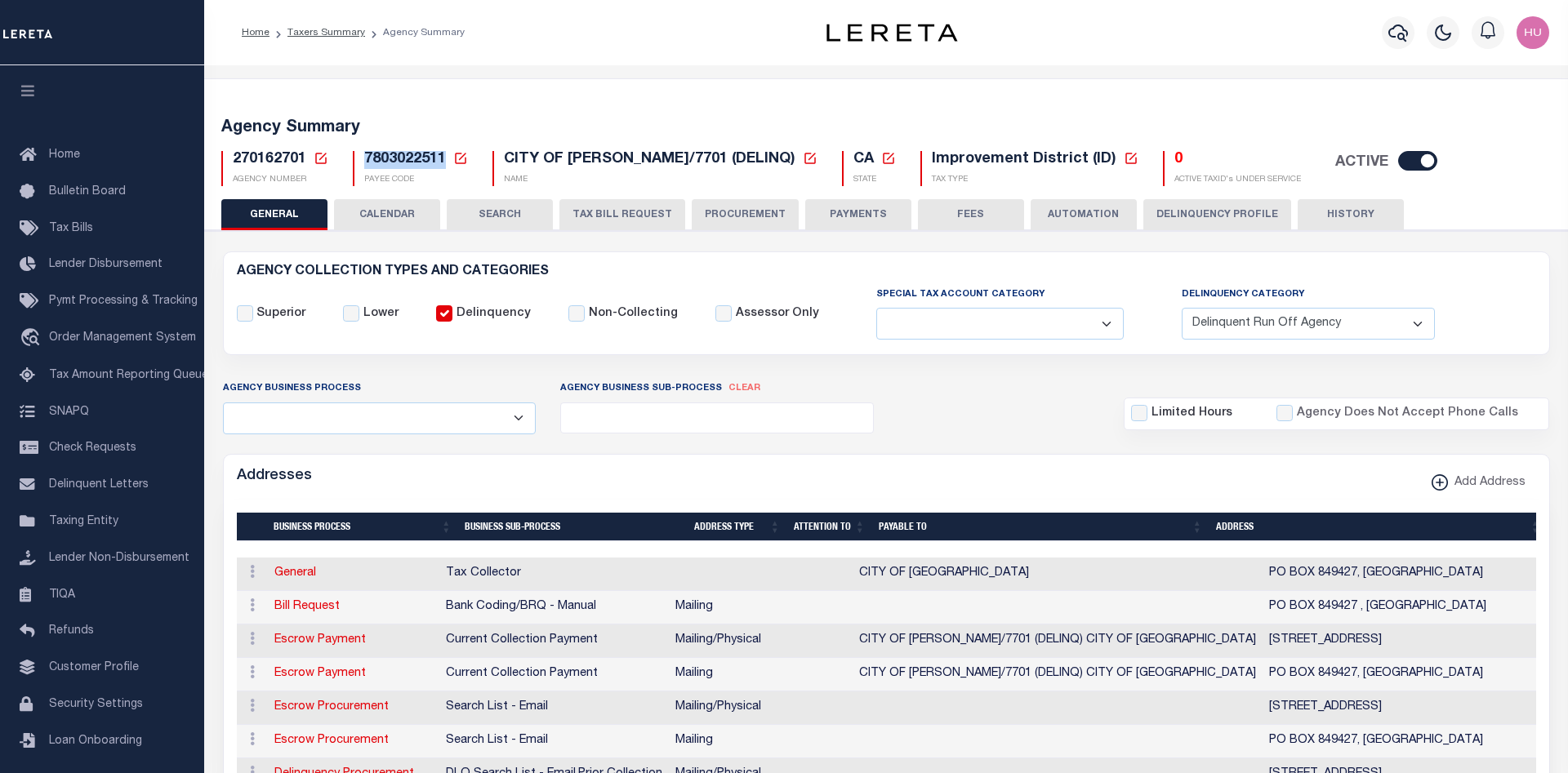
drag, startPoint x: 444, startPoint y: 162, endPoint x: 366, endPoint y: 164, distance: 78.0
click at [366, 164] on span "7803022511" at bounding box center [405, 159] width 81 height 15
copy span "7803022511"
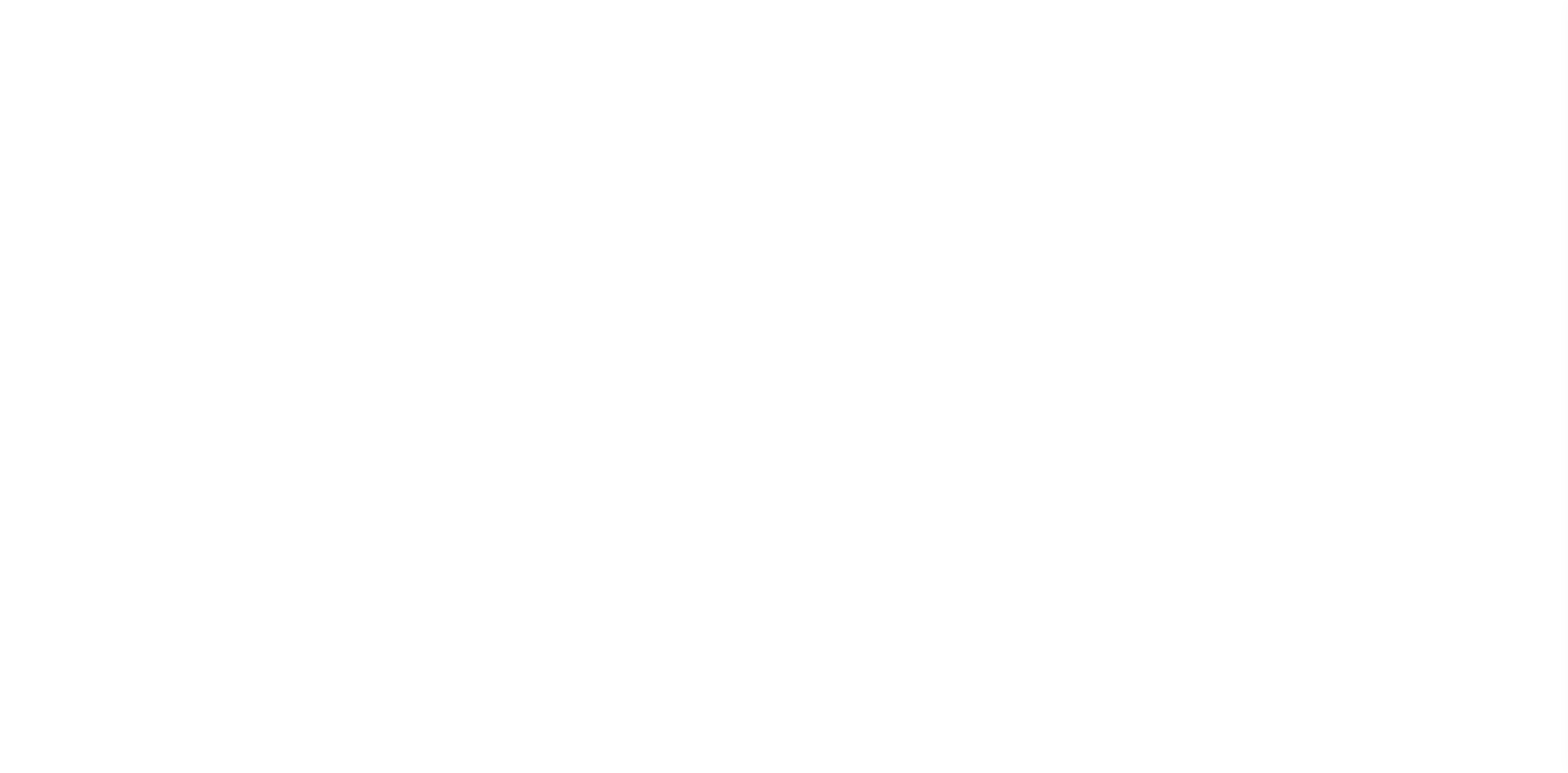
select select "1"
select select
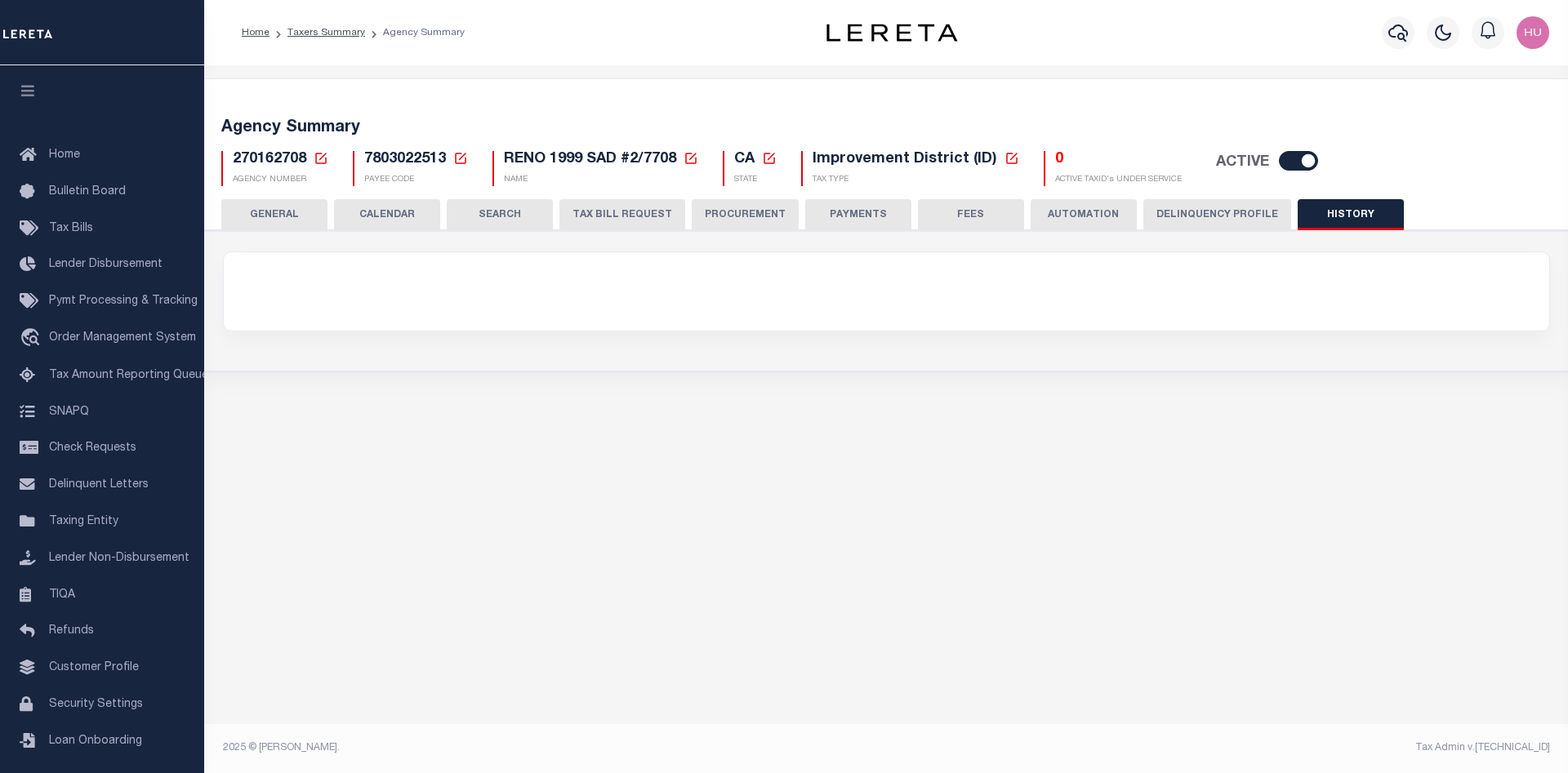
click at [290, 221] on button "GENERAL" at bounding box center [274, 215] width 106 height 31
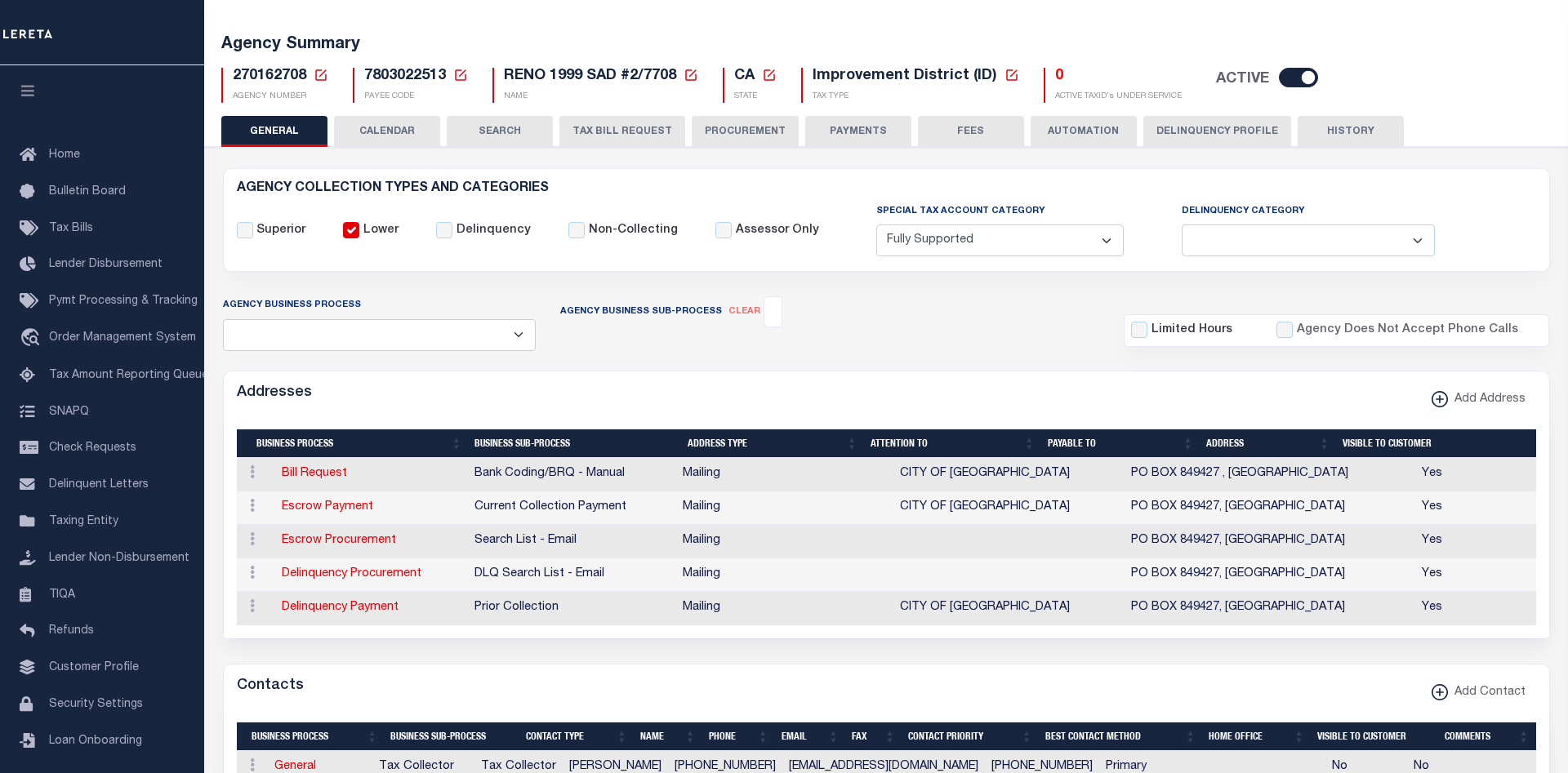
scroll to position [166, 0]
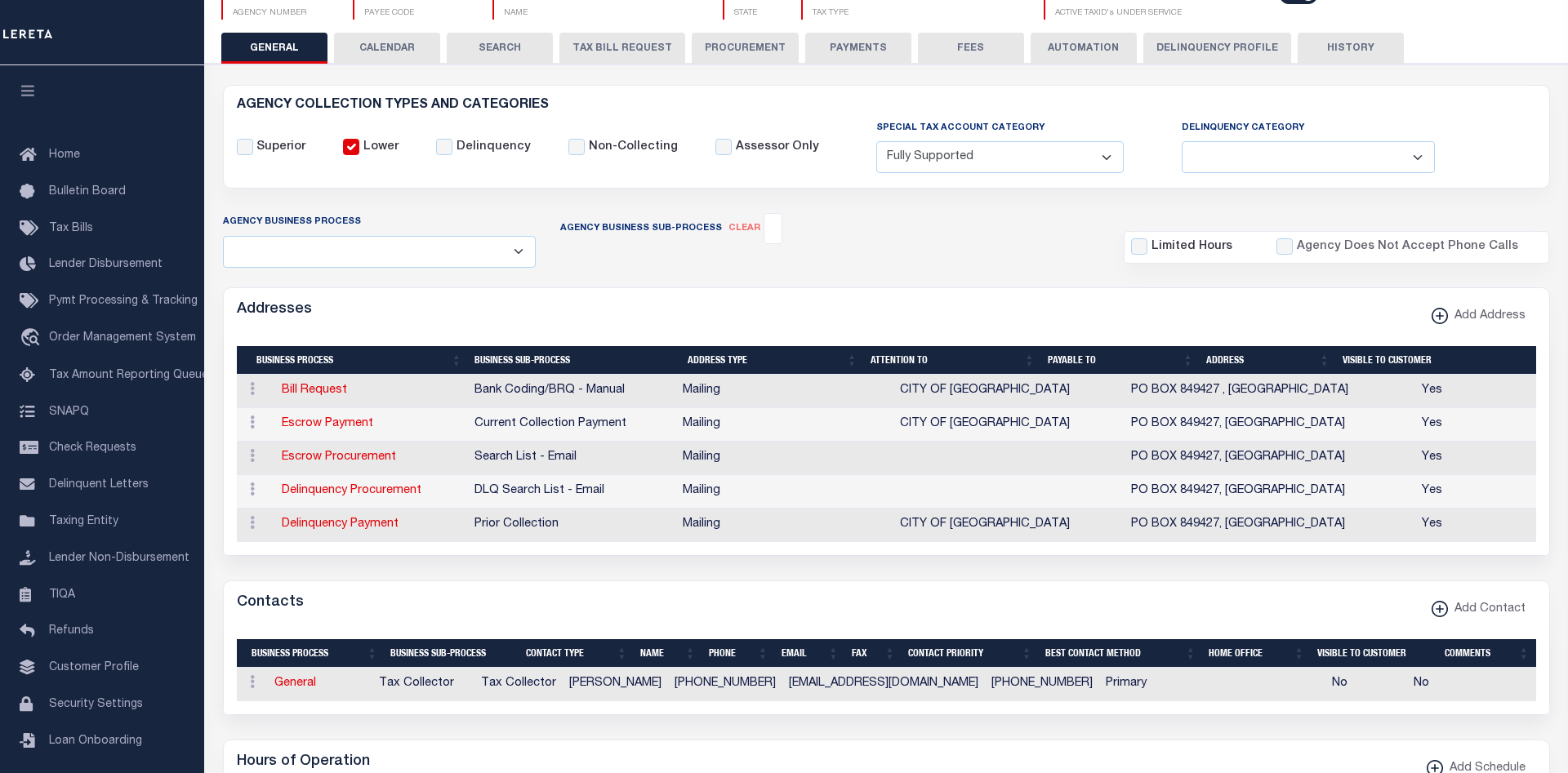
drag, startPoint x: 1276, startPoint y: 529, endPoint x: 1077, endPoint y: 395, distance: 239.9
click at [1077, 395] on tbody "ACTIONS Edit Address Delete Address Bill Request Bank Coding/BRQ - Manual Maili…" at bounding box center [886, 458] width 1299 height 167
click at [664, 600] on div "Contacts Add Contact" at bounding box center [886, 604] width 1325 height 45
click at [253, 525] on icon at bounding box center [252, 522] width 5 height 13
click at [563, 561] on form "AGENCY COLLECTION TYPES AND CATEGORIES Superior Lower Delinquency Non-Collectin…" at bounding box center [886, 740] width 1327 height 1310
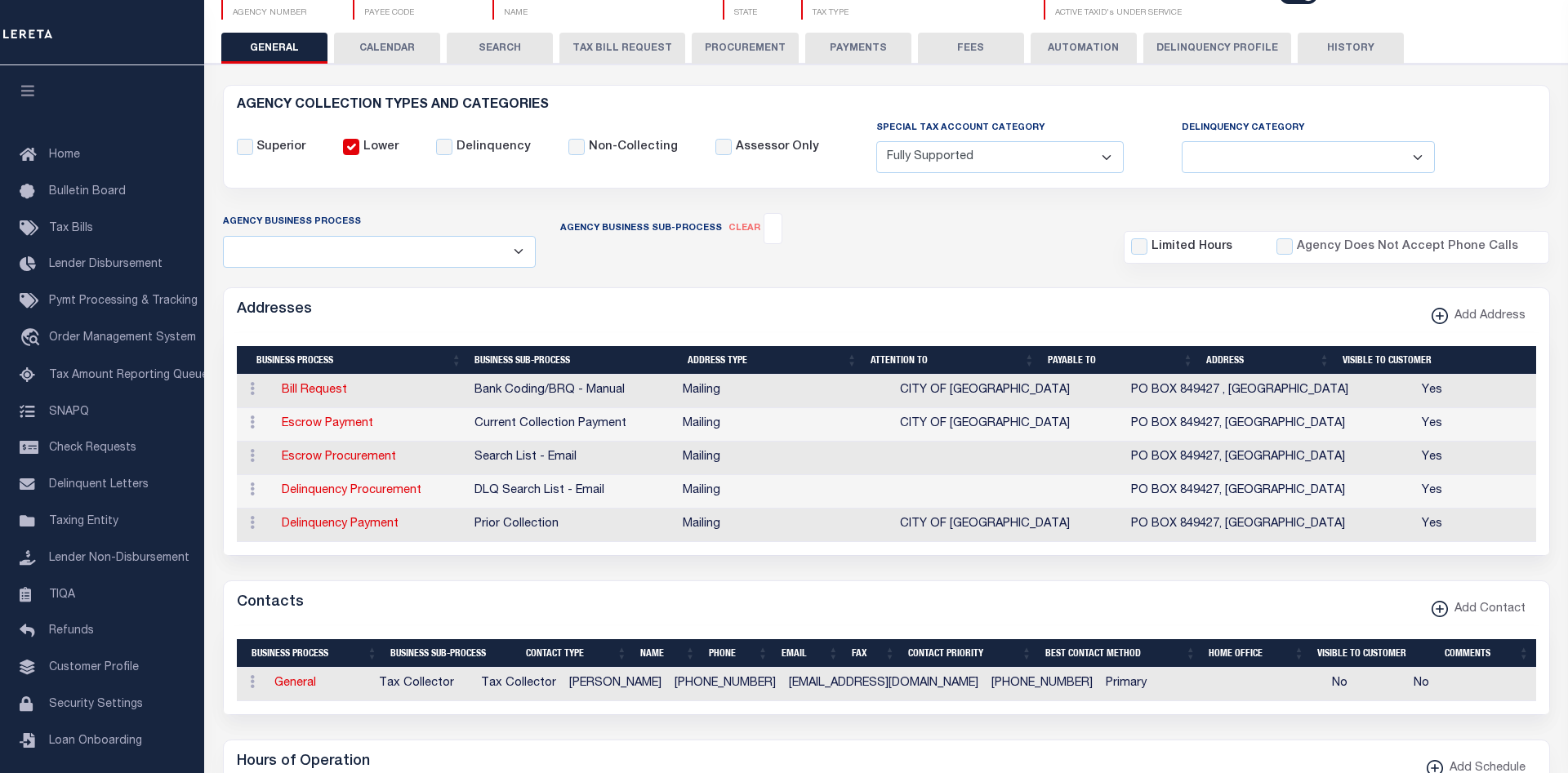
scroll to position [83, 0]
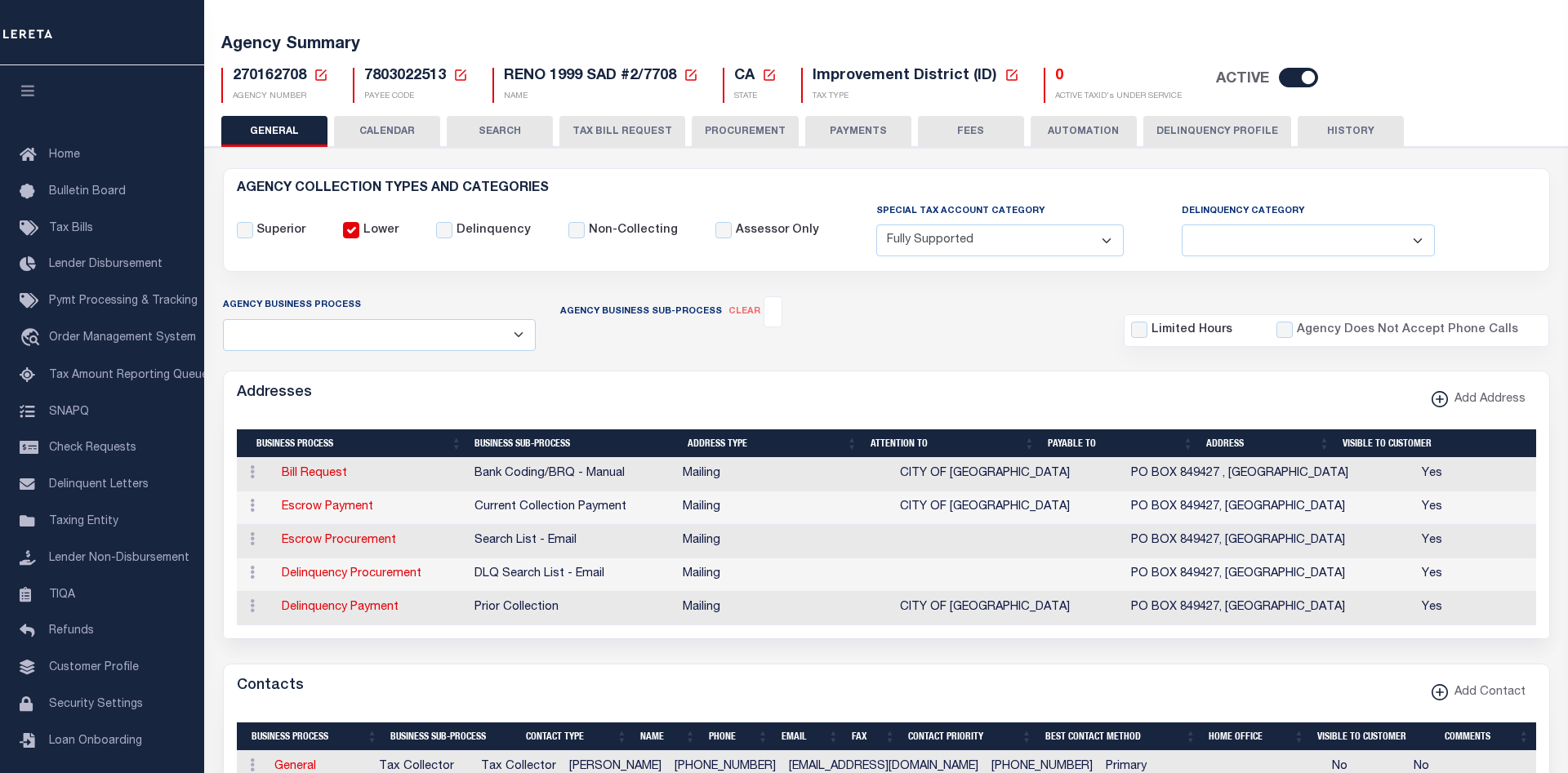
click at [401, 133] on button "CALENDAR" at bounding box center [387, 132] width 106 height 31
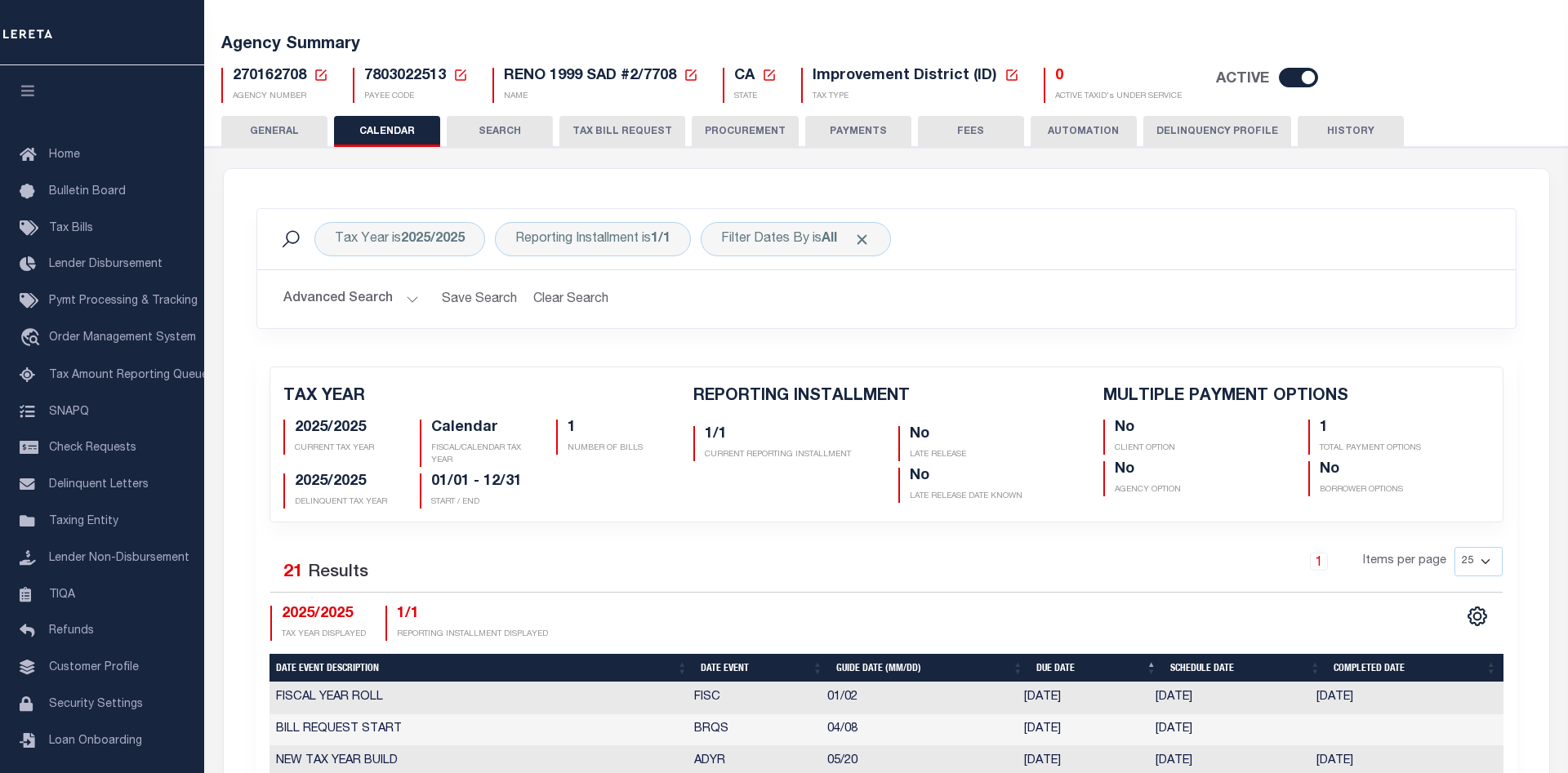
checkbox input "false"
type input "1"
click at [284, 136] on button "GENERAL" at bounding box center [274, 132] width 106 height 31
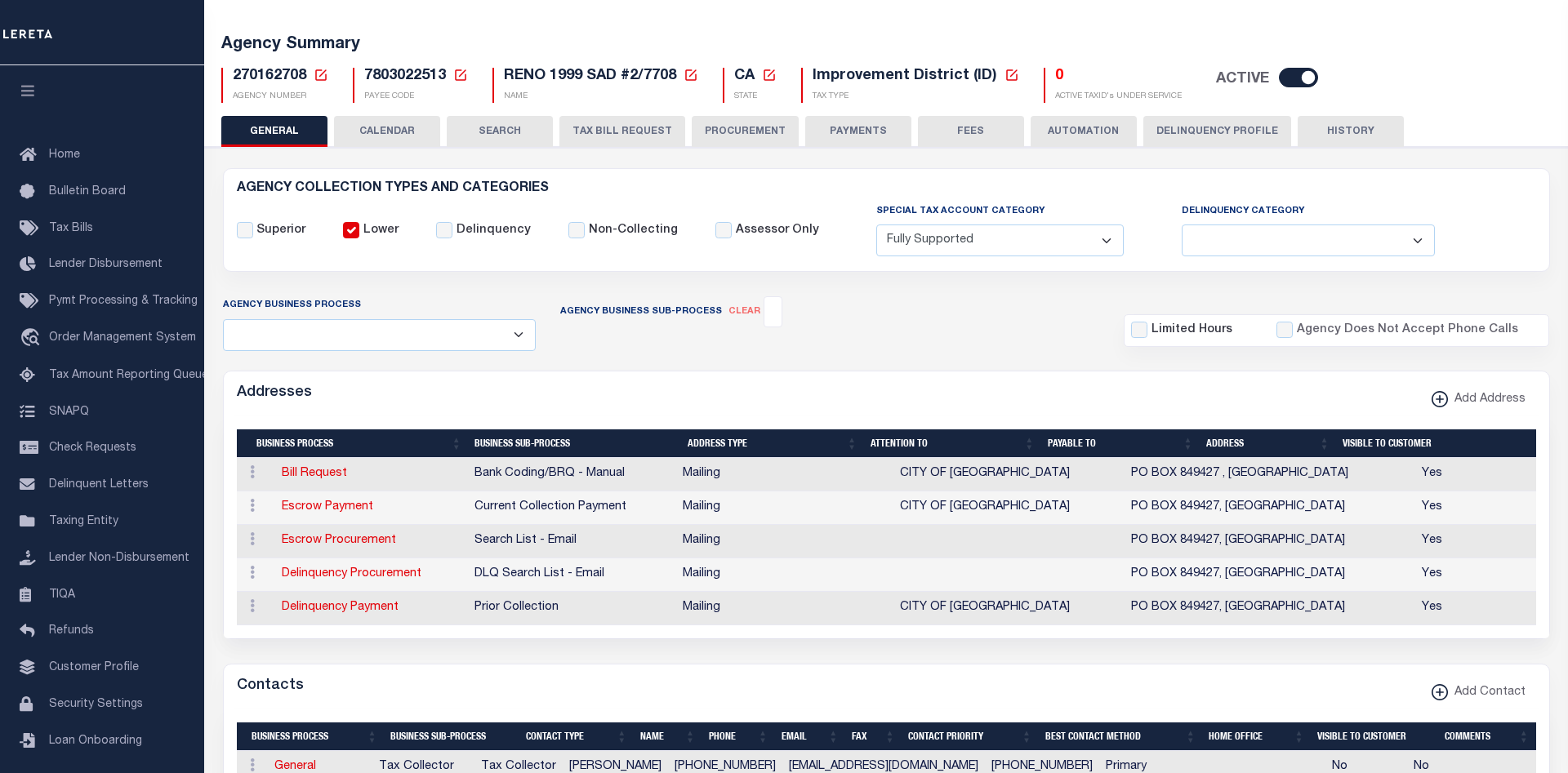
click at [1181, 134] on button "Delinquency Profile" at bounding box center [1217, 132] width 148 height 31
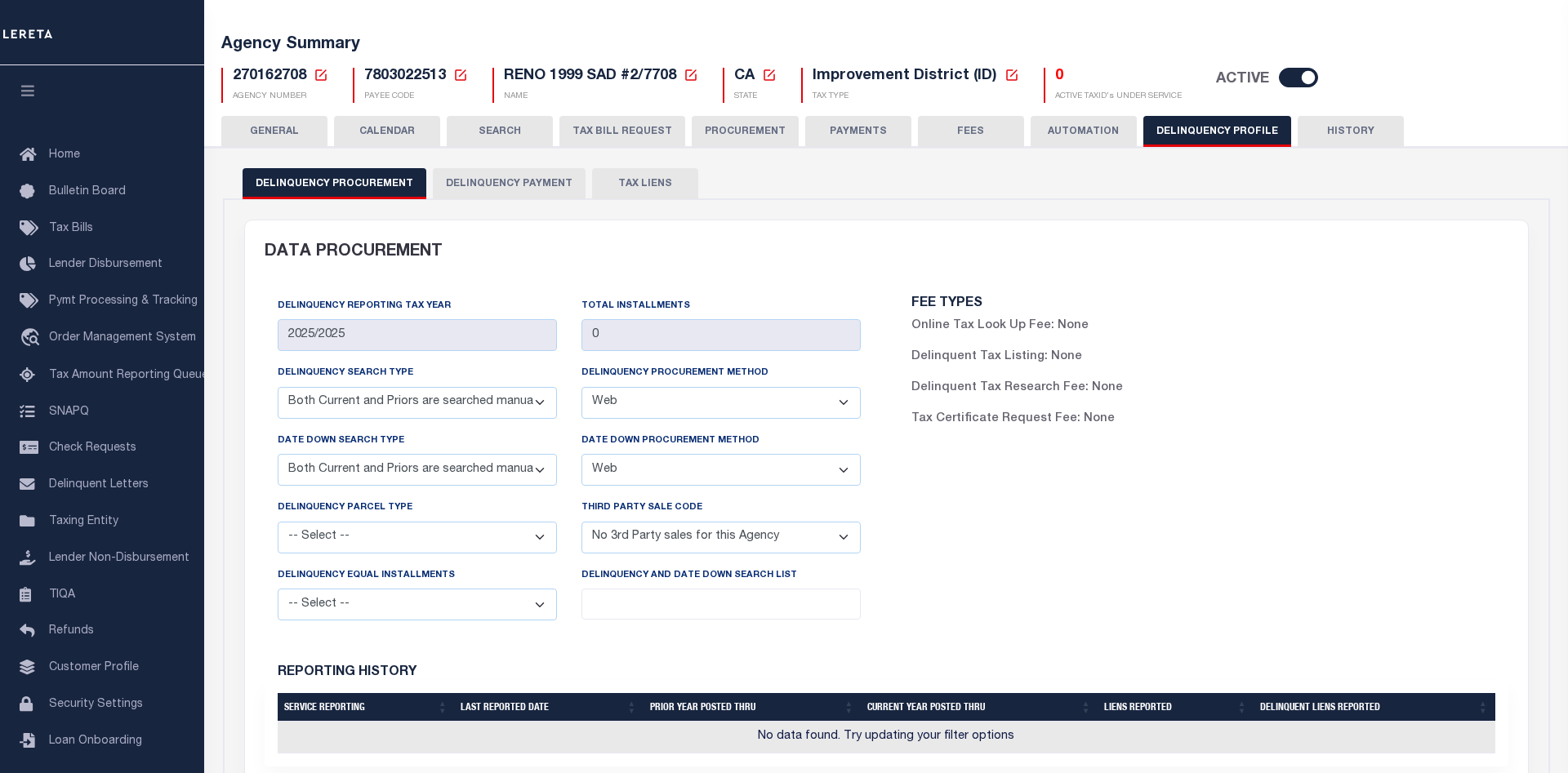
click at [515, 183] on button "Delinquency Payment" at bounding box center [509, 184] width 153 height 31
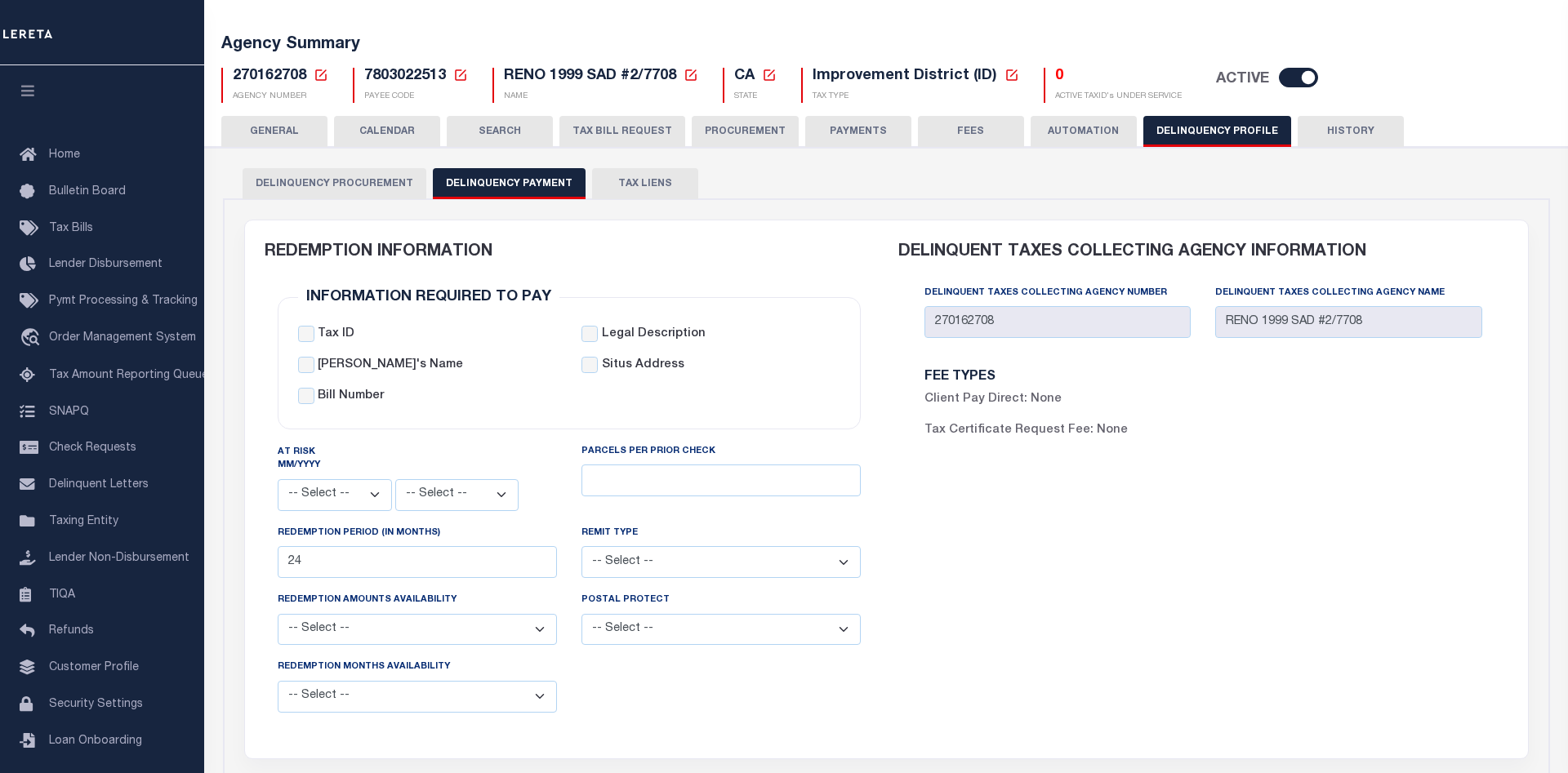
click at [303, 133] on button "GENERAL" at bounding box center [274, 132] width 106 height 31
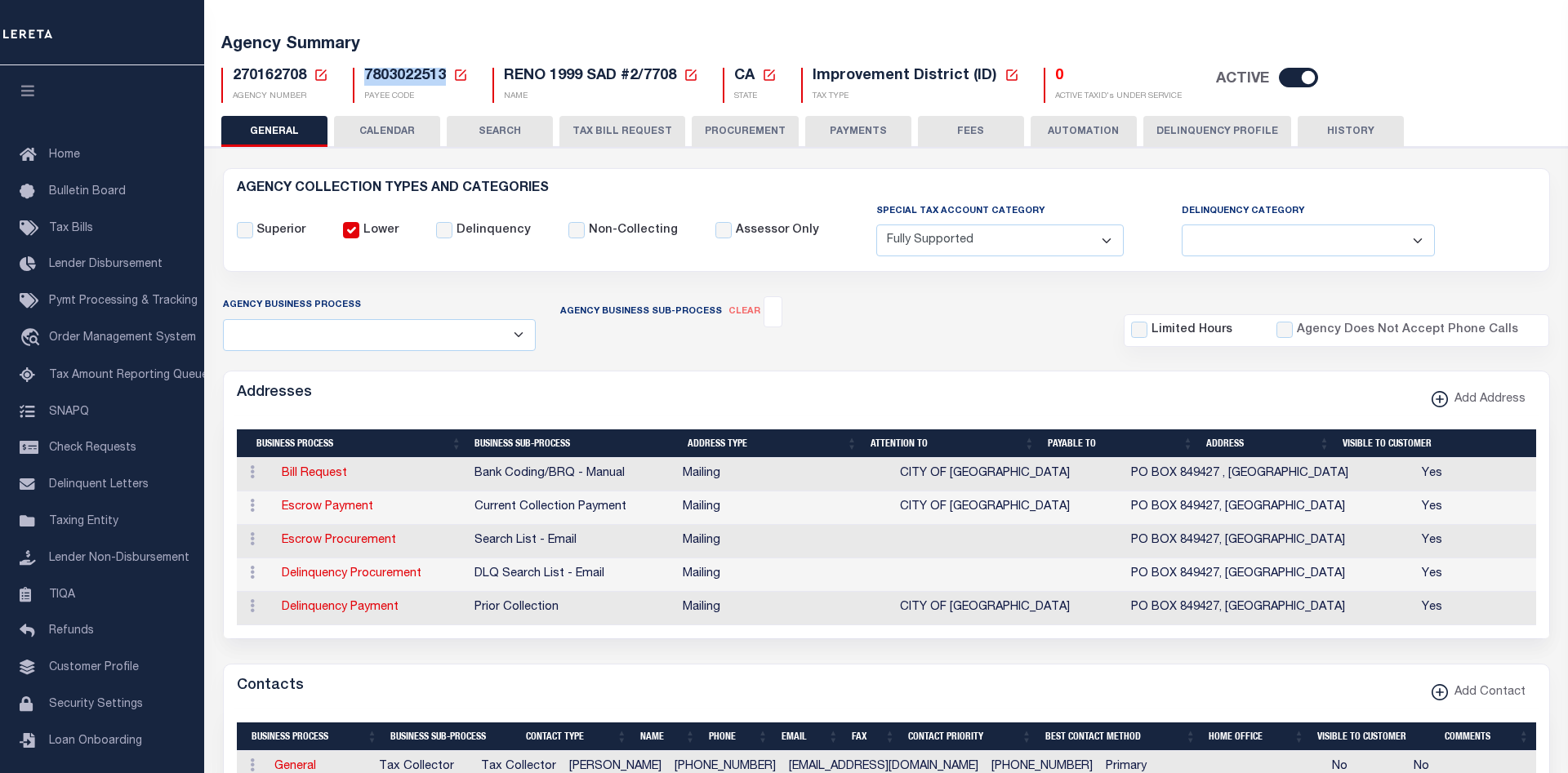
drag, startPoint x: 444, startPoint y: 75, endPoint x: 365, endPoint y: 75, distance: 79.0
click at [365, 75] on span "7803022513" at bounding box center [405, 75] width 81 height 15
copy span "7803022513"
